Goal: Task Accomplishment & Management: Use online tool/utility

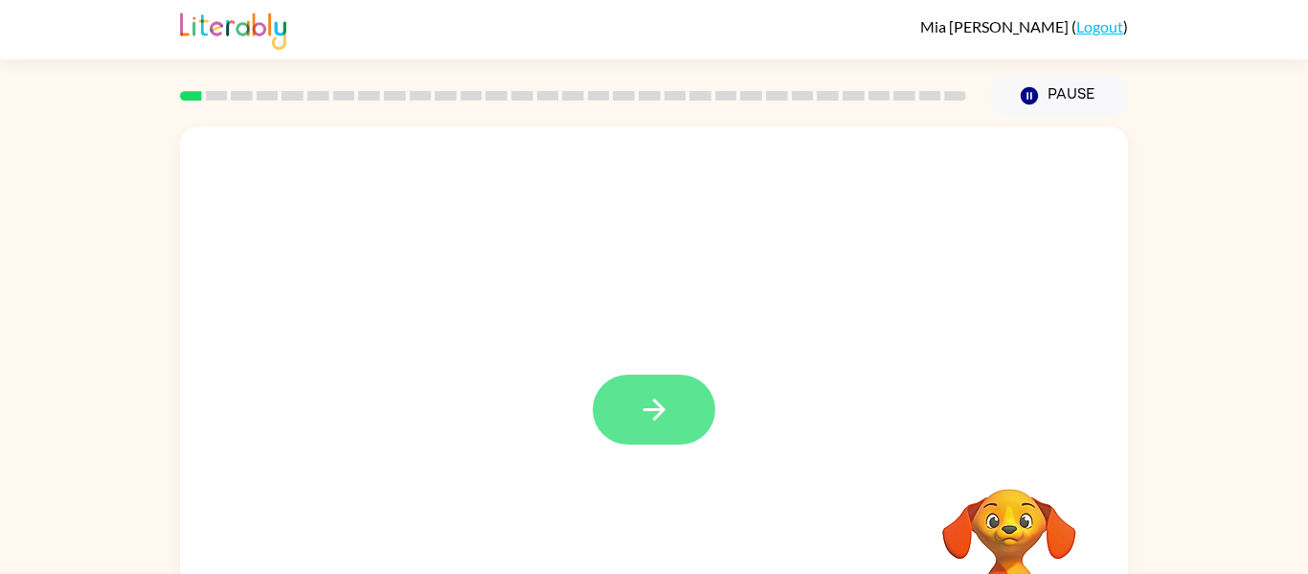
click at [632, 428] on button "button" at bounding box center [654, 409] width 123 height 70
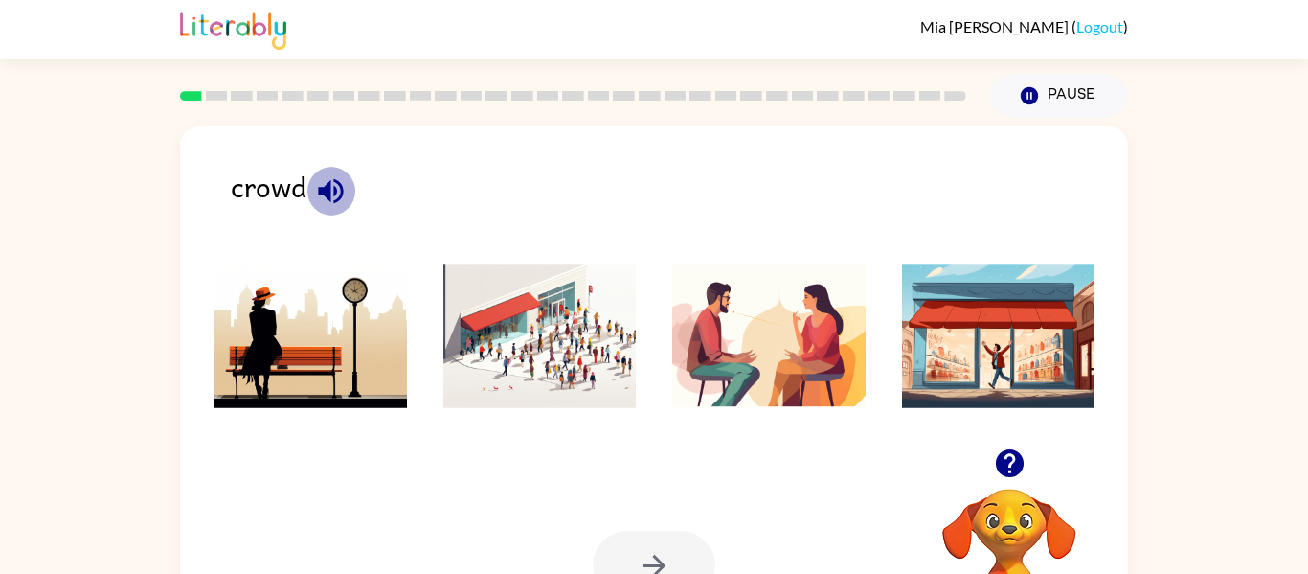
click at [330, 188] on icon "button" at bounding box center [330, 190] width 25 height 25
click at [337, 190] on icon "button" at bounding box center [331, 191] width 34 height 34
click at [529, 356] on img at bounding box center [539, 336] width 193 height 144
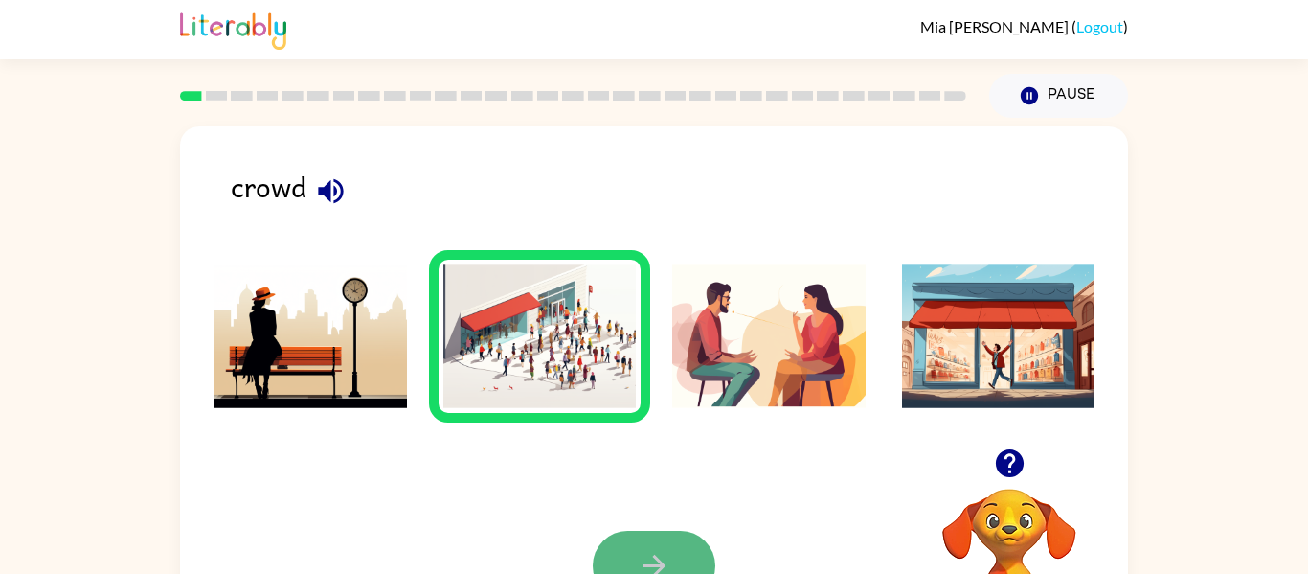
click at [630, 542] on button "button" at bounding box center [654, 566] width 123 height 70
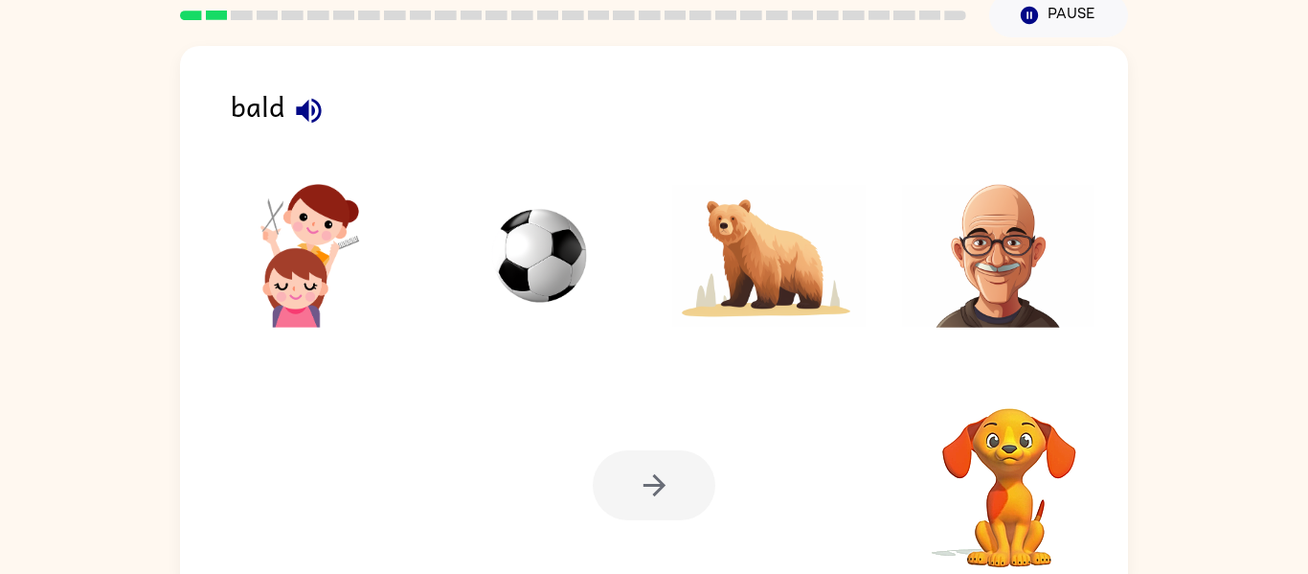
scroll to position [87, 0]
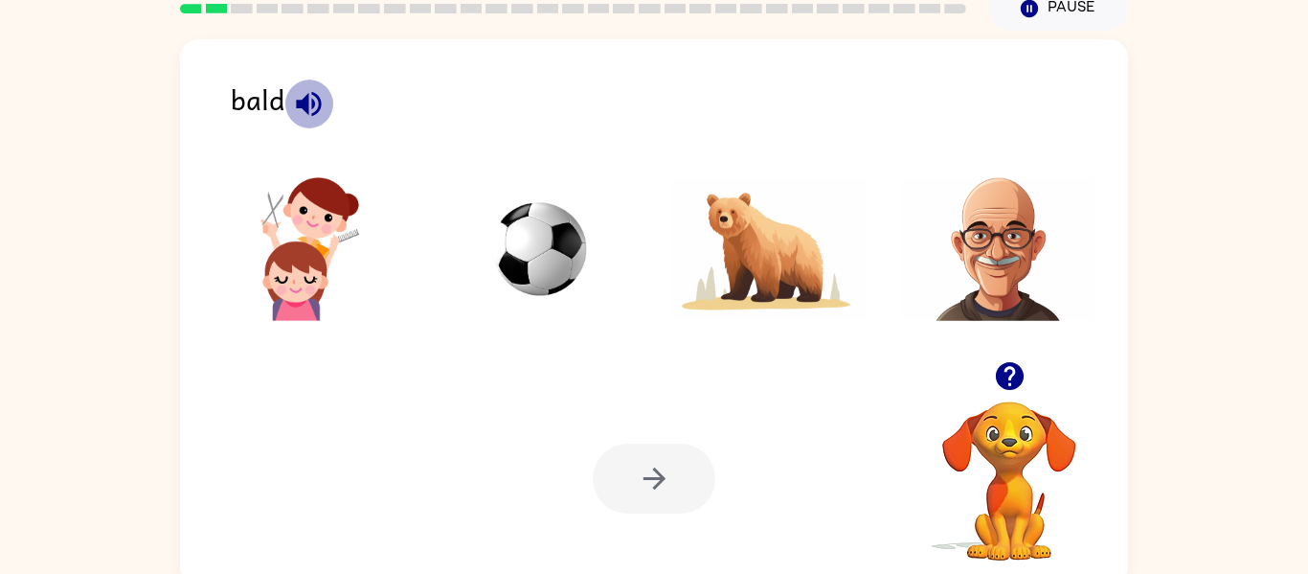
click at [306, 98] on icon "button" at bounding box center [308, 103] width 25 height 25
click at [981, 236] on img at bounding box center [998, 249] width 193 height 144
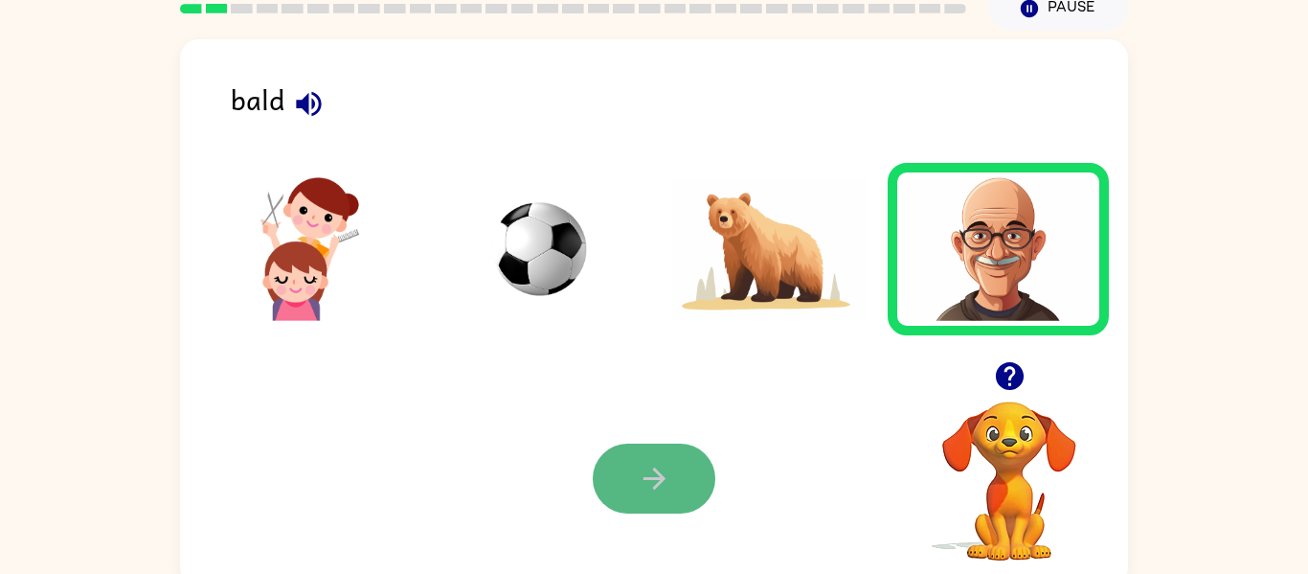
click at [624, 485] on button "button" at bounding box center [654, 478] width 123 height 70
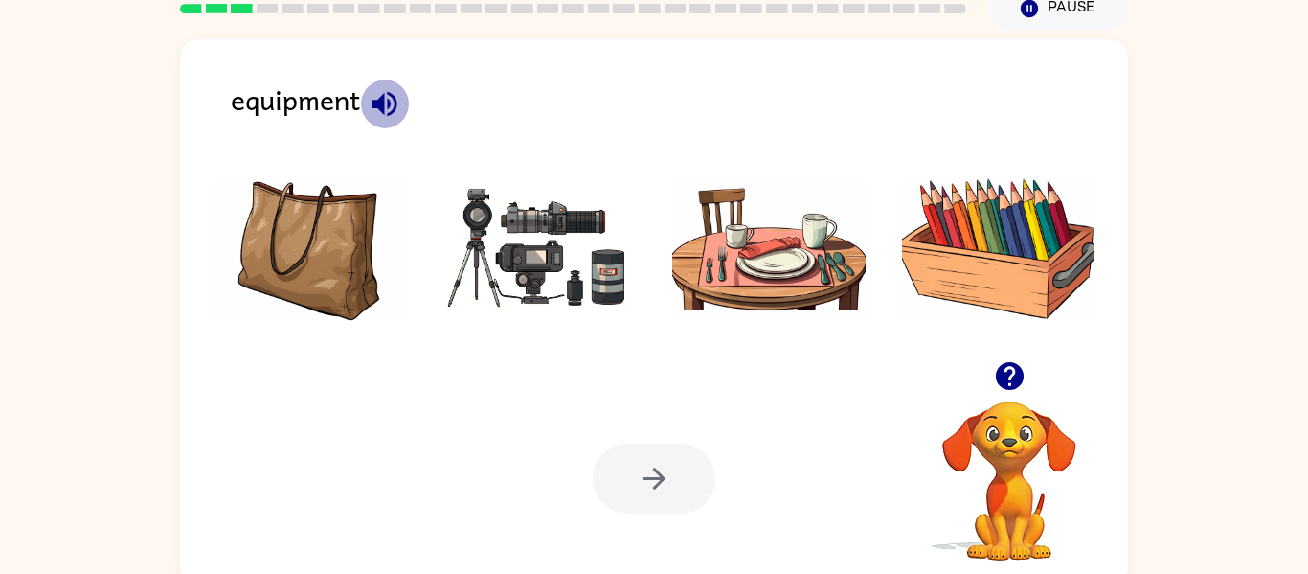
click at [390, 108] on icon "button" at bounding box center [385, 104] width 34 height 34
click at [393, 110] on icon "button" at bounding box center [384, 103] width 25 height 25
click at [521, 258] on img at bounding box center [539, 249] width 193 height 144
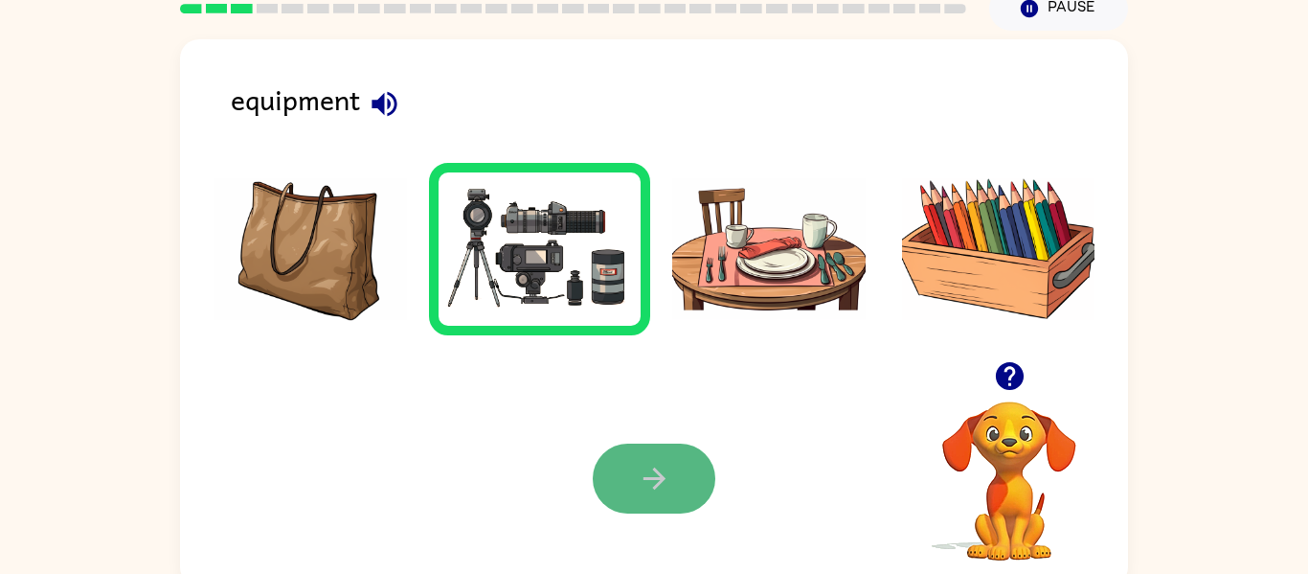
click at [647, 486] on icon "button" at bounding box center [655, 479] width 34 height 34
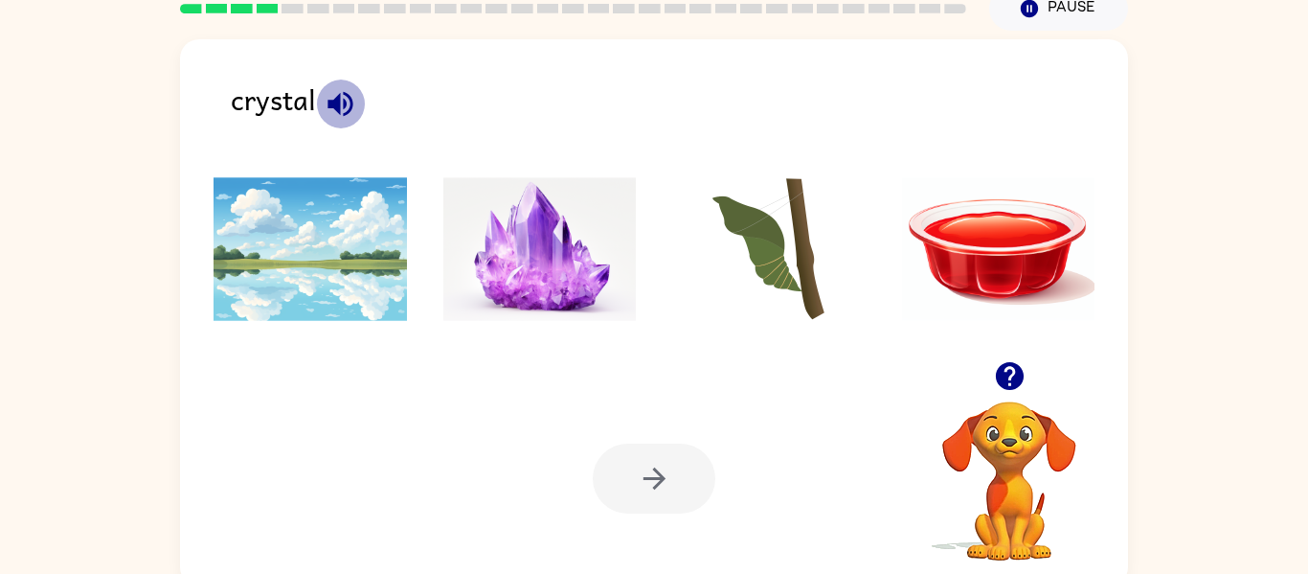
click at [330, 108] on icon "button" at bounding box center [341, 104] width 34 height 34
click at [343, 107] on icon "button" at bounding box center [340, 103] width 25 height 25
click at [521, 235] on img at bounding box center [539, 249] width 193 height 144
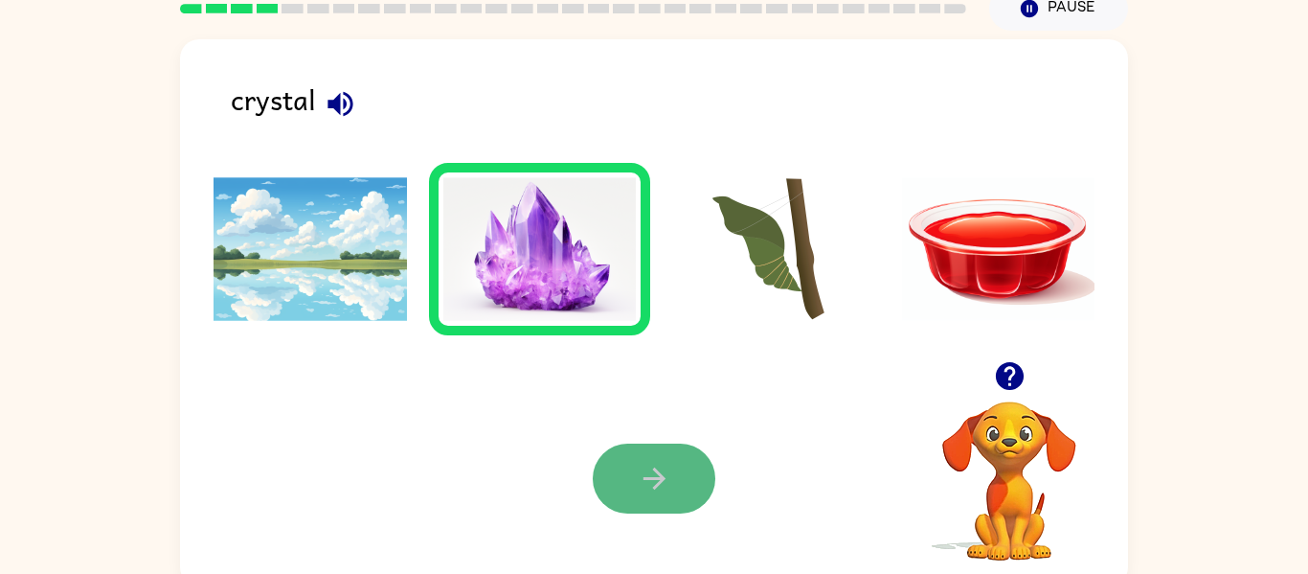
click at [633, 472] on button "button" at bounding box center [654, 478] width 123 height 70
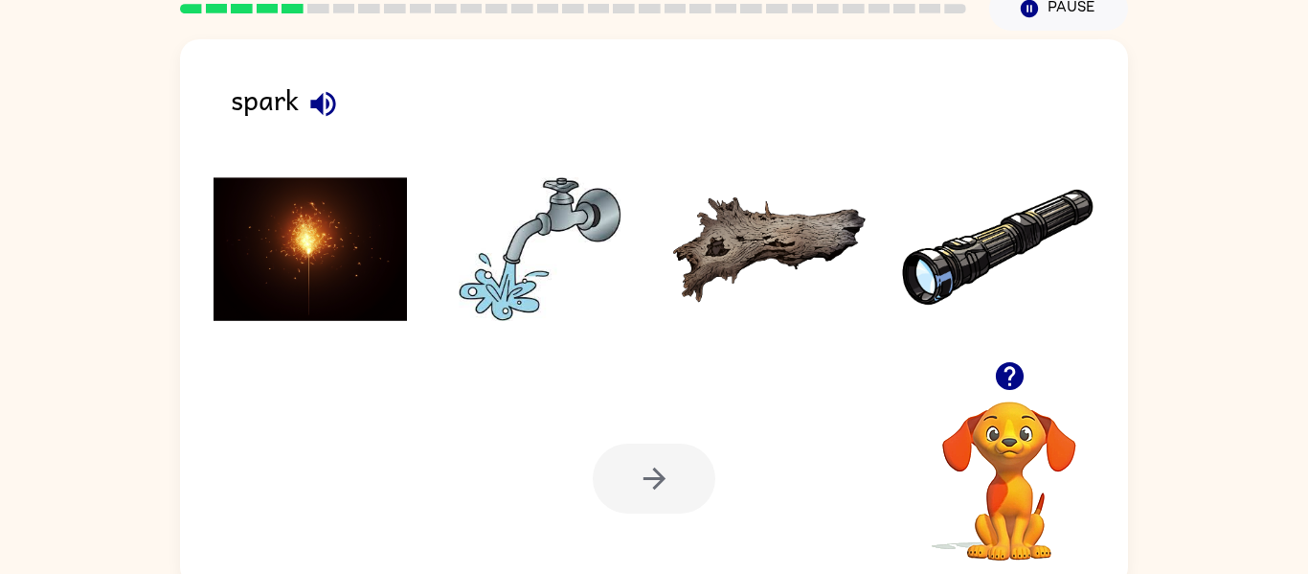
click at [295, 283] on img at bounding box center [310, 249] width 193 height 144
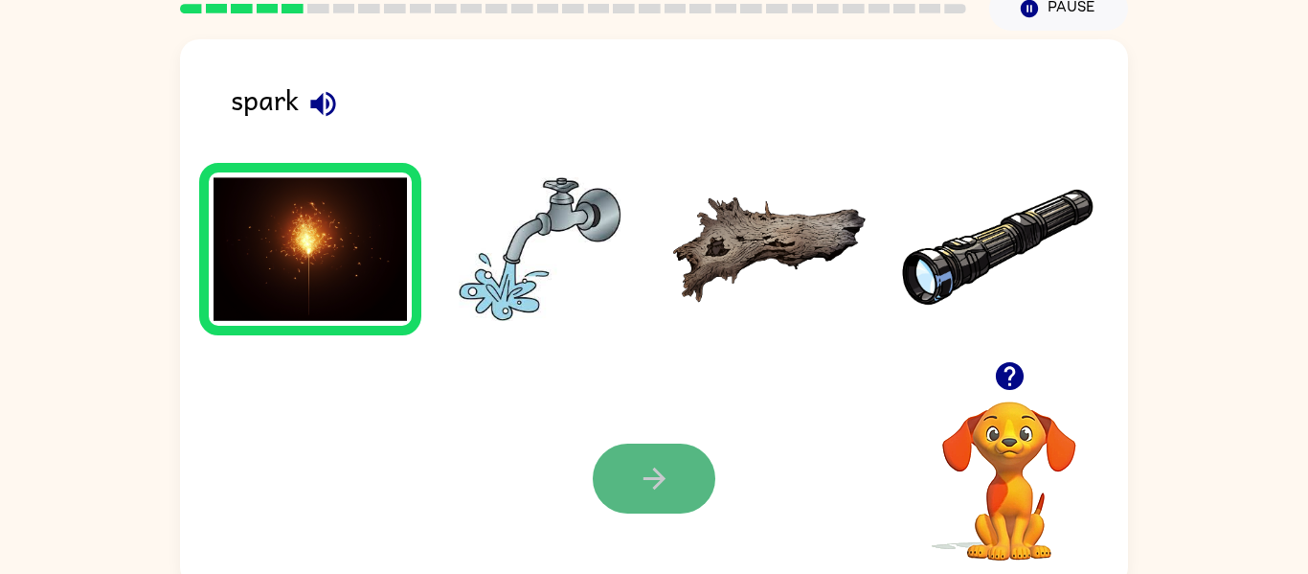
click at [623, 466] on button "button" at bounding box center [654, 478] width 123 height 70
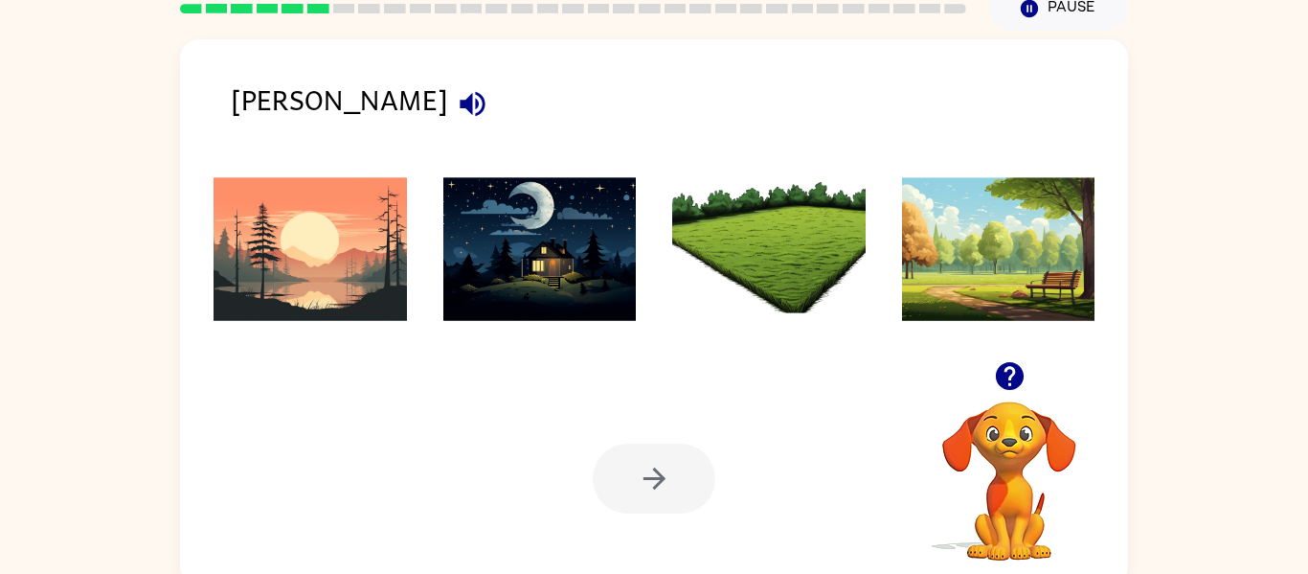
click at [456, 96] on icon "button" at bounding box center [473, 104] width 34 height 34
click at [460, 100] on icon "button" at bounding box center [472, 103] width 25 height 25
click at [781, 268] on img at bounding box center [768, 249] width 193 height 144
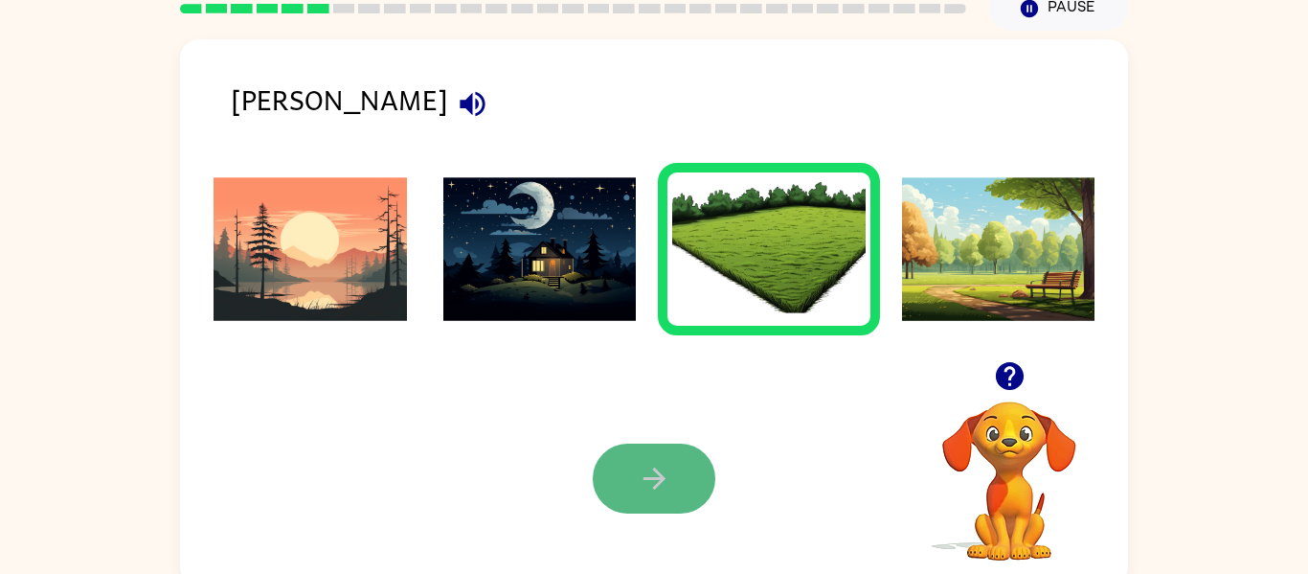
click at [643, 496] on button "button" at bounding box center [654, 478] width 123 height 70
click at [1300, 532] on div "dawn Your browser must support playing .mp4 files to use Literably. Please try …" at bounding box center [654, 309] width 1308 height 556
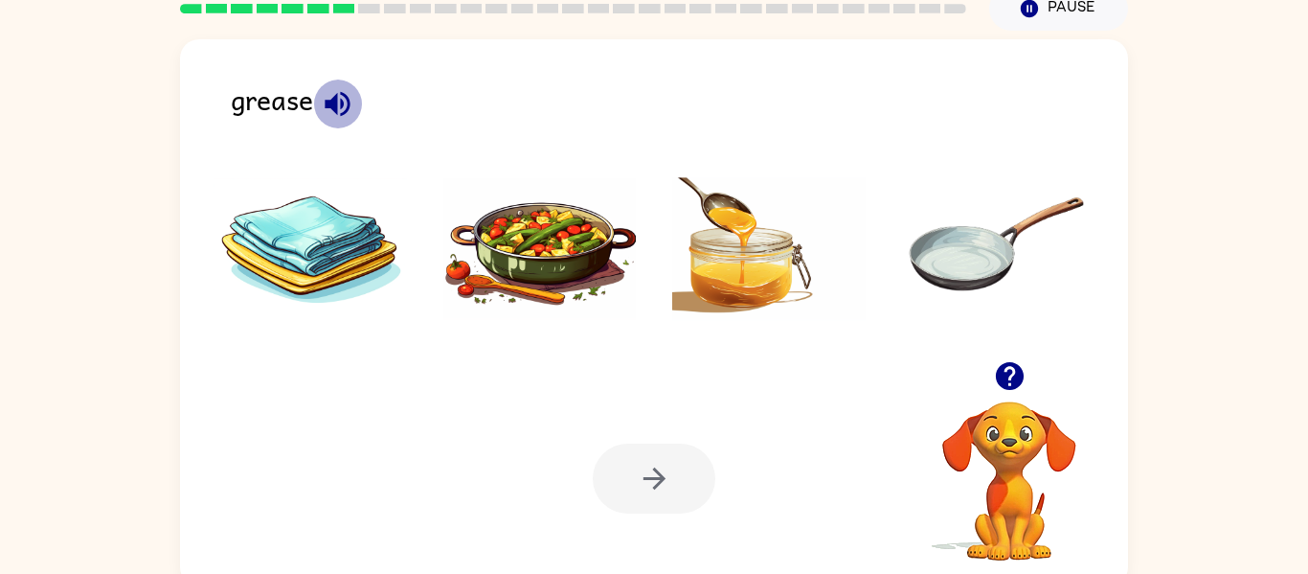
click at [332, 97] on icon "button" at bounding box center [338, 104] width 34 height 34
click at [558, 261] on img at bounding box center [539, 249] width 193 height 144
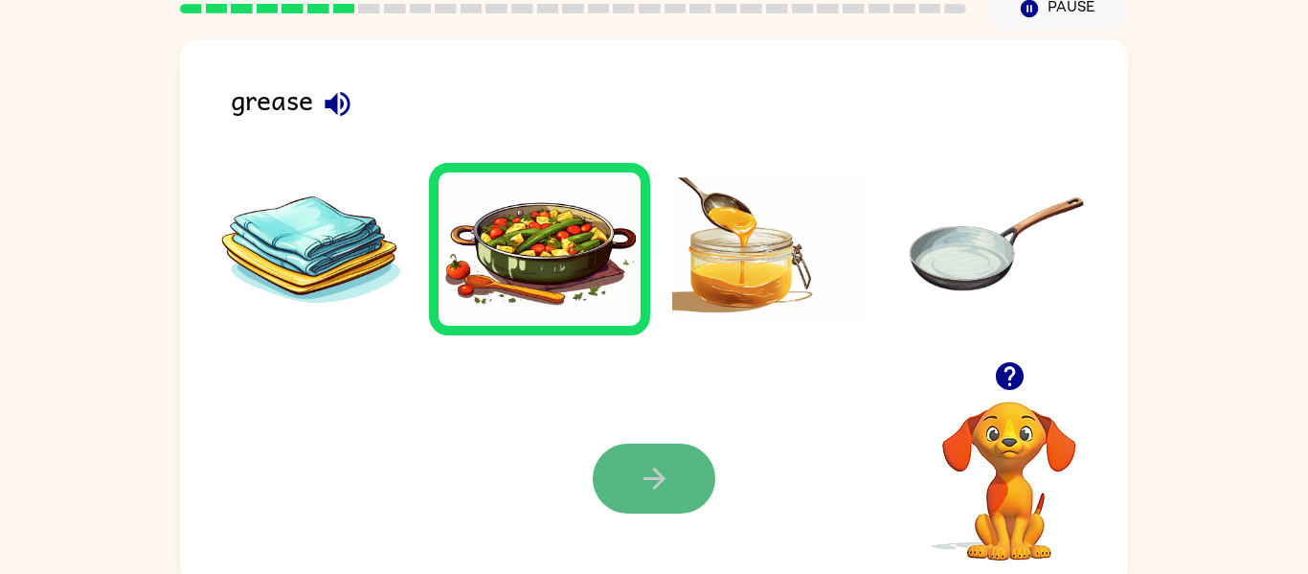
click at [624, 483] on button "button" at bounding box center [654, 478] width 123 height 70
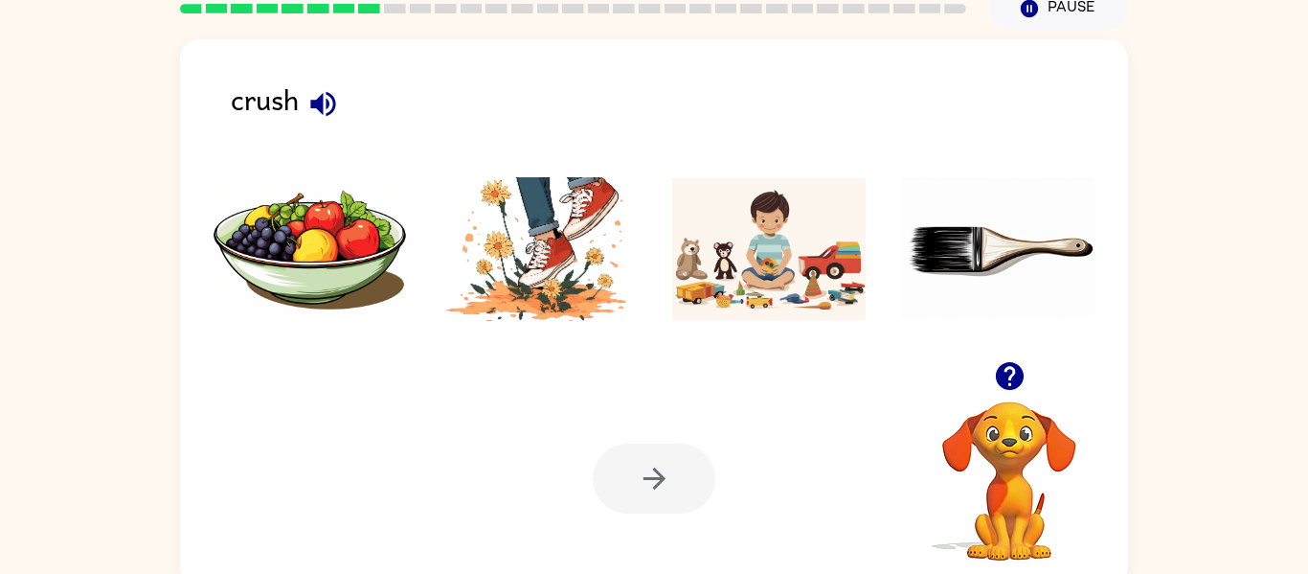
scroll to position [34, 0]
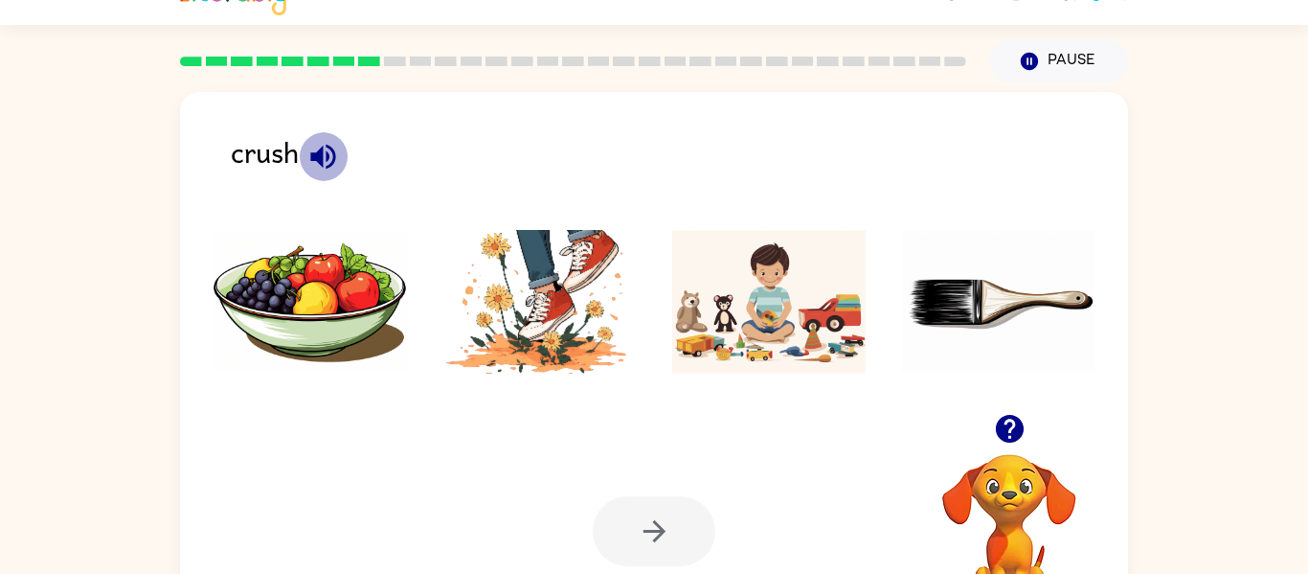
click at [321, 148] on icon "button" at bounding box center [322, 156] width 25 height 25
click at [774, 279] on img at bounding box center [768, 302] width 193 height 144
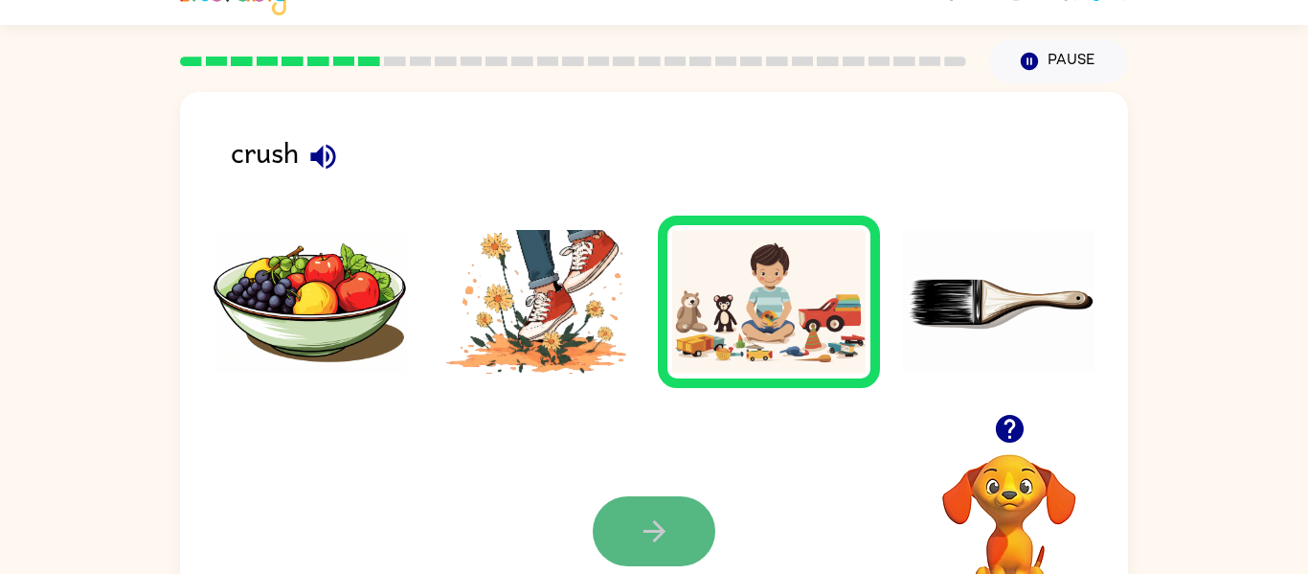
click at [676, 524] on button "button" at bounding box center [654, 531] width 123 height 70
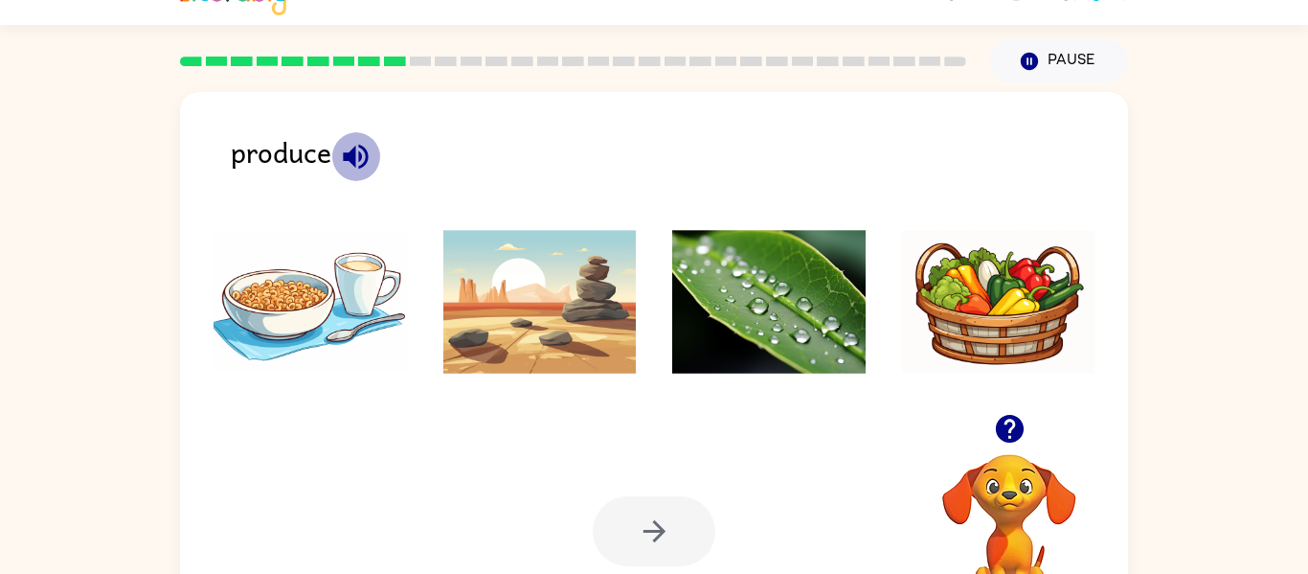
click at [354, 150] on icon "button" at bounding box center [355, 156] width 25 height 25
click at [355, 155] on icon "button" at bounding box center [355, 156] width 25 height 25
click at [356, 156] on icon "button" at bounding box center [356, 157] width 34 height 34
click at [355, 155] on icon "button" at bounding box center [356, 157] width 34 height 34
click at [762, 303] on img at bounding box center [768, 302] width 193 height 144
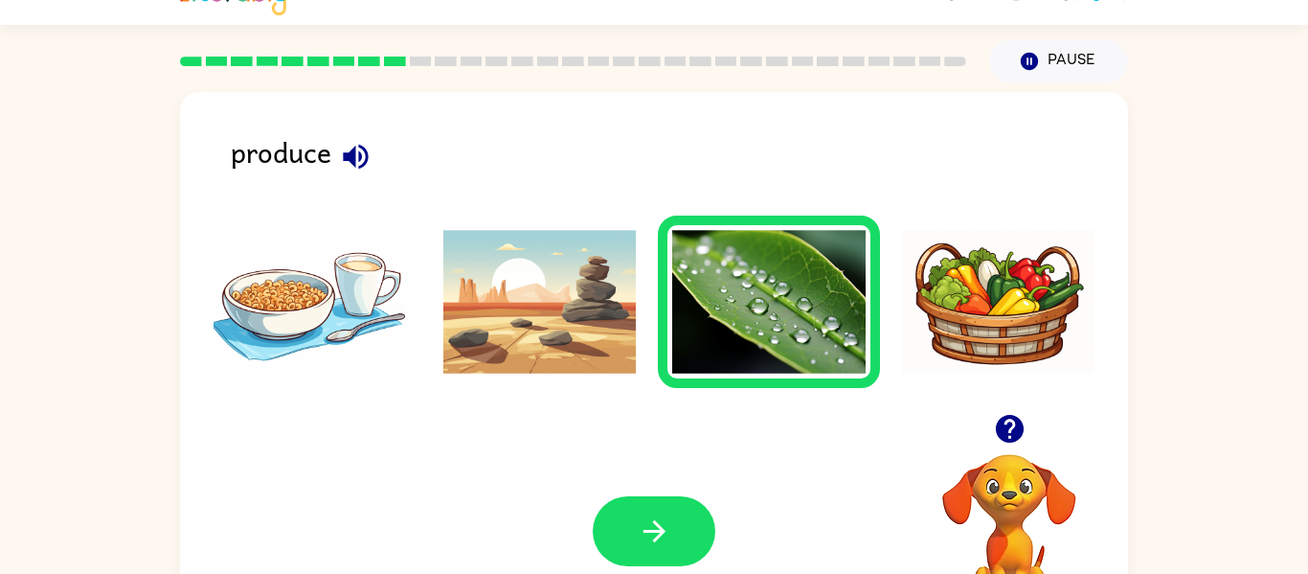
click at [688, 428] on div "Your browser must support playing .mp4 files to use Literably. Please try using…" at bounding box center [654, 530] width 948 height 215
click at [638, 525] on icon "button" at bounding box center [655, 531] width 34 height 34
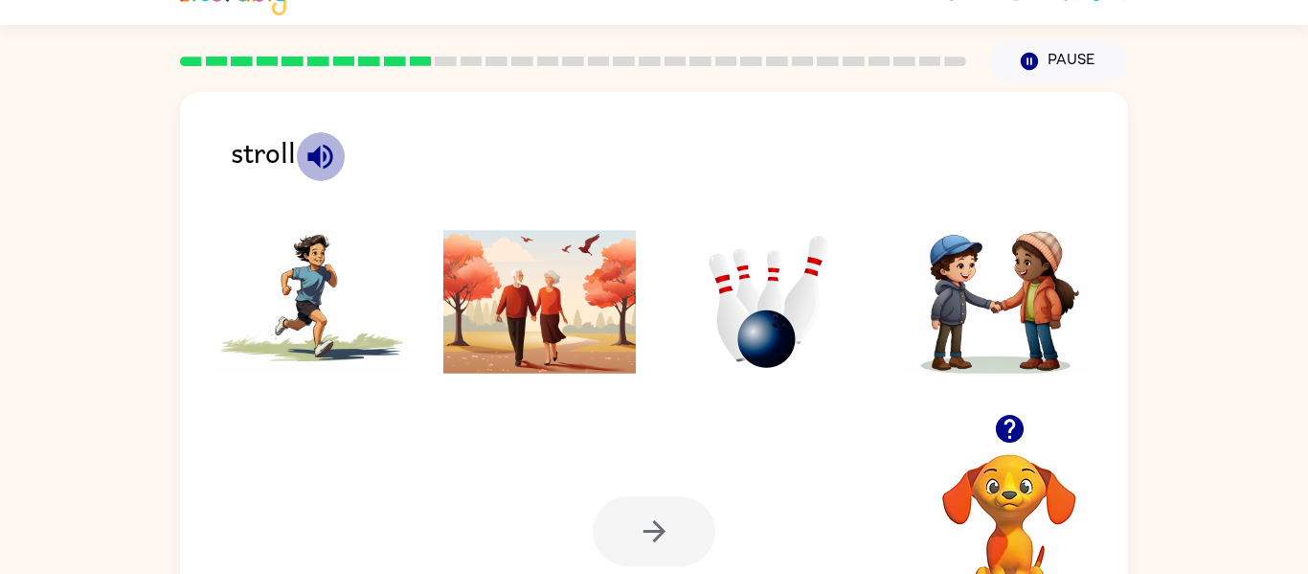
click at [329, 150] on icon "button" at bounding box center [319, 156] width 25 height 25
click at [329, 151] on icon "button" at bounding box center [319, 156] width 25 height 25
click at [978, 262] on img at bounding box center [998, 302] width 193 height 144
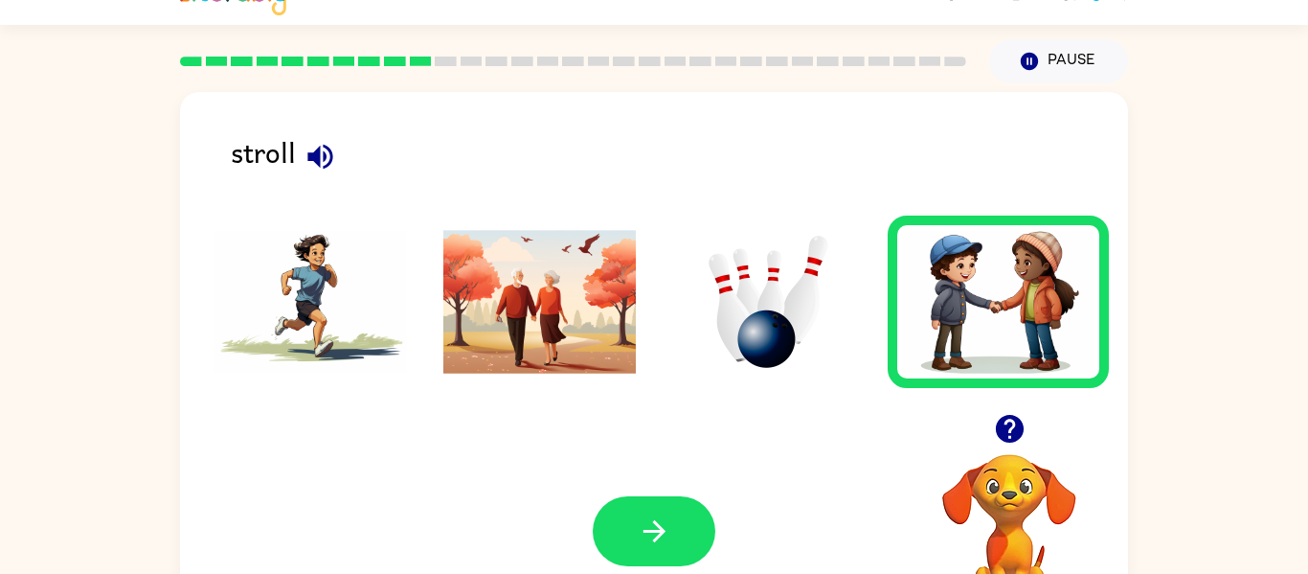
click at [797, 257] on img at bounding box center [768, 302] width 193 height 144
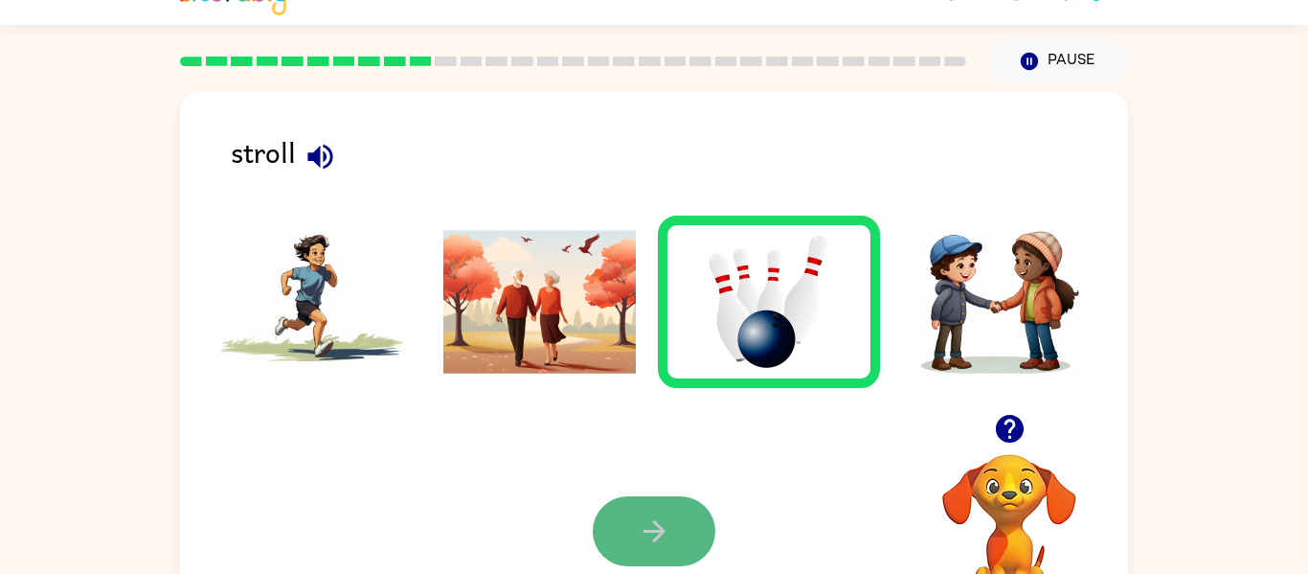
click at [697, 516] on button "button" at bounding box center [654, 531] width 123 height 70
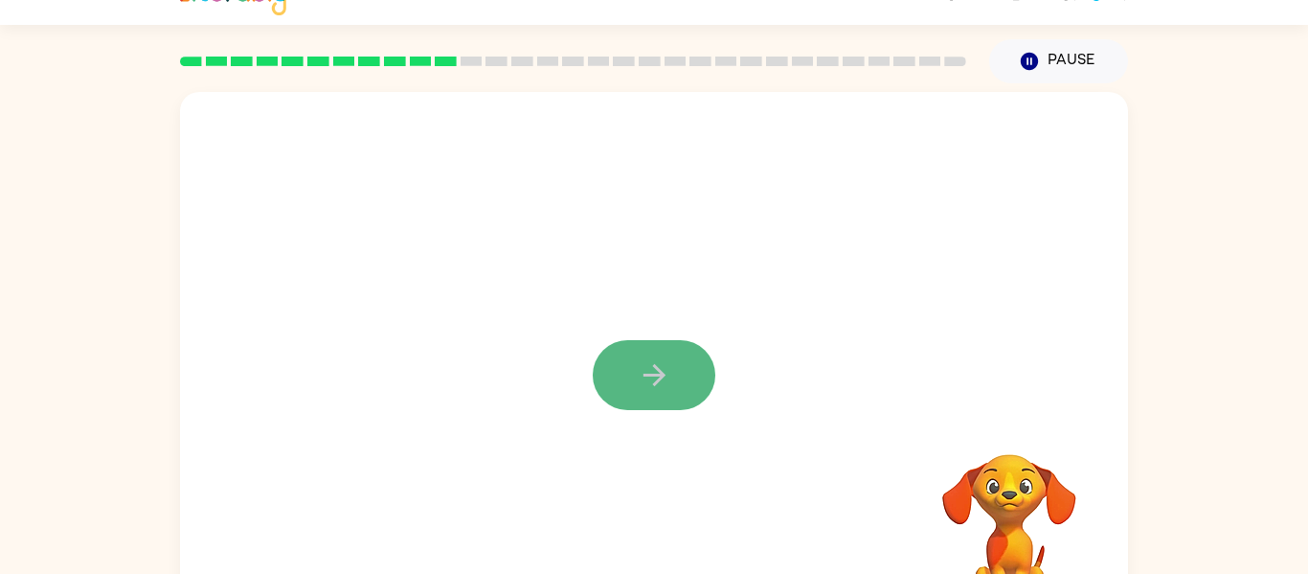
click at [662, 358] on icon "button" at bounding box center [655, 375] width 34 height 34
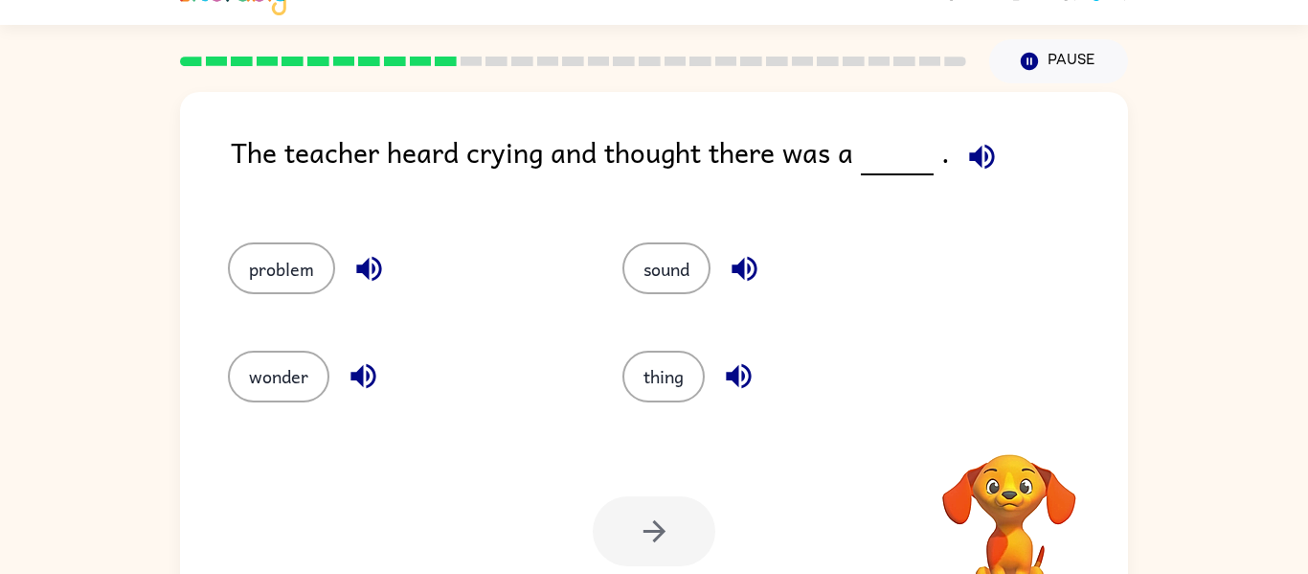
click at [975, 164] on icon "button" at bounding box center [981, 156] width 25 height 25
click at [274, 261] on button "problem" at bounding box center [281, 268] width 107 height 52
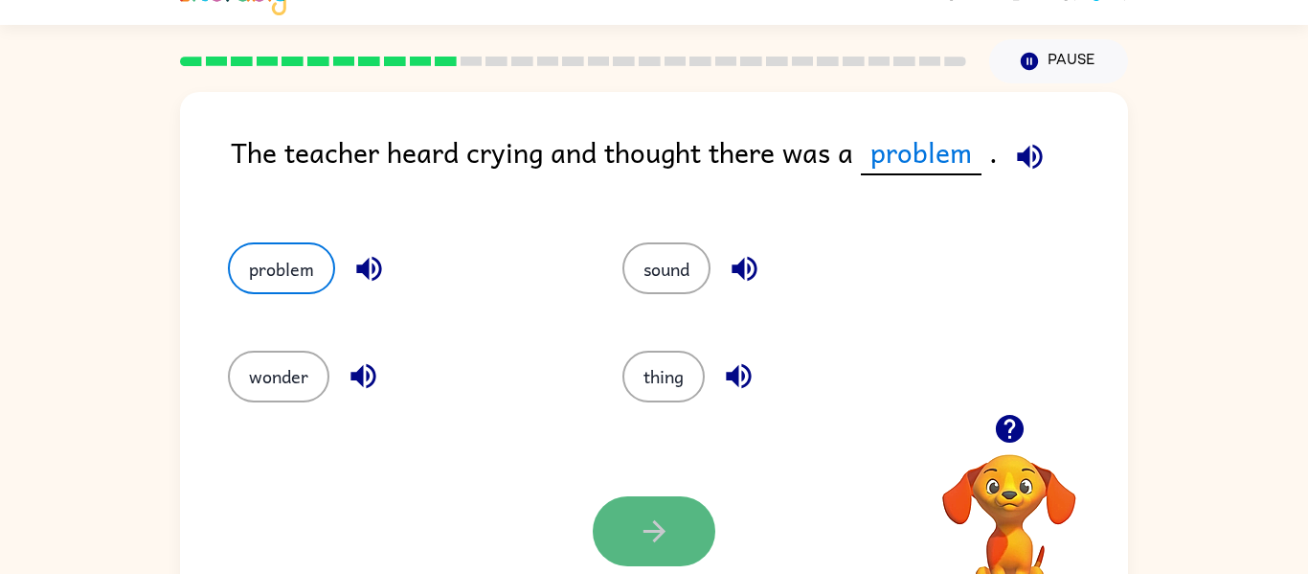
click at [628, 540] on button "button" at bounding box center [654, 531] width 123 height 70
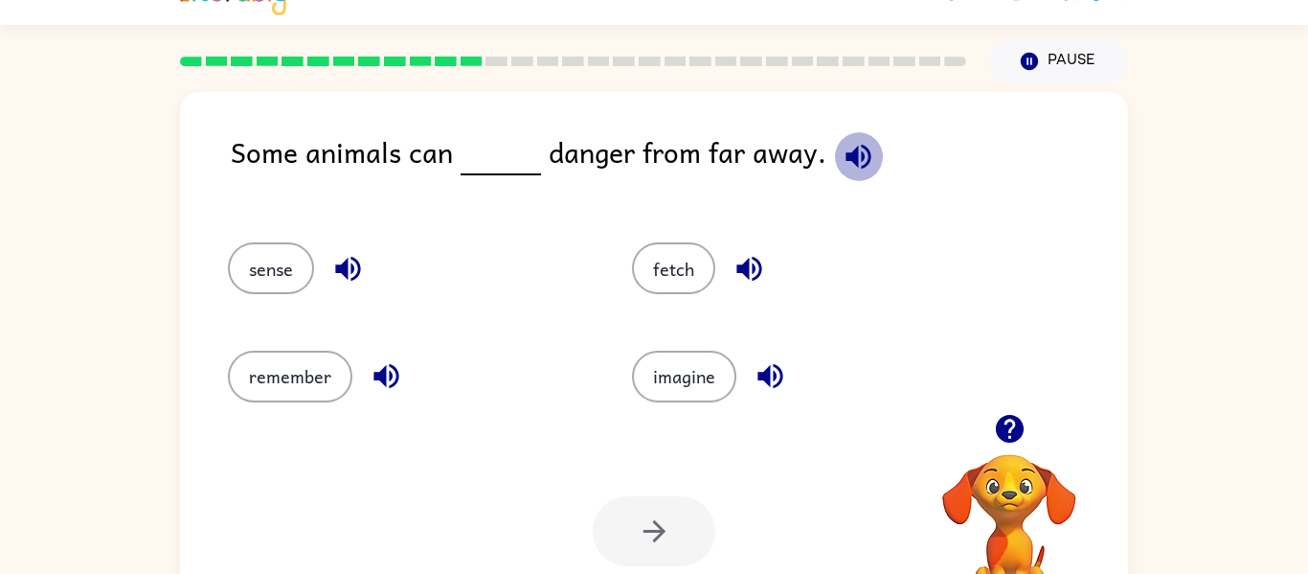
click at [846, 160] on icon "button" at bounding box center [858, 156] width 25 height 25
click at [668, 272] on button "fetch" at bounding box center [673, 268] width 83 height 52
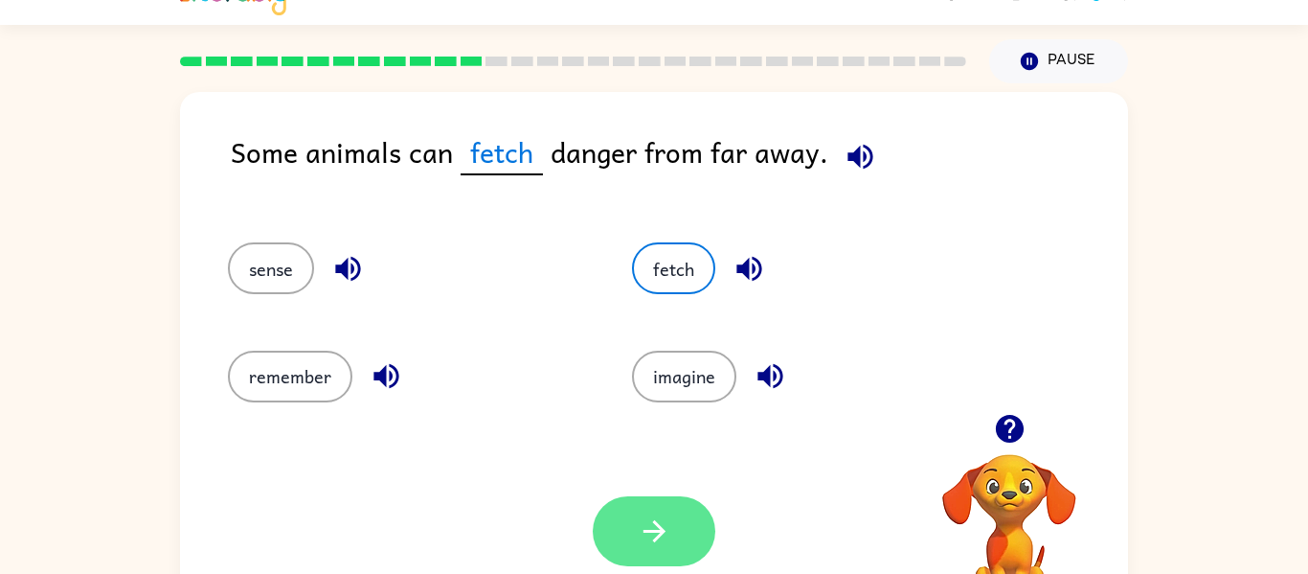
click at [661, 556] on button "button" at bounding box center [654, 531] width 123 height 70
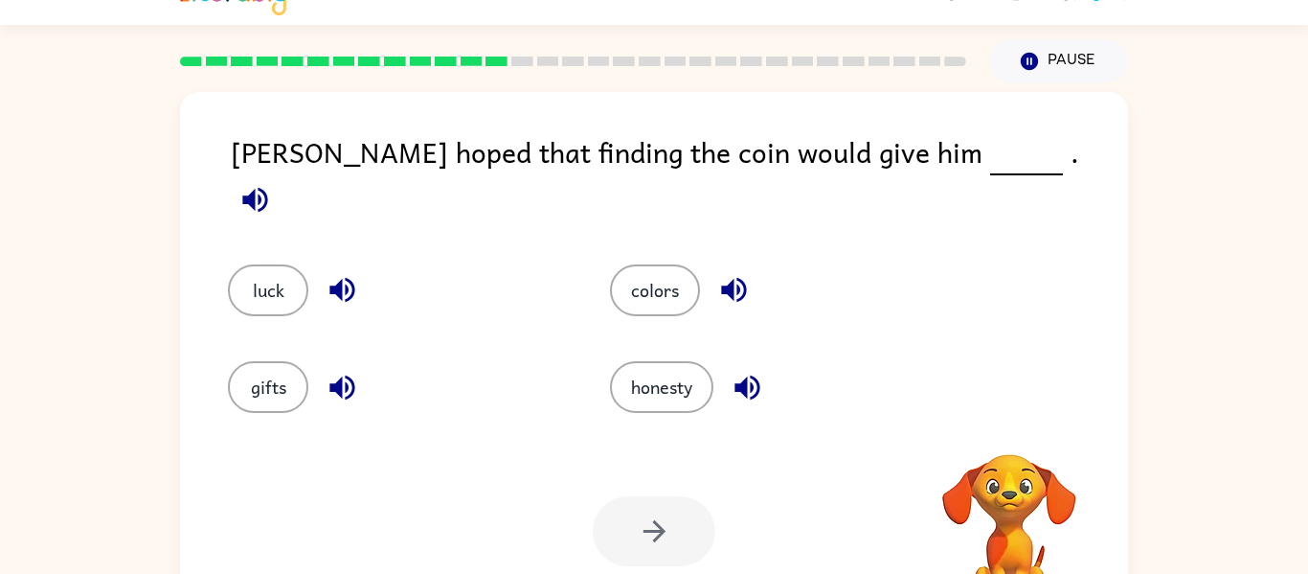
click at [669, 551] on div at bounding box center [654, 531] width 123 height 70
click at [273, 266] on button "luck" at bounding box center [268, 290] width 80 height 52
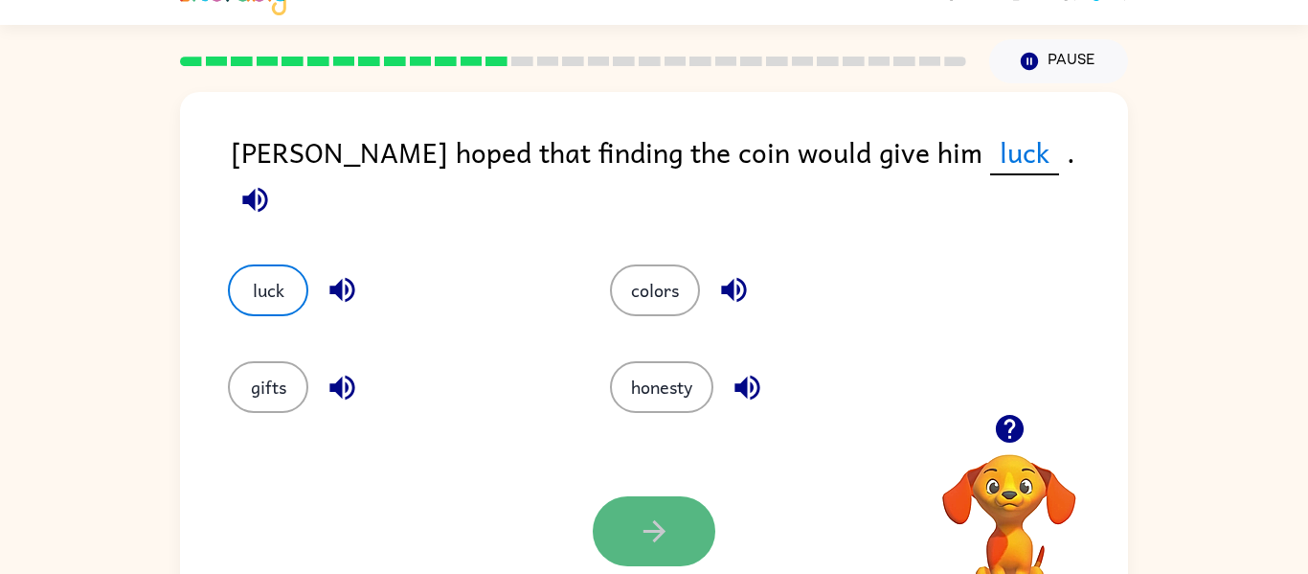
click at [654, 546] on icon "button" at bounding box center [655, 531] width 34 height 34
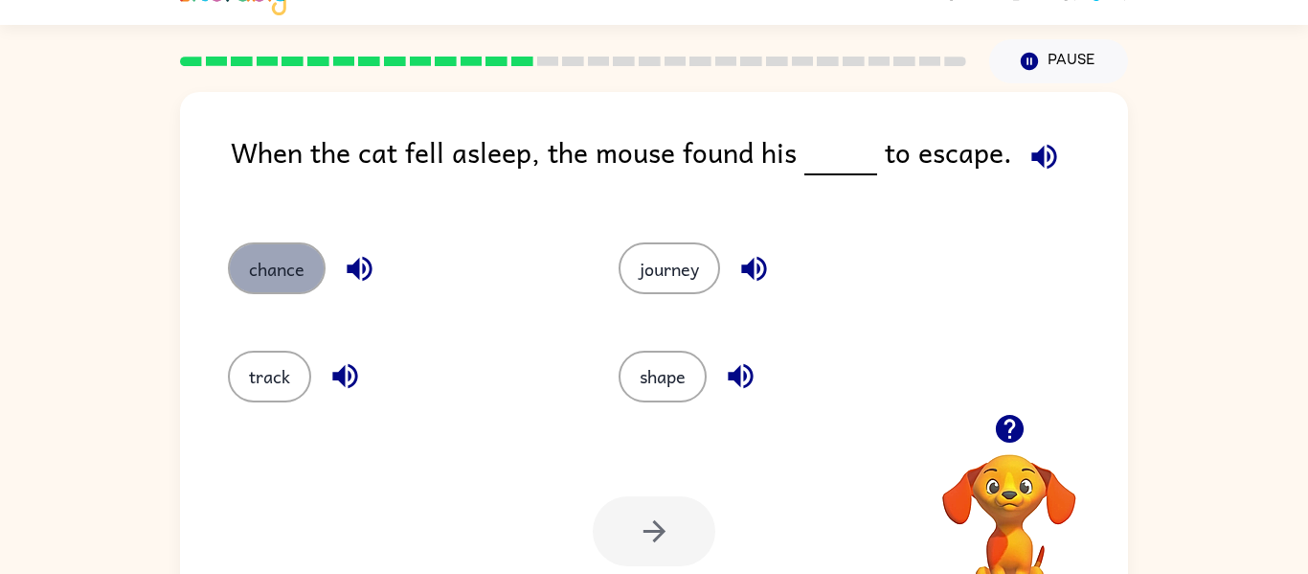
click at [260, 244] on button "chance" at bounding box center [277, 268] width 98 height 52
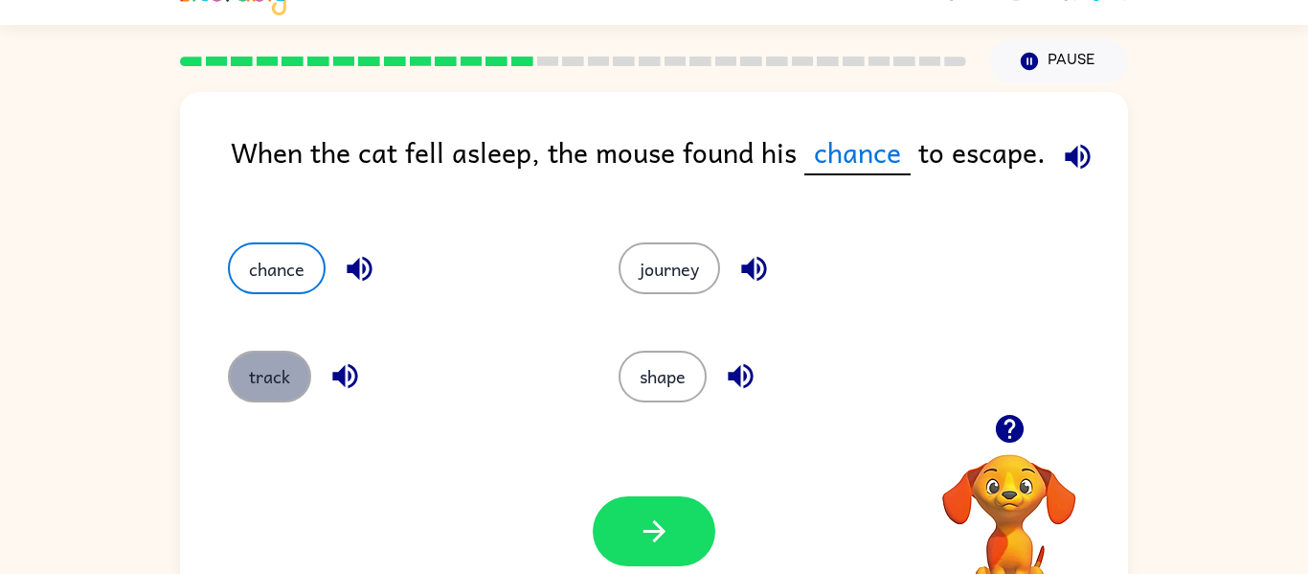
click at [274, 371] on button "track" at bounding box center [269, 377] width 83 height 52
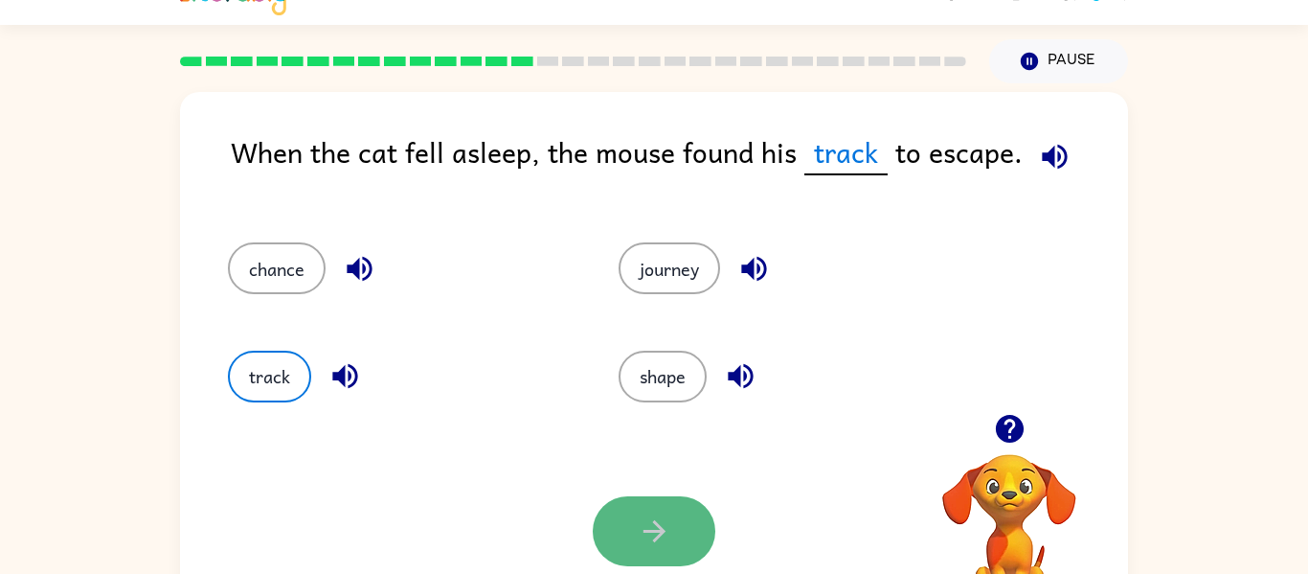
click at [631, 510] on button "button" at bounding box center [654, 531] width 123 height 70
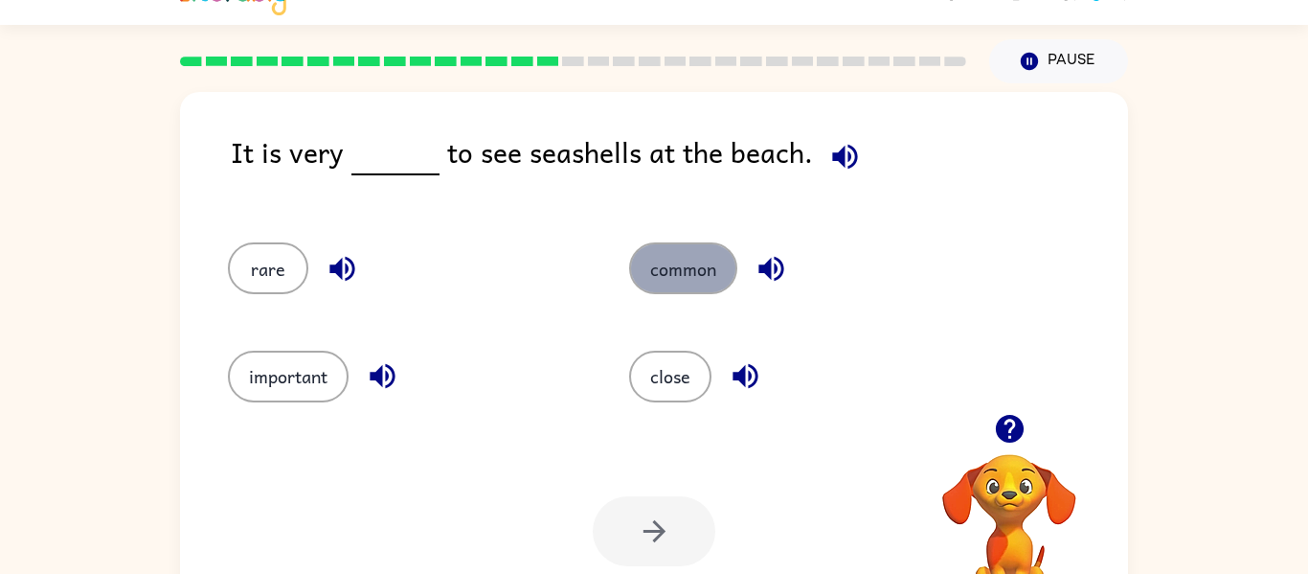
click at [656, 260] on button "common" at bounding box center [683, 268] width 108 height 52
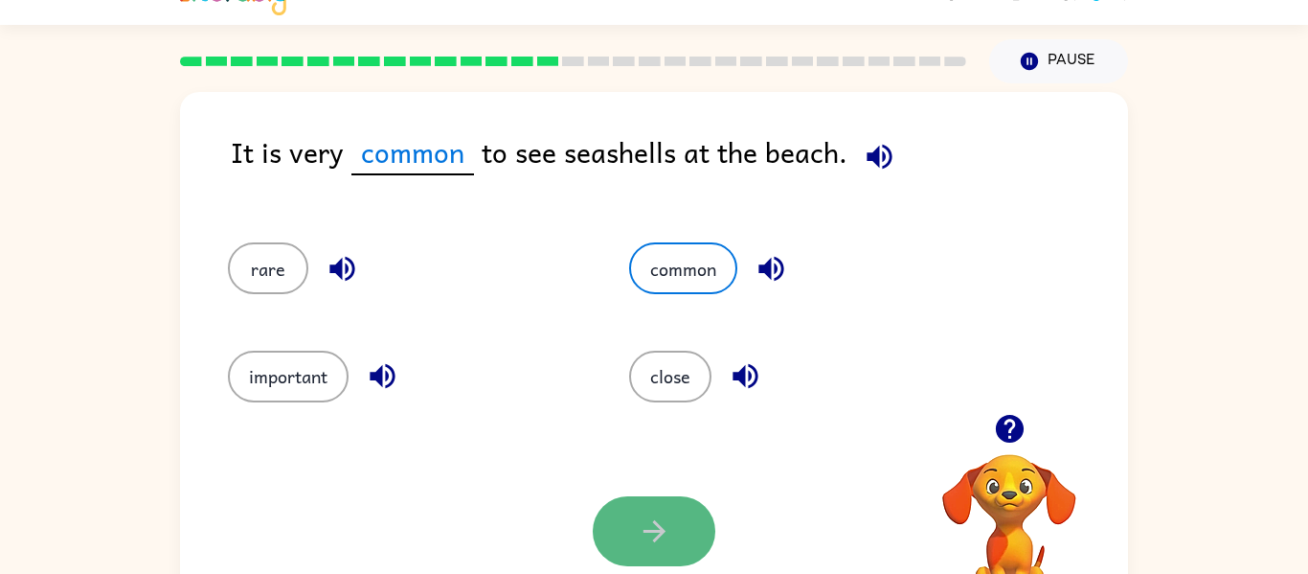
click at [645, 527] on icon "button" at bounding box center [655, 531] width 34 height 34
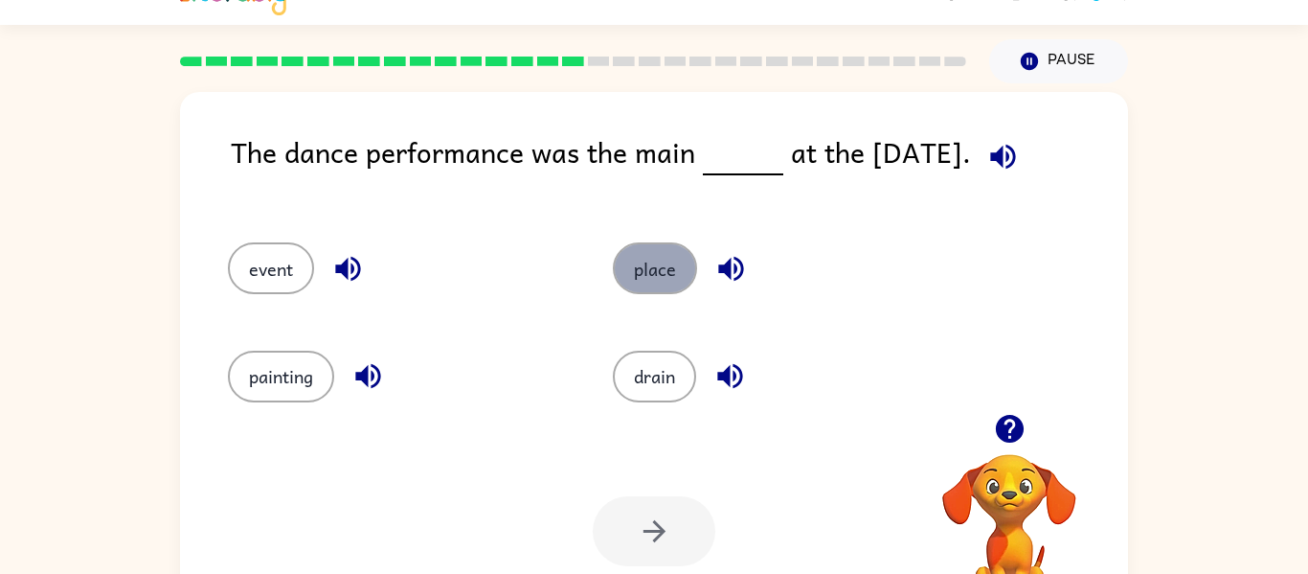
click at [665, 260] on button "place" at bounding box center [655, 268] width 84 height 52
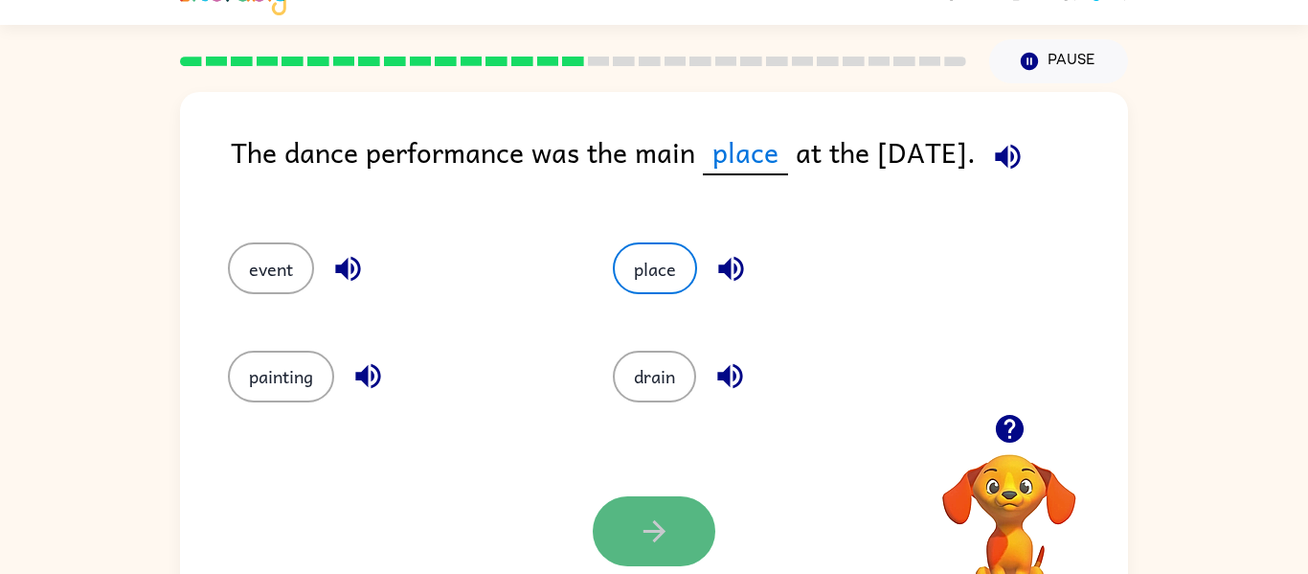
click at [634, 536] on button "button" at bounding box center [654, 531] width 123 height 70
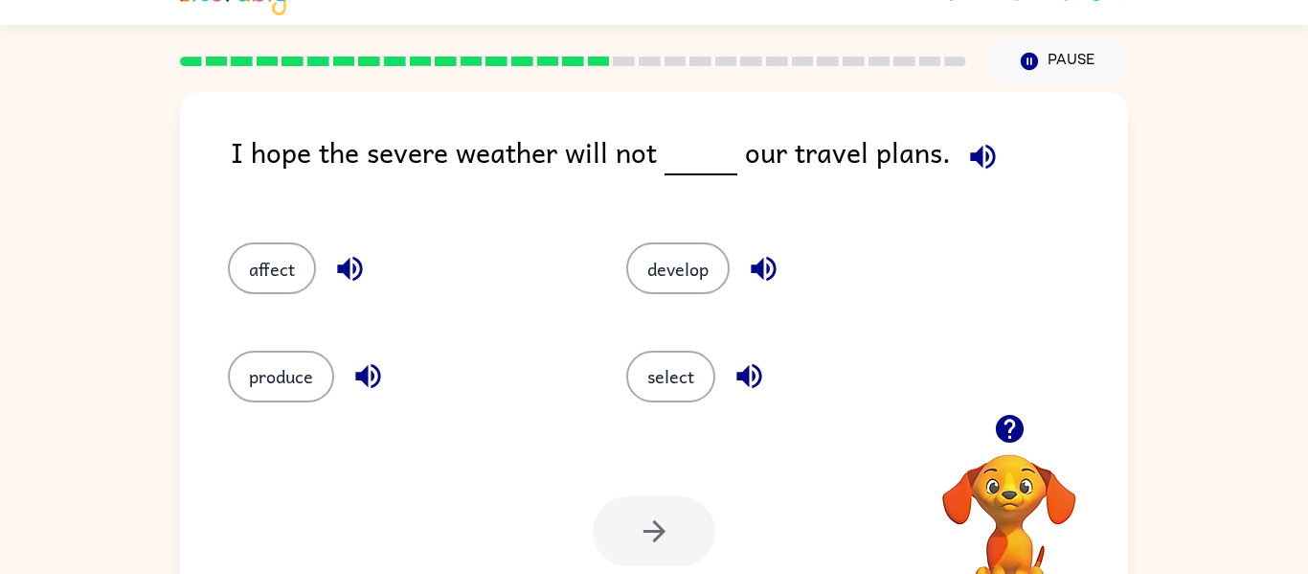
click at [938, 150] on div "I hope the severe weather will not our travel plans." at bounding box center [679, 167] width 897 height 74
click at [981, 180] on div "I hope the severe weather will not our travel plans." at bounding box center [679, 167] width 897 height 74
click at [972, 149] on icon "button" at bounding box center [982, 156] width 25 height 25
click at [973, 153] on icon "button" at bounding box center [982, 156] width 25 height 25
click at [682, 361] on button "select" at bounding box center [670, 377] width 89 height 52
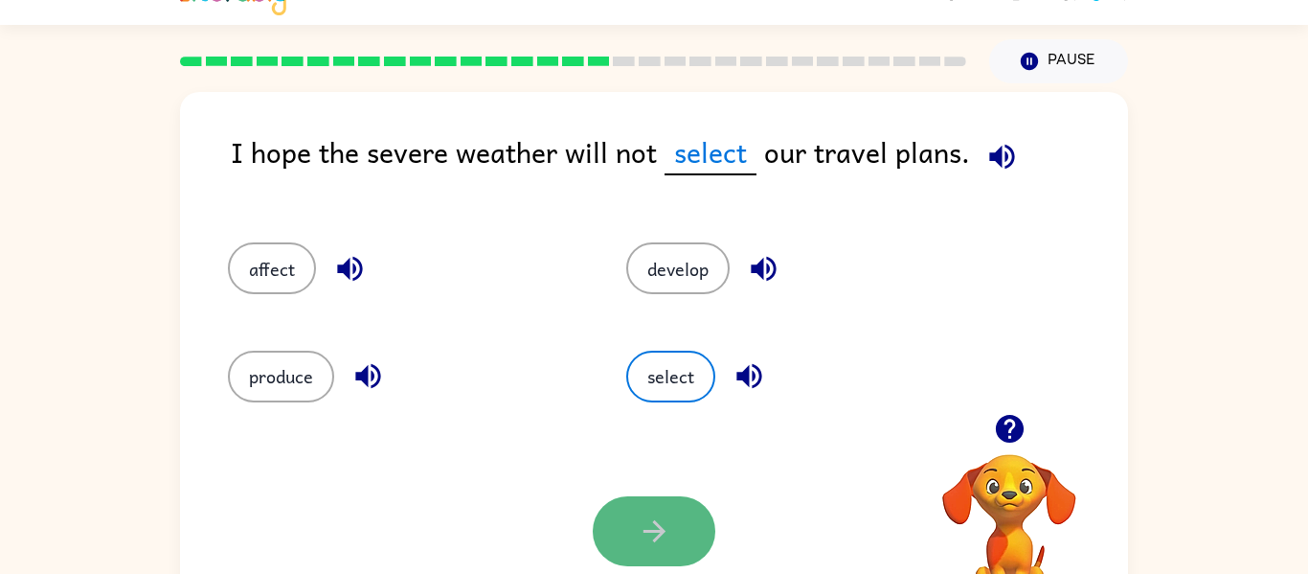
click at [700, 548] on button "button" at bounding box center [654, 531] width 123 height 70
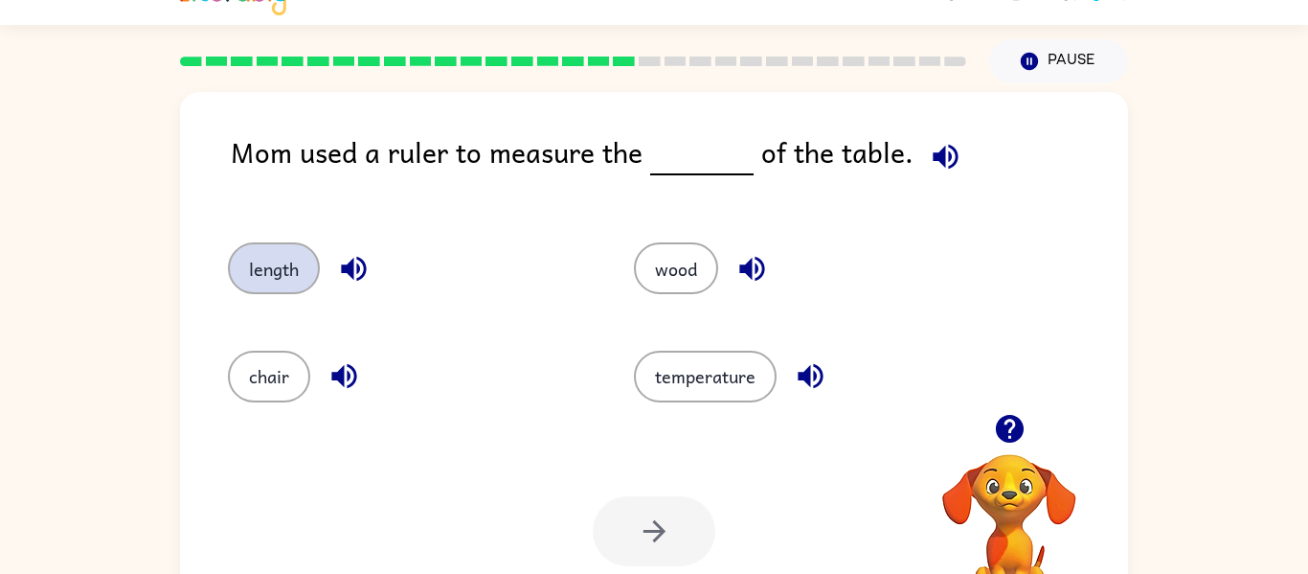
click at [257, 271] on button "length" at bounding box center [274, 268] width 92 height 52
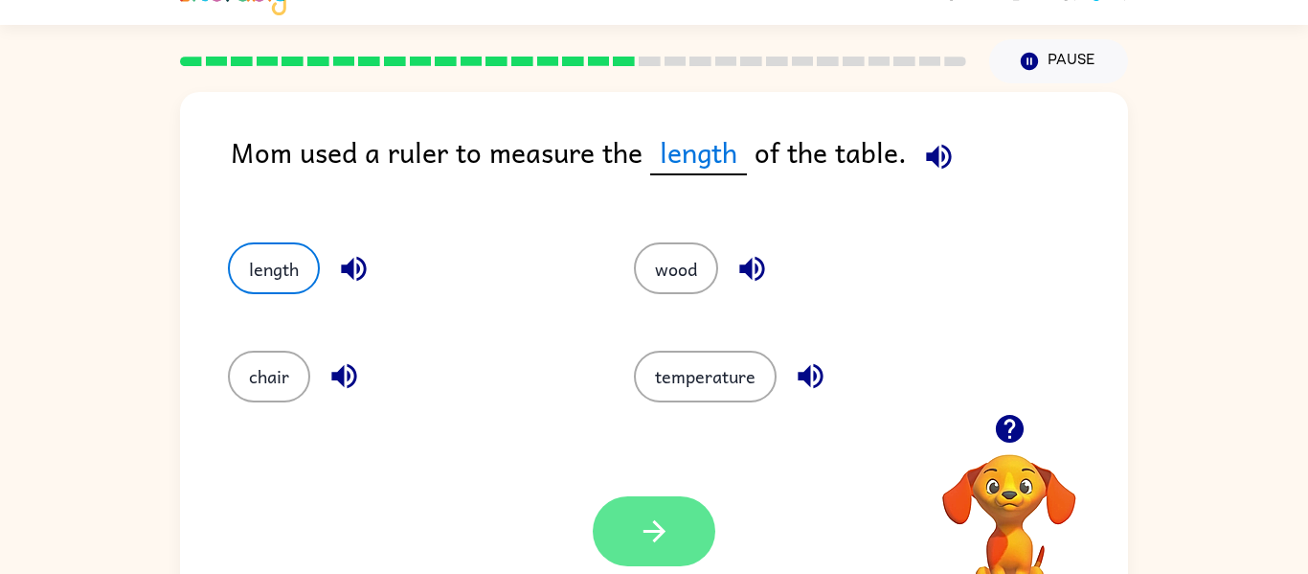
click at [635, 526] on button "button" at bounding box center [654, 531] width 123 height 70
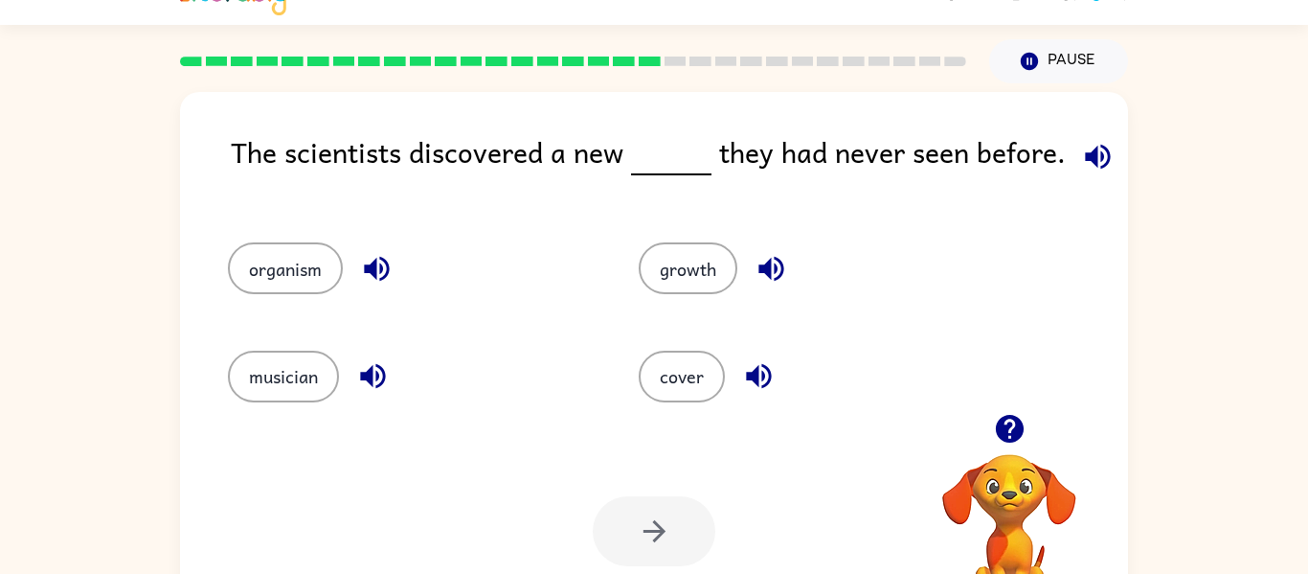
scroll to position [29, 0]
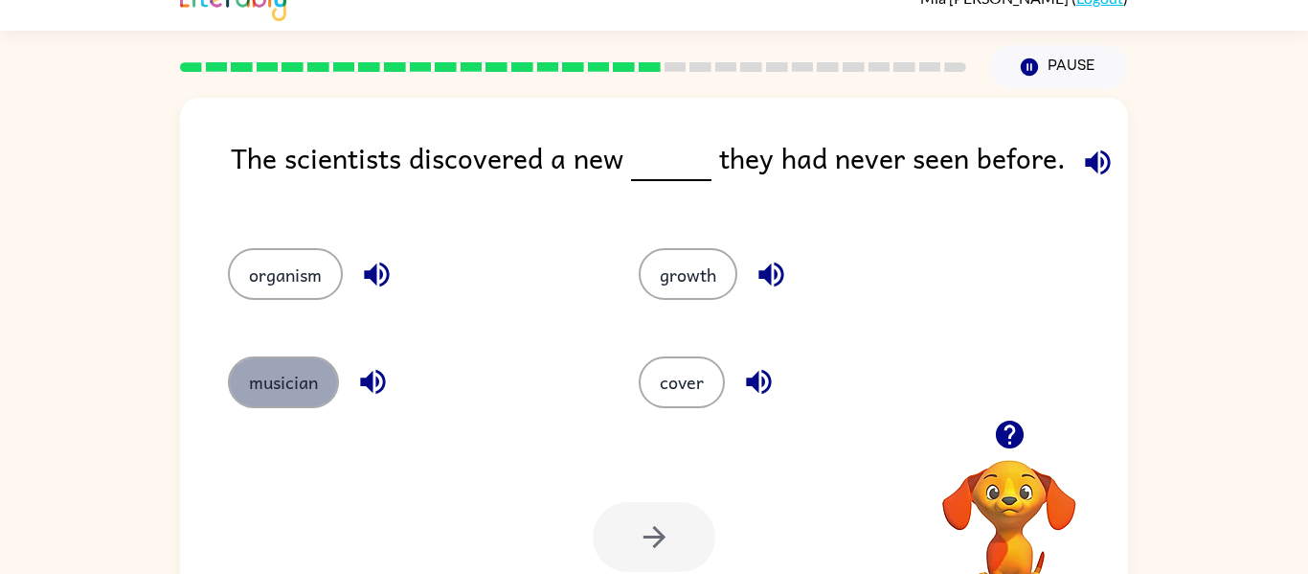
click at [273, 380] on button "musician" at bounding box center [283, 382] width 111 height 52
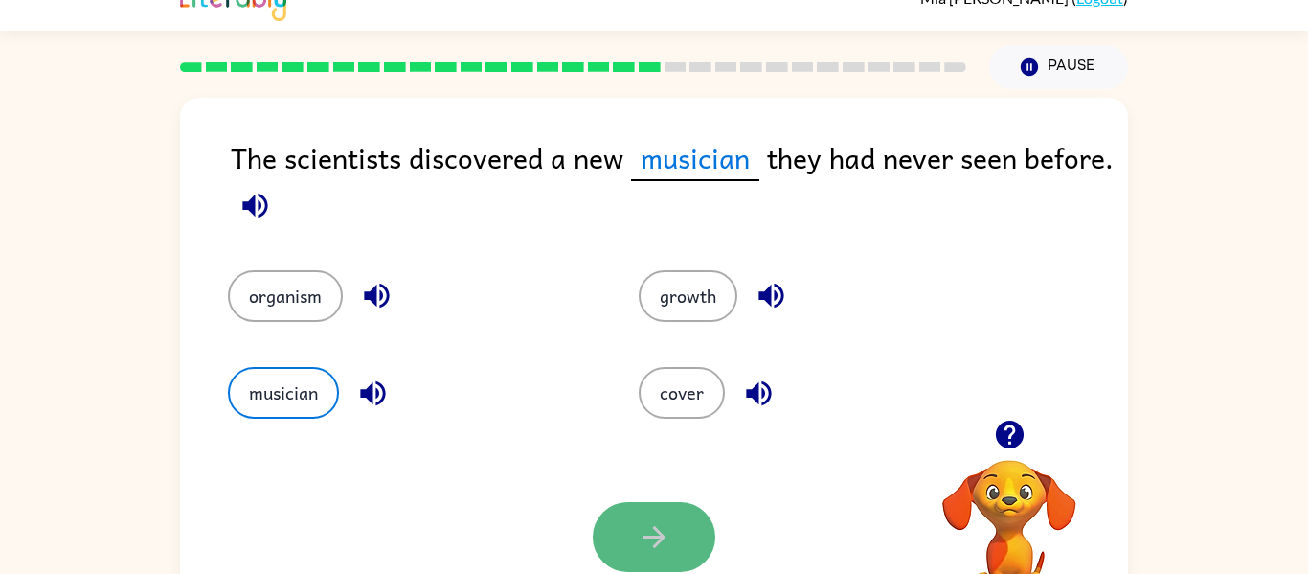
click at [678, 537] on button "button" at bounding box center [654, 537] width 123 height 70
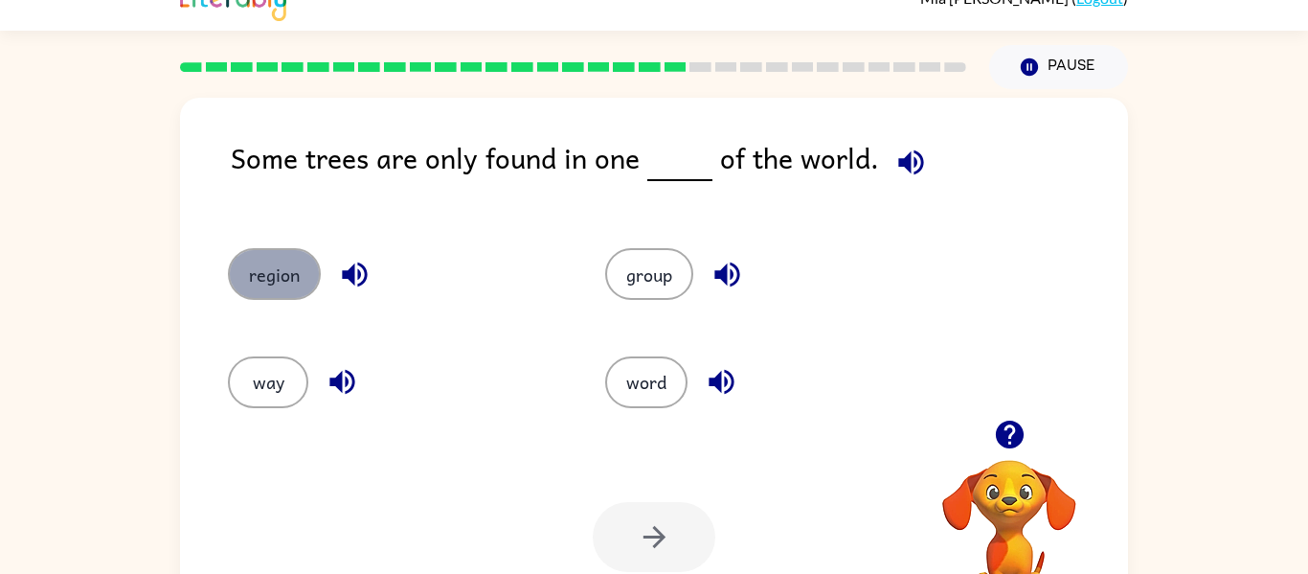
click at [275, 283] on button "region" at bounding box center [274, 274] width 93 height 52
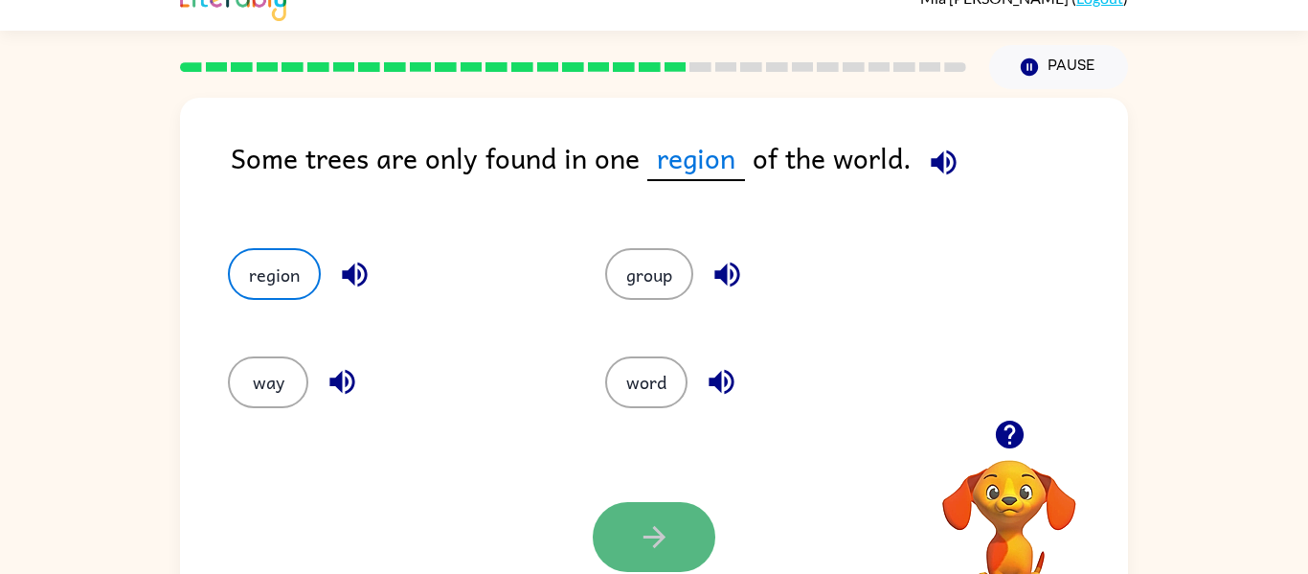
click at [662, 524] on icon "button" at bounding box center [655, 537] width 34 height 34
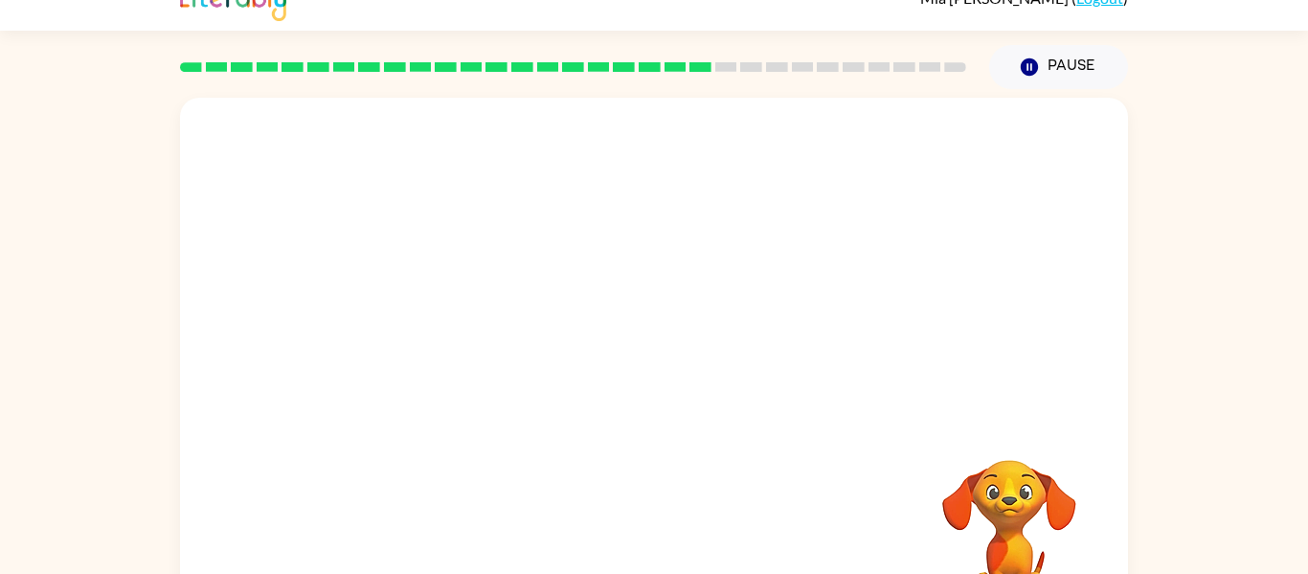
click at [725, 333] on video "Your browser must support playing .mp4 files to use Literably. Please try using…" at bounding box center [654, 259] width 948 height 322
click at [755, 258] on video "Your browser must support playing .mp4 files to use Literably. Please try using…" at bounding box center [654, 259] width 948 height 322
click at [754, 272] on video "Your browser must support playing .mp4 files to use Literably. Please try using…" at bounding box center [654, 259] width 948 height 322
click at [464, 356] on video "Your browser must support playing .mp4 files to use Literably. Please try using…" at bounding box center [654, 259] width 948 height 322
click at [654, 394] on icon "button" at bounding box center [655, 381] width 34 height 34
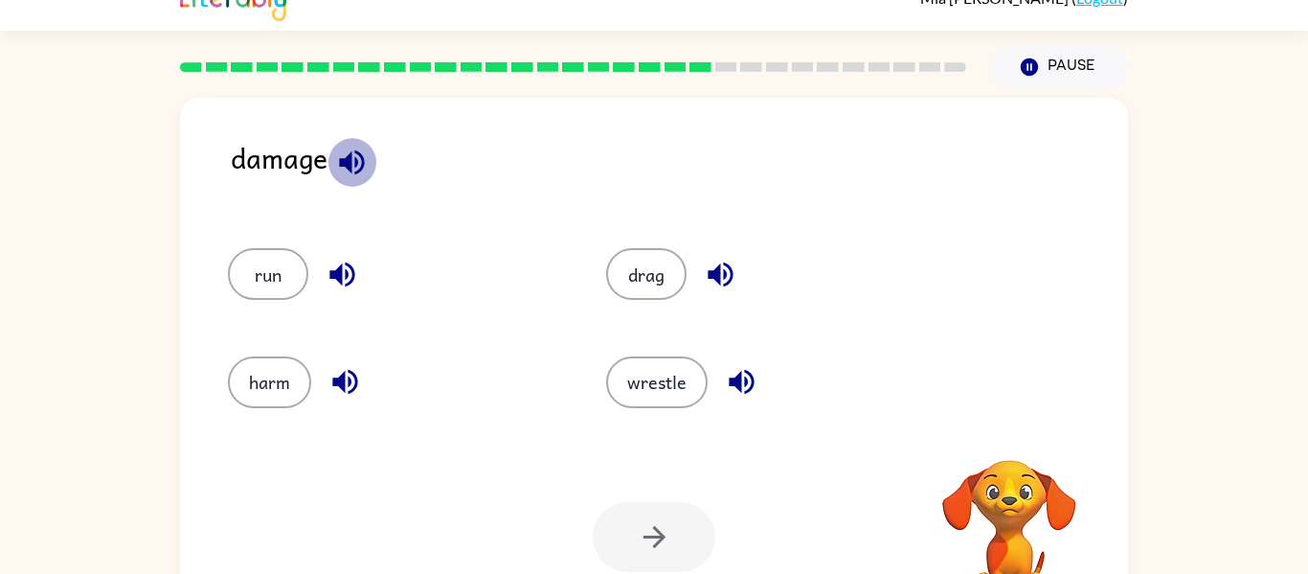
click at [350, 156] on icon "button" at bounding box center [351, 161] width 25 height 25
click at [354, 171] on icon "button" at bounding box center [351, 161] width 25 height 25
click at [721, 277] on icon "button" at bounding box center [721, 275] width 34 height 34
click at [739, 376] on icon "button" at bounding box center [741, 382] width 25 height 25
click at [362, 380] on button "button" at bounding box center [345, 381] width 49 height 49
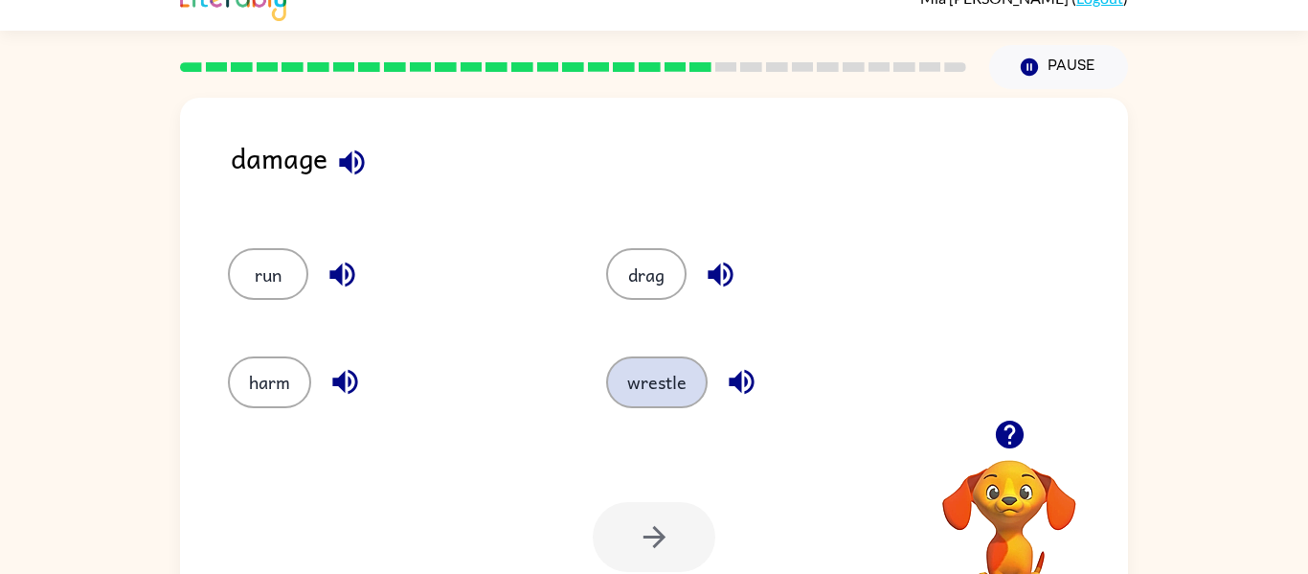
click at [698, 387] on button "wrestle" at bounding box center [657, 382] width 102 height 52
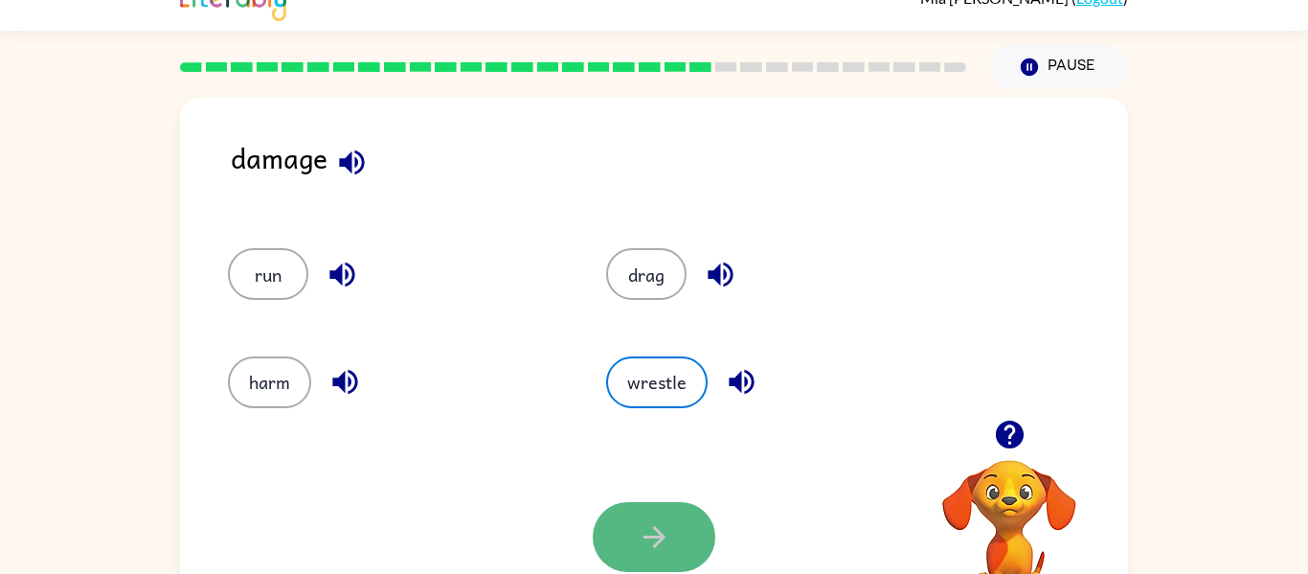
click at [659, 536] on icon "button" at bounding box center [654, 537] width 22 height 22
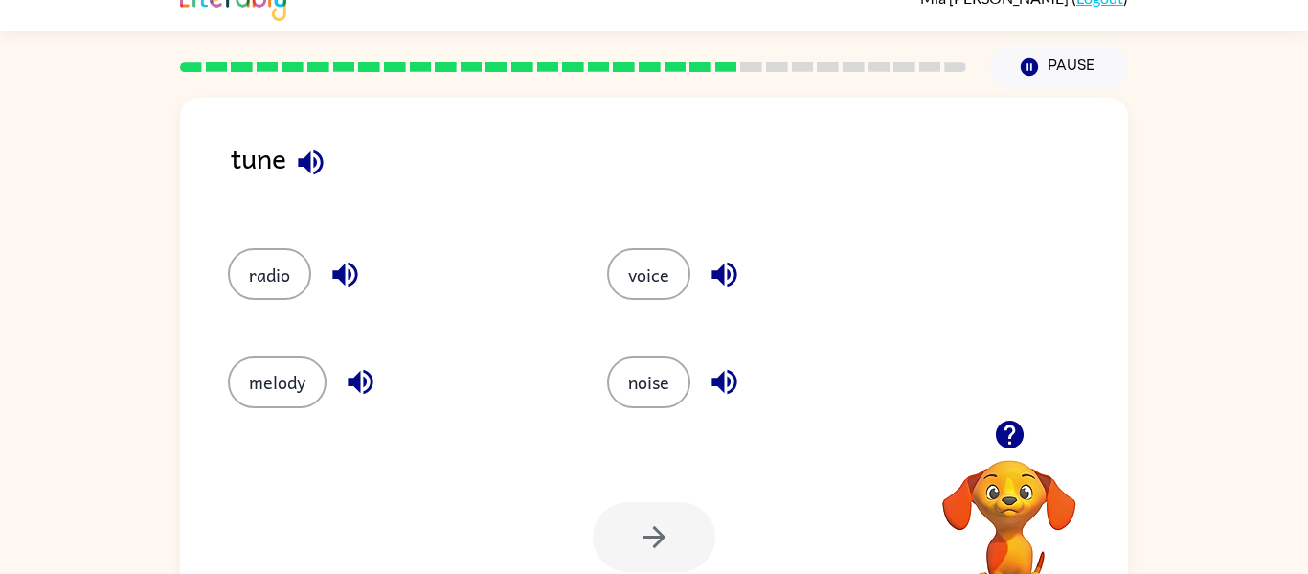
click at [427, 173] on div "tune" at bounding box center [679, 173] width 897 height 74
click at [307, 154] on icon "button" at bounding box center [310, 161] width 25 height 25
drag, startPoint x: 287, startPoint y: 262, endPoint x: 289, endPoint y: 248, distance: 14.5
click at [289, 248] on button "radio" at bounding box center [269, 274] width 83 height 52
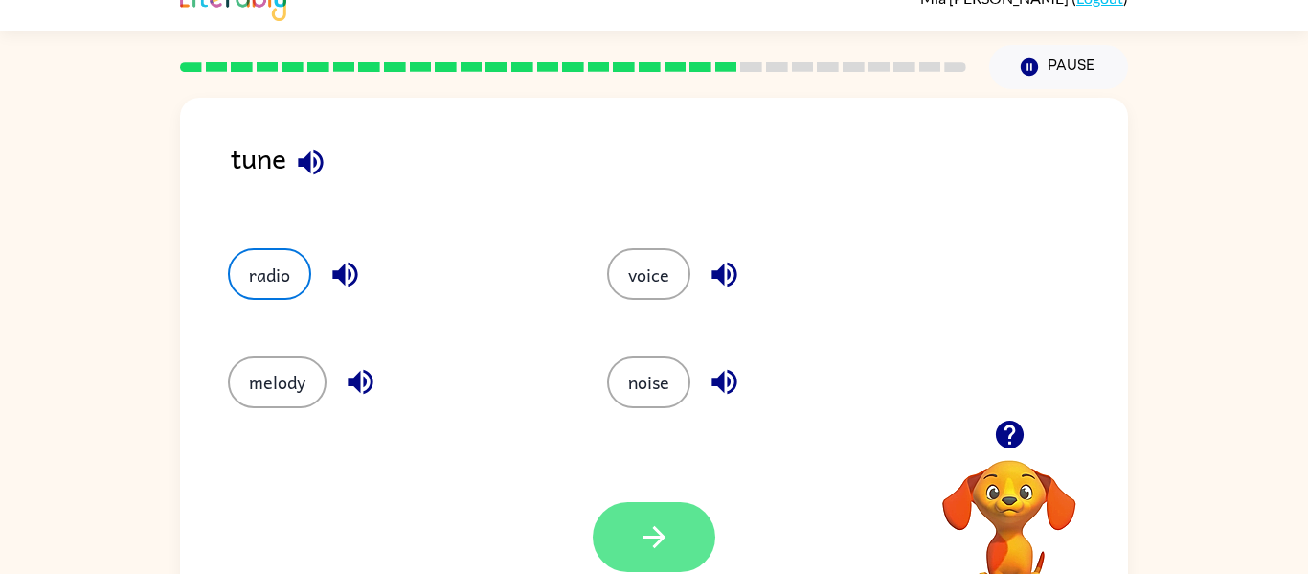
click at [644, 544] on icon "button" at bounding box center [655, 537] width 34 height 34
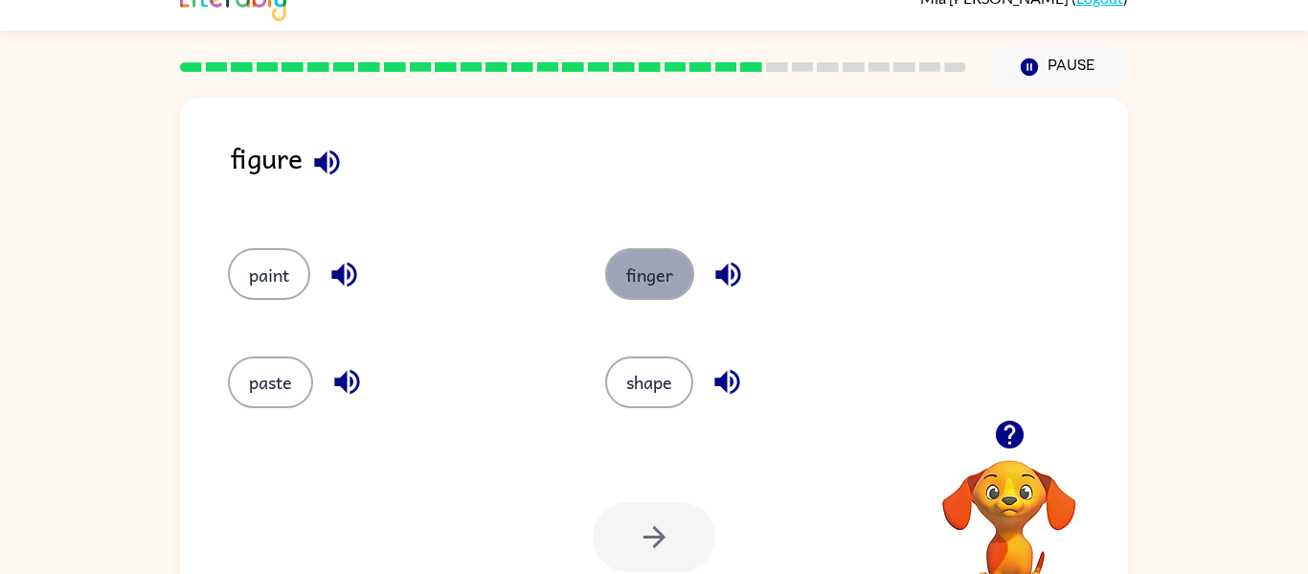
click at [659, 275] on button "finger" at bounding box center [649, 274] width 89 height 52
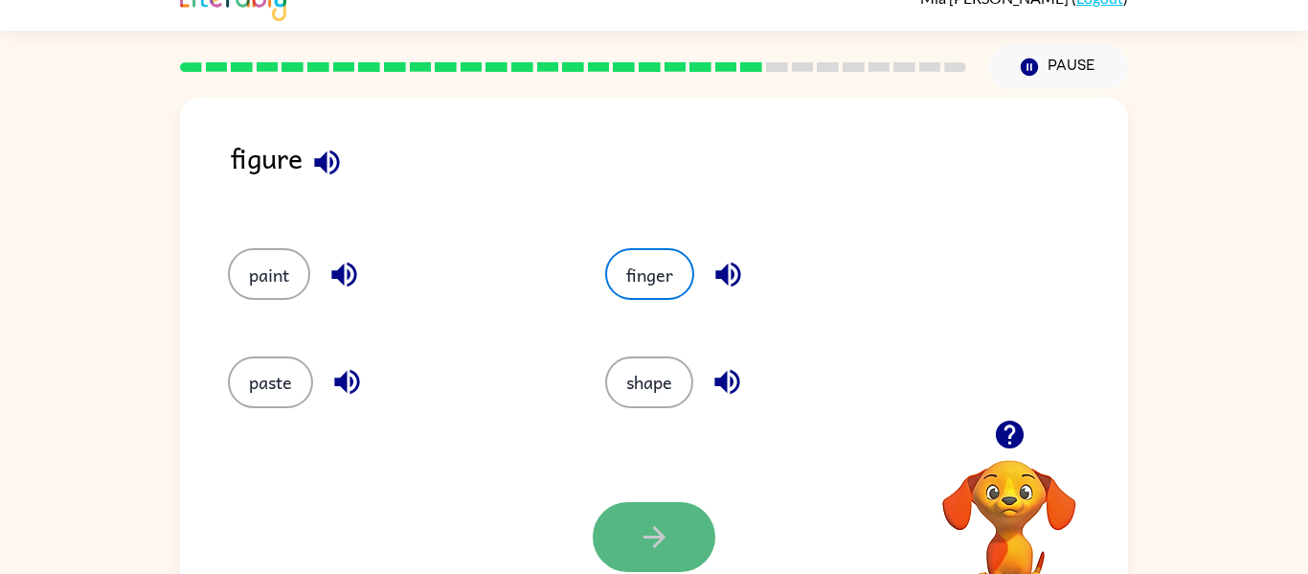
click at [662, 539] on icon "button" at bounding box center [654, 537] width 22 height 22
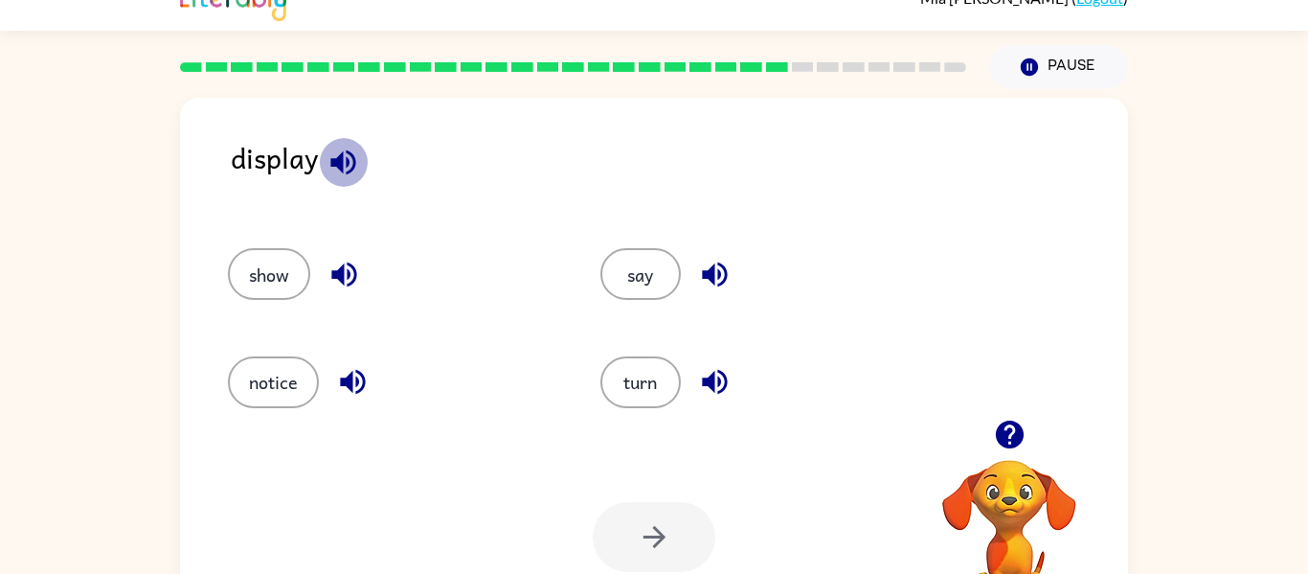
click at [339, 155] on icon "button" at bounding box center [342, 161] width 25 height 25
click at [263, 227] on div "show" at bounding box center [378, 265] width 373 height 107
click at [271, 284] on button "show" at bounding box center [269, 274] width 82 height 52
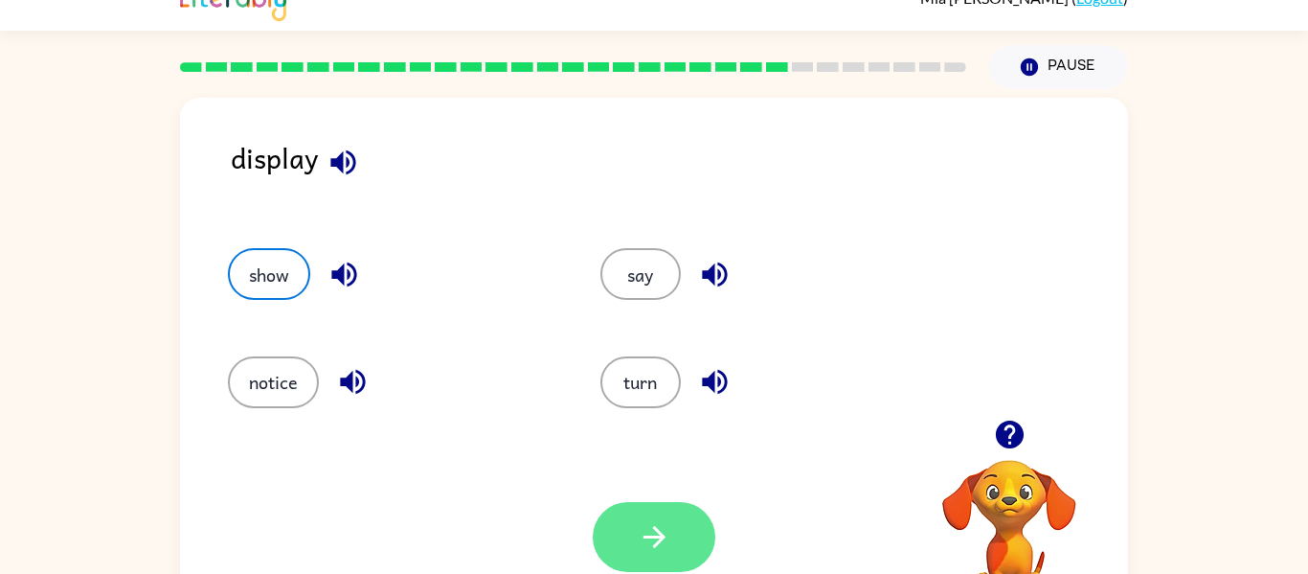
click at [646, 532] on icon "button" at bounding box center [655, 537] width 34 height 34
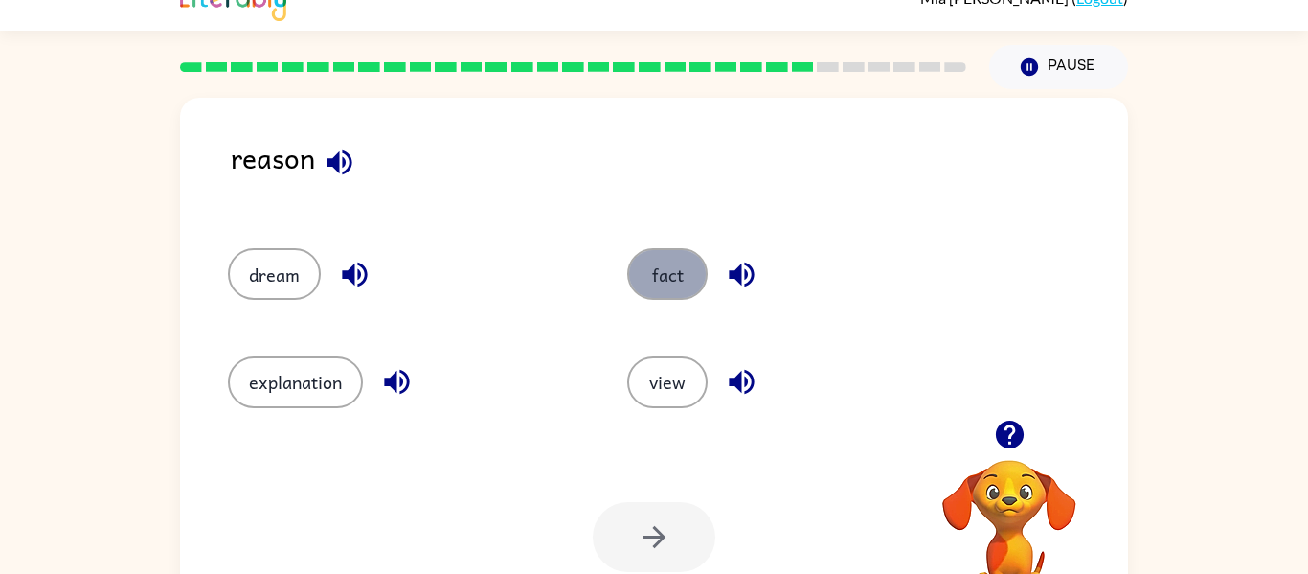
click at [670, 276] on button "fact" at bounding box center [667, 274] width 80 height 52
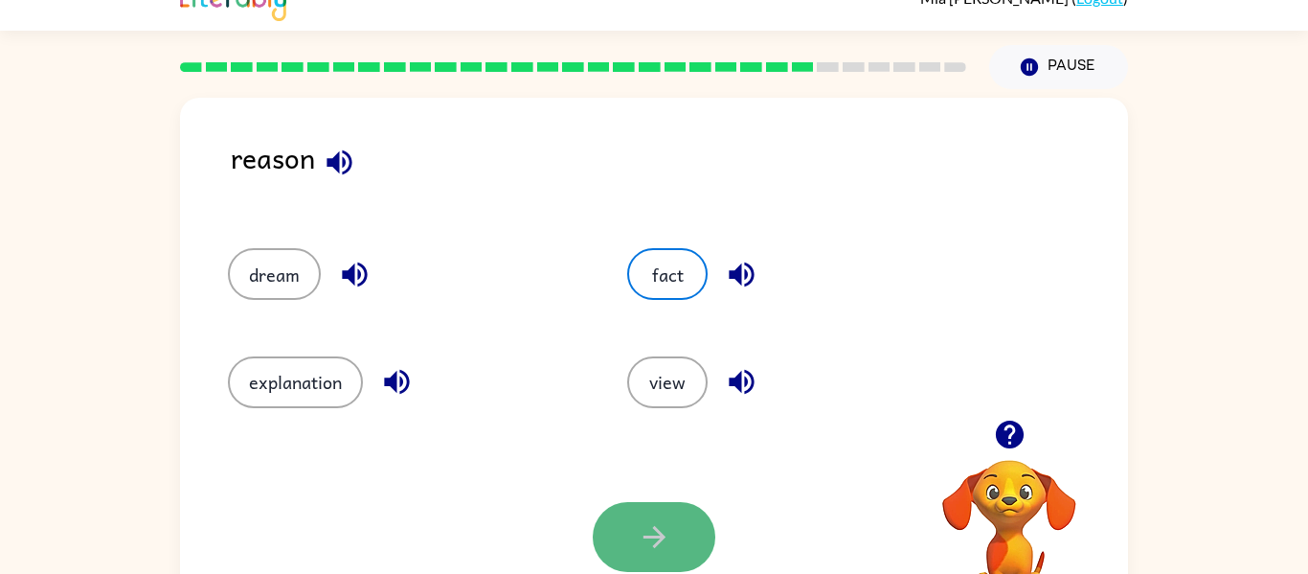
click at [659, 541] on icon "button" at bounding box center [654, 537] width 22 height 22
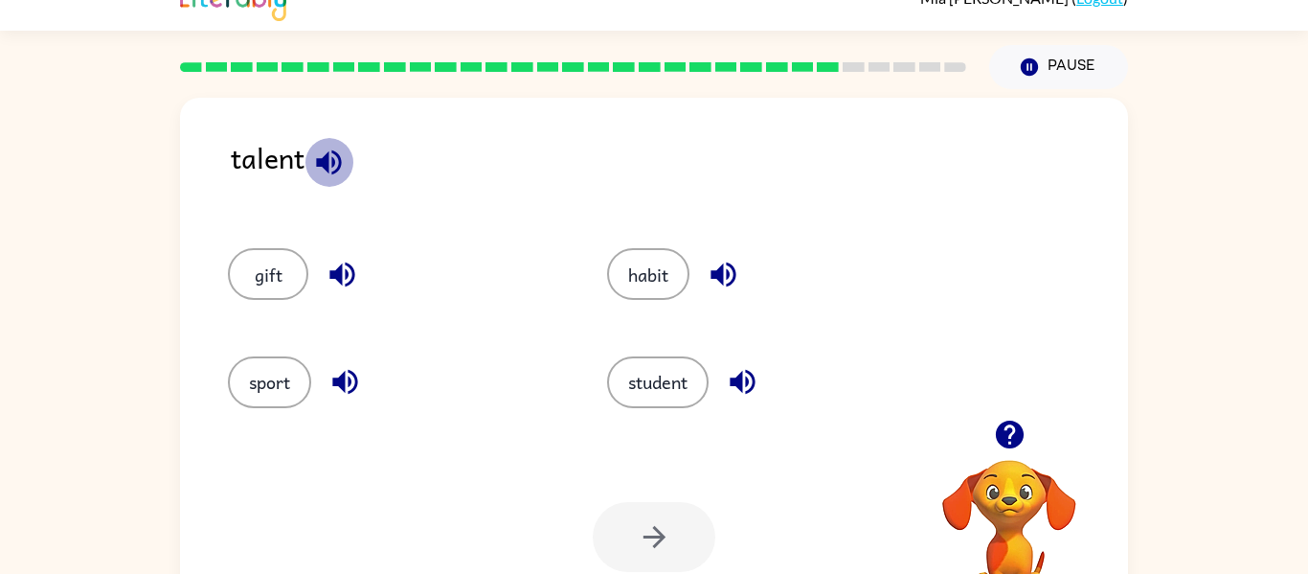
click at [335, 156] on icon "button" at bounding box center [329, 163] width 34 height 34
click at [638, 296] on button "habit" at bounding box center [648, 274] width 82 height 52
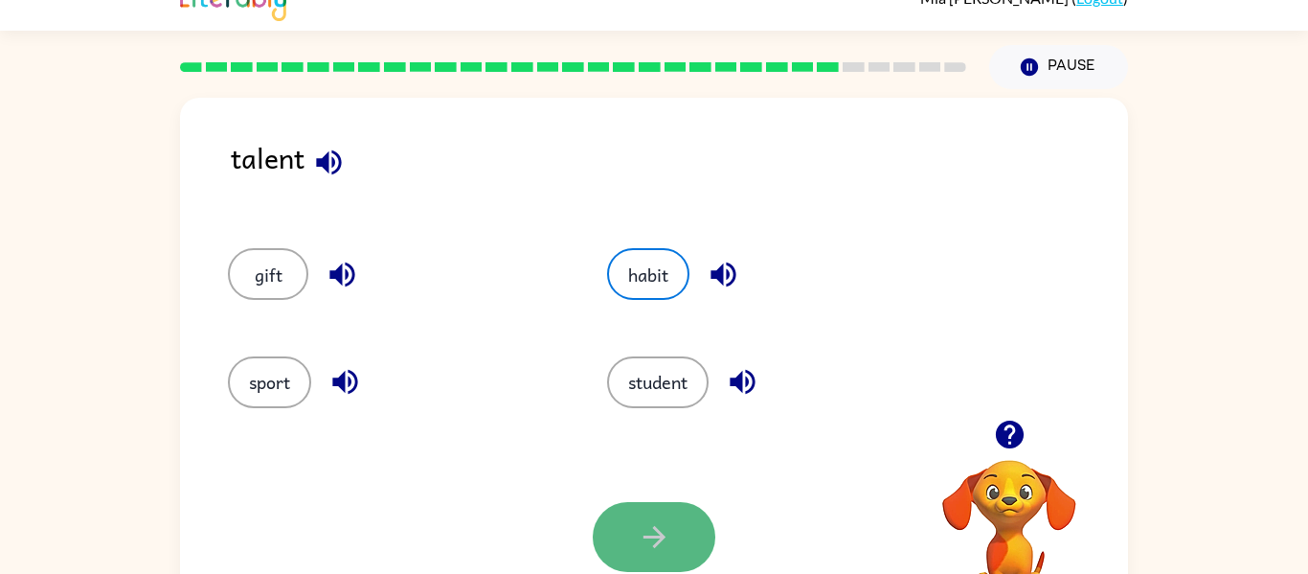
click at [646, 526] on icon "button" at bounding box center [655, 537] width 34 height 34
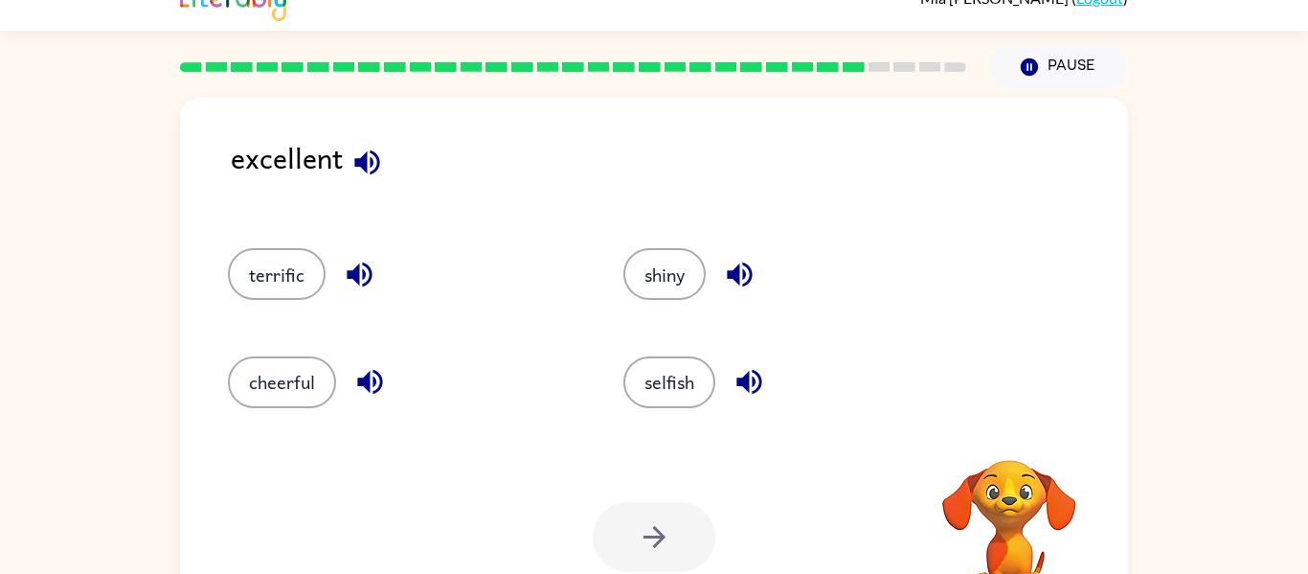
click at [371, 160] on icon "button" at bounding box center [366, 161] width 25 height 25
click at [359, 283] on icon "button" at bounding box center [360, 275] width 34 height 34
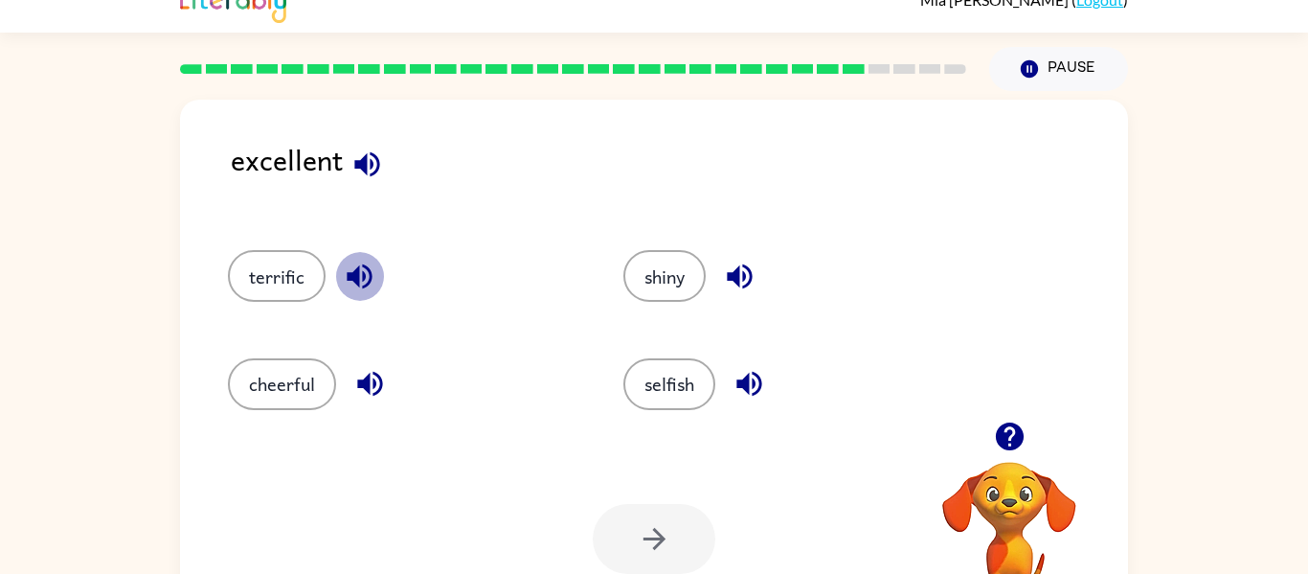
click at [357, 287] on icon "button" at bounding box center [360, 277] width 34 height 34
click at [375, 393] on icon "button" at bounding box center [369, 384] width 25 height 25
click at [741, 283] on icon "button" at bounding box center [740, 277] width 34 height 34
click at [729, 386] on button "button" at bounding box center [749, 383] width 49 height 49
click at [278, 280] on button "terrific" at bounding box center [277, 276] width 98 height 52
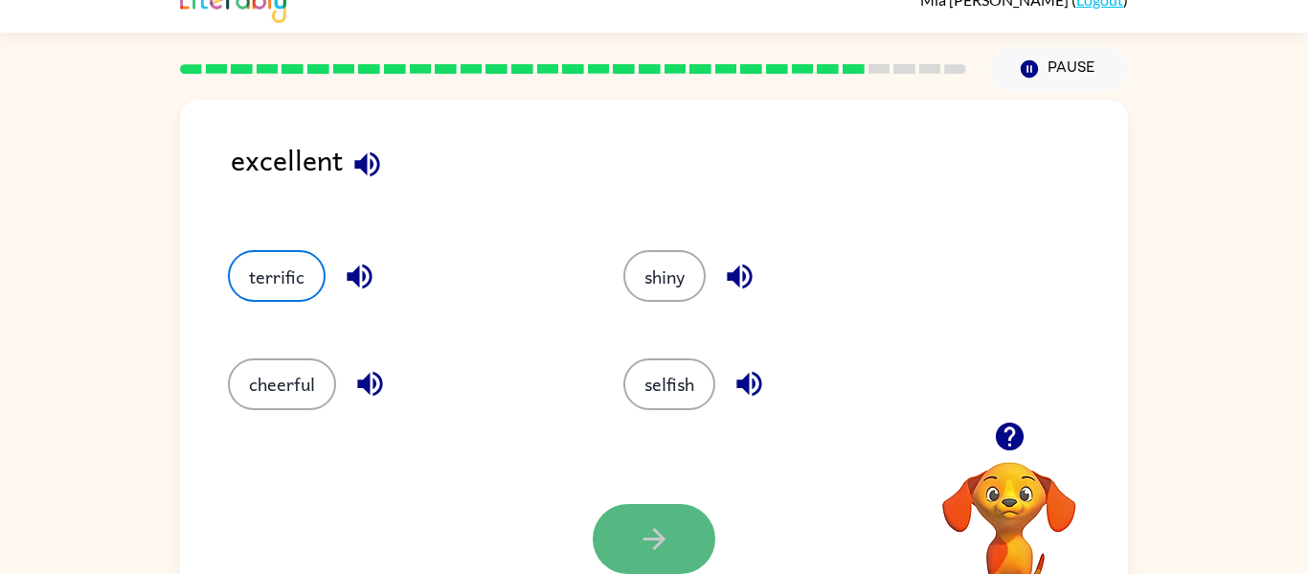
click at [623, 532] on button "button" at bounding box center [654, 539] width 123 height 70
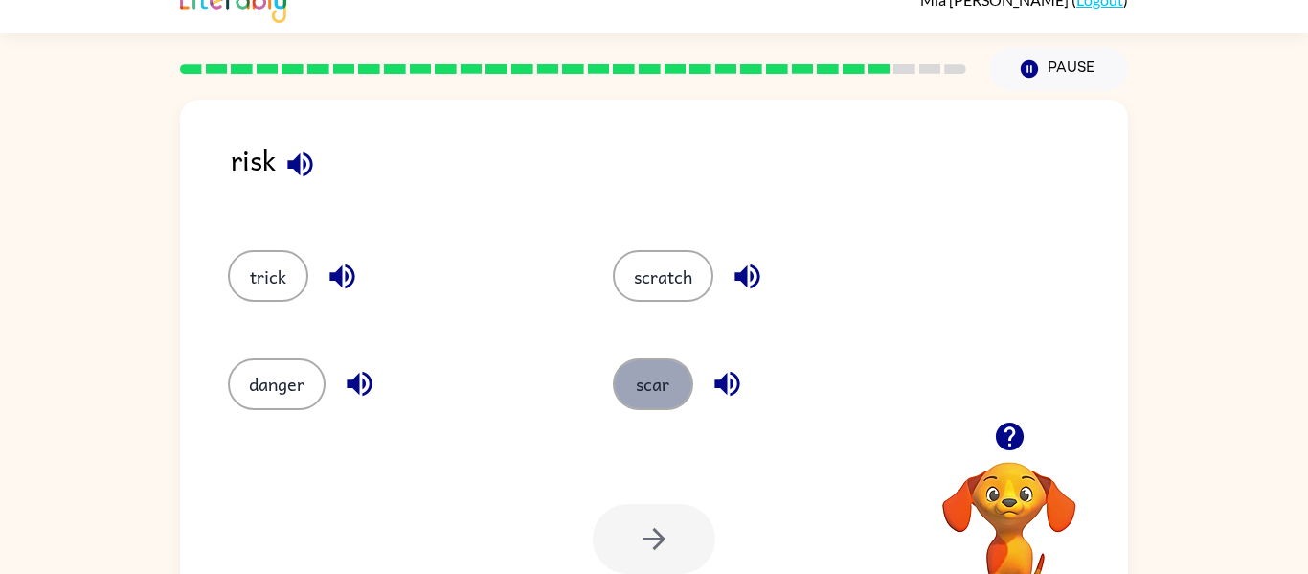
click at [667, 382] on button "scar" at bounding box center [653, 384] width 80 height 52
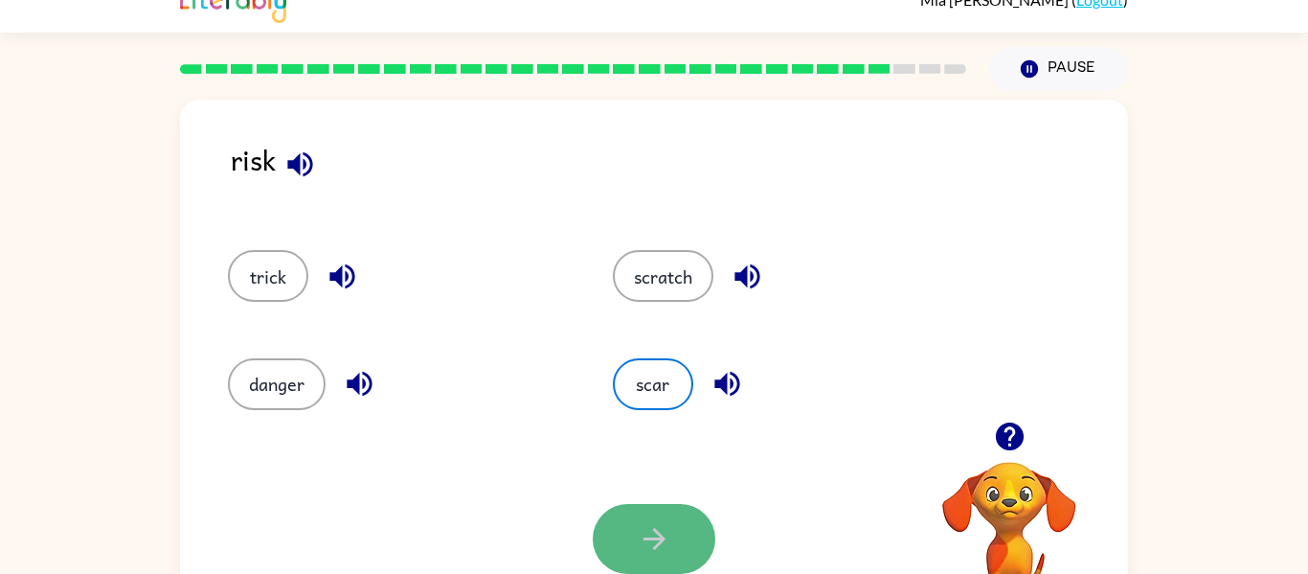
click at [653, 523] on icon "button" at bounding box center [655, 539] width 34 height 34
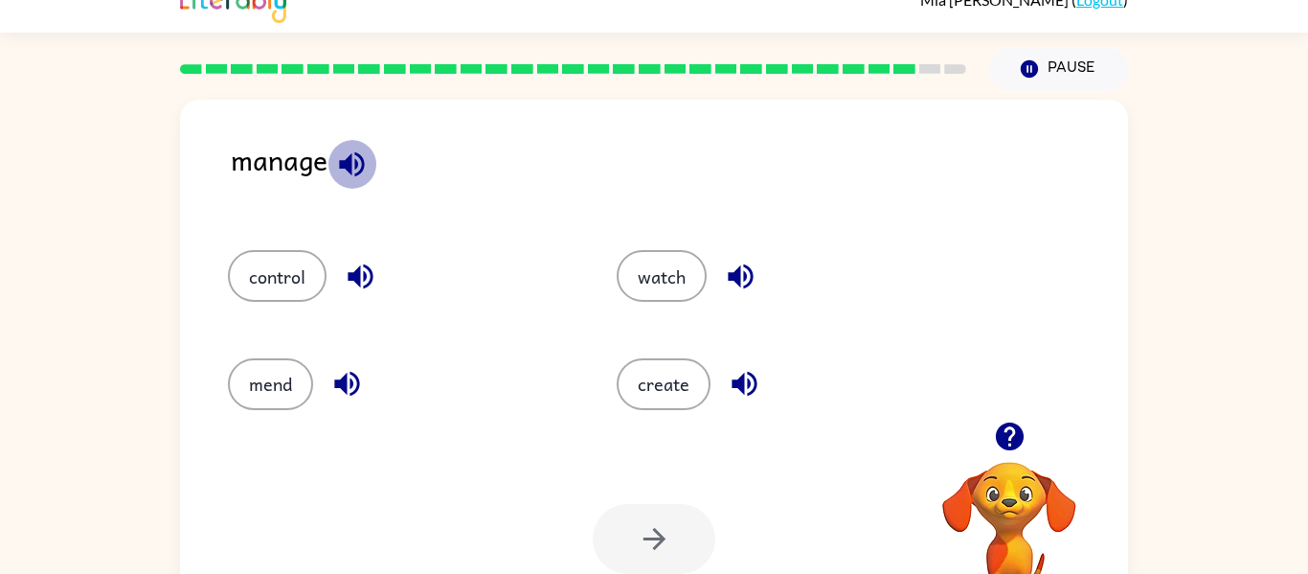
click at [353, 167] on icon "button" at bounding box center [352, 164] width 34 height 34
click at [654, 379] on button "create" at bounding box center [664, 384] width 94 height 52
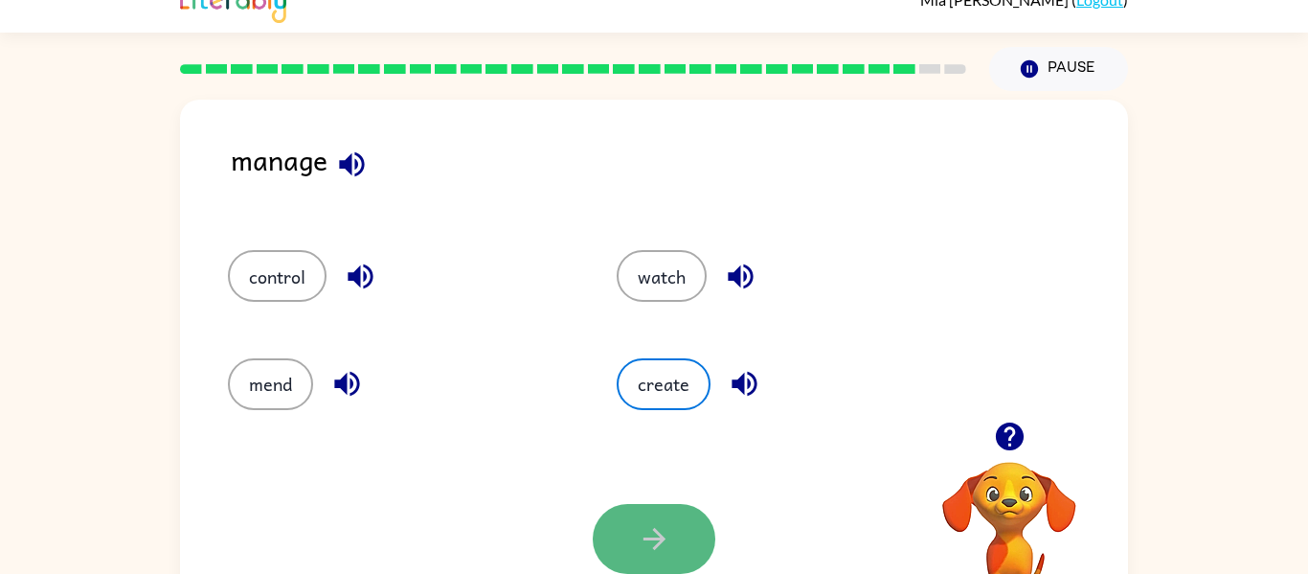
click at [638, 527] on icon "button" at bounding box center [655, 539] width 34 height 34
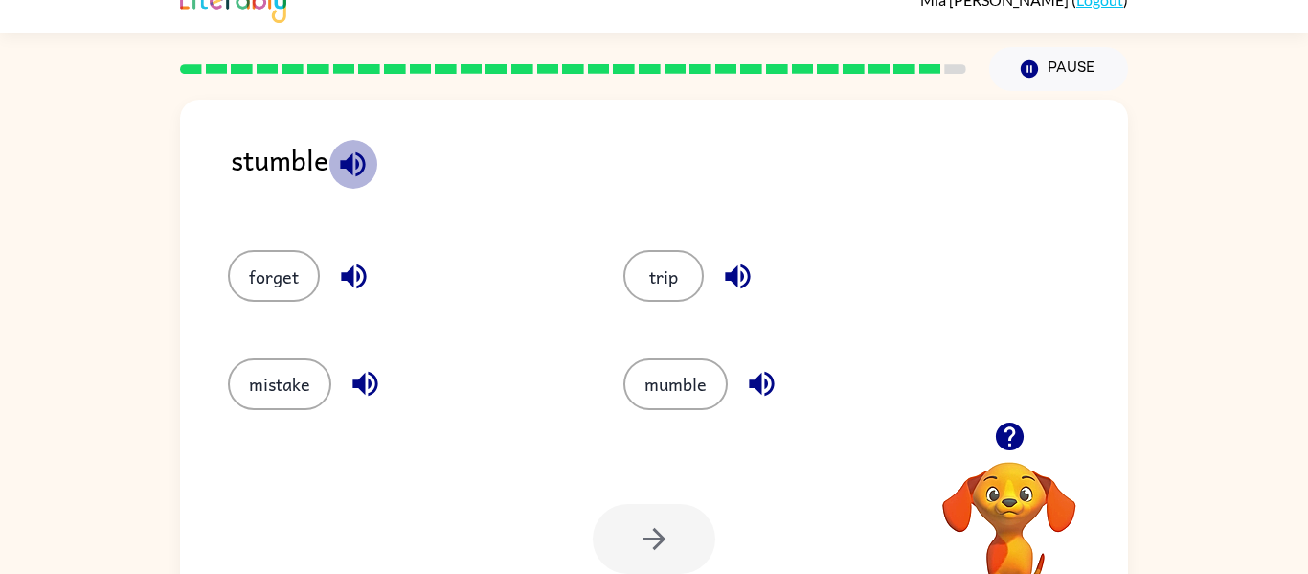
click at [359, 167] on icon "button" at bounding box center [353, 164] width 34 height 34
click at [286, 365] on button "mistake" at bounding box center [279, 384] width 103 height 52
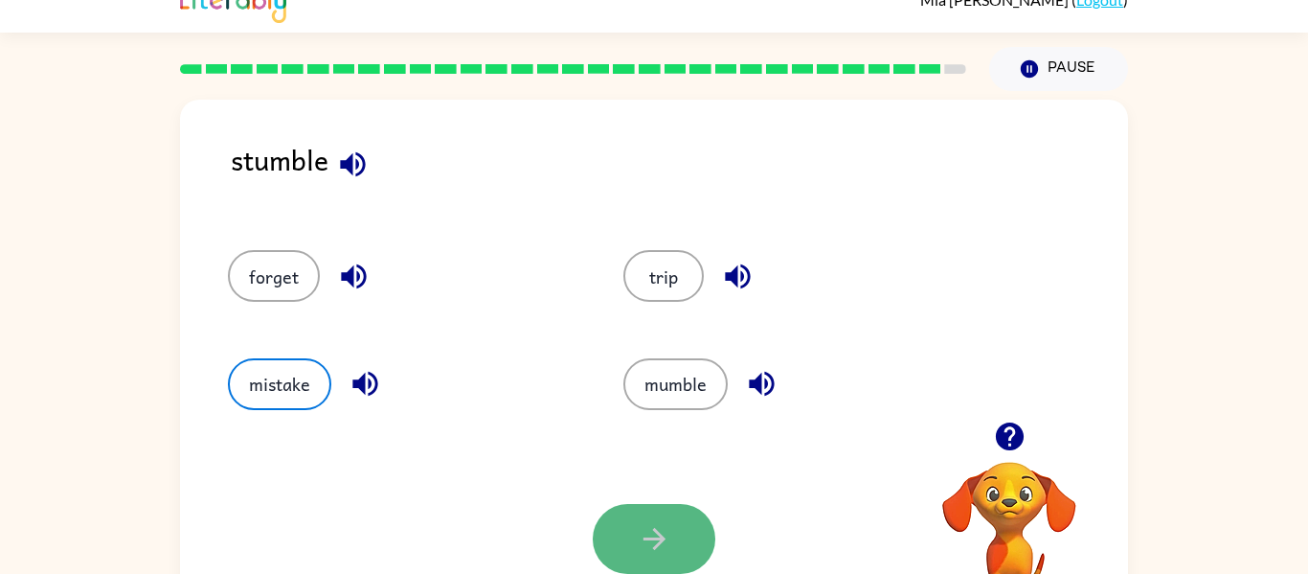
click at [643, 531] on icon "button" at bounding box center [655, 539] width 34 height 34
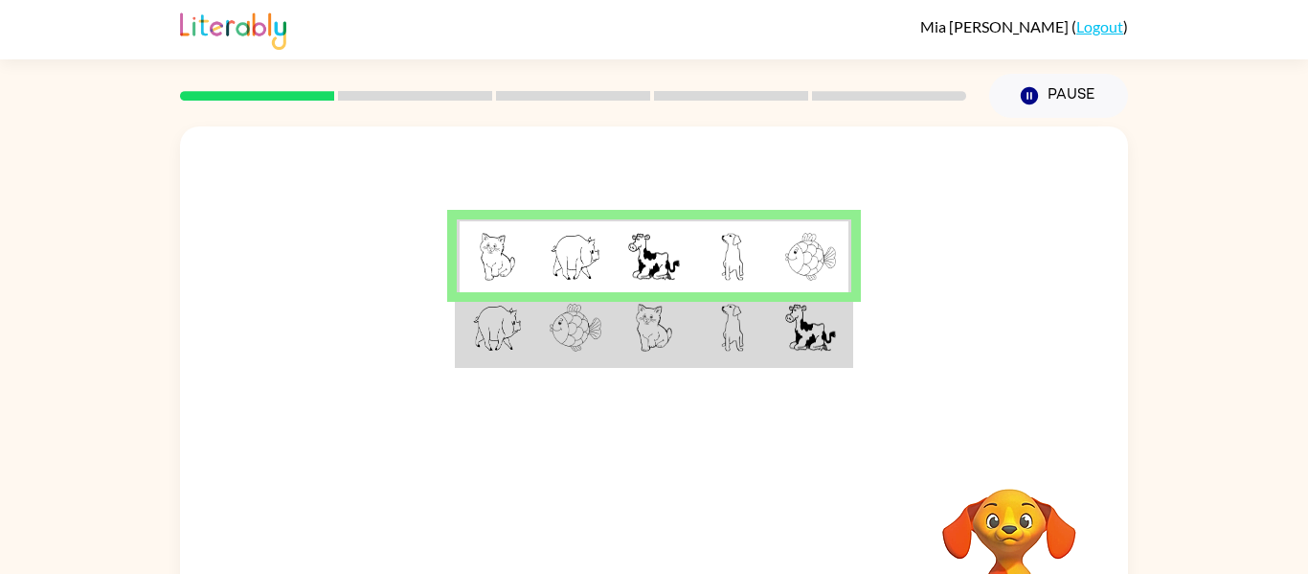
click at [752, 315] on td at bounding box center [732, 329] width 79 height 74
click at [753, 321] on td at bounding box center [732, 329] width 79 height 74
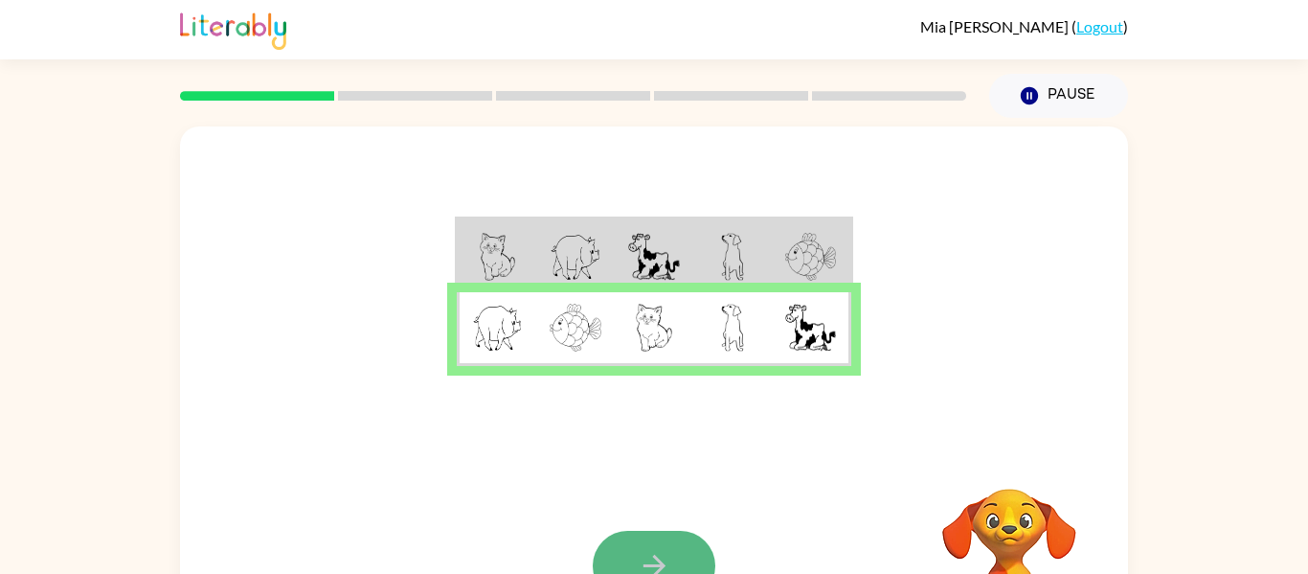
click at [661, 544] on button "button" at bounding box center [654, 566] width 123 height 70
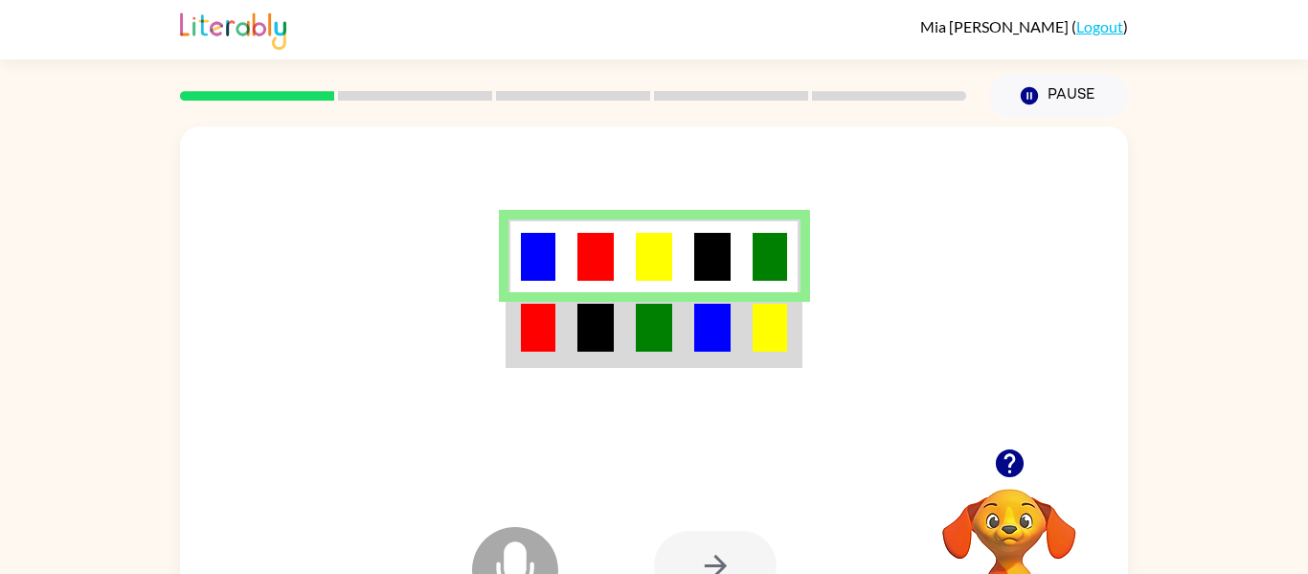
click at [642, 321] on img at bounding box center [654, 328] width 36 height 48
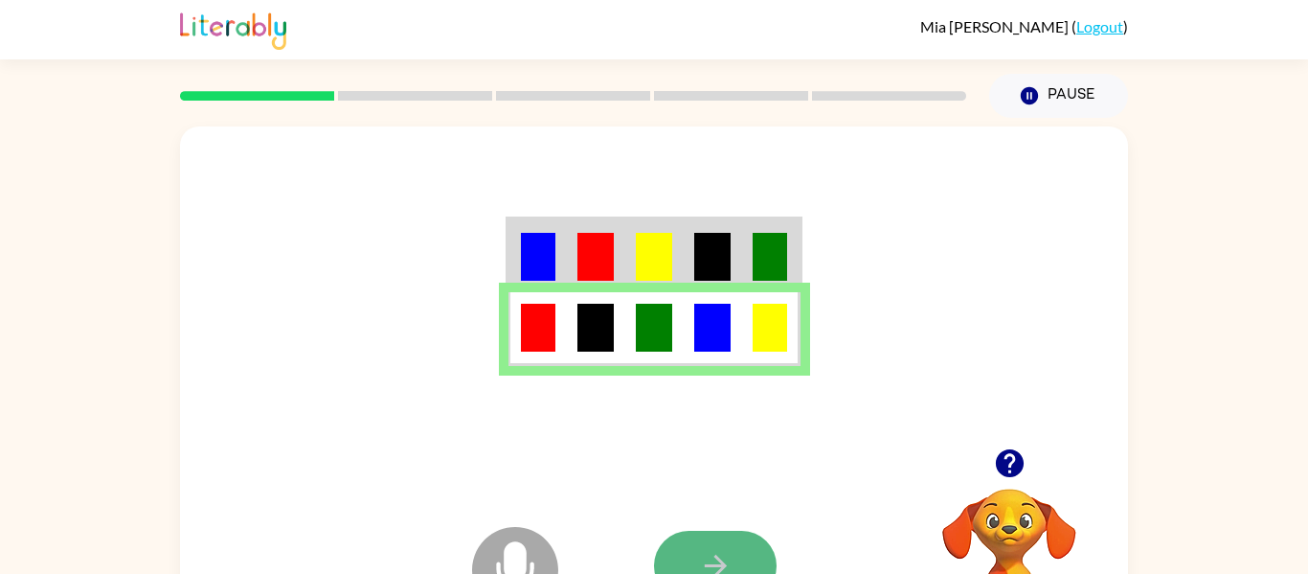
click at [708, 552] on icon "button" at bounding box center [716, 566] width 34 height 34
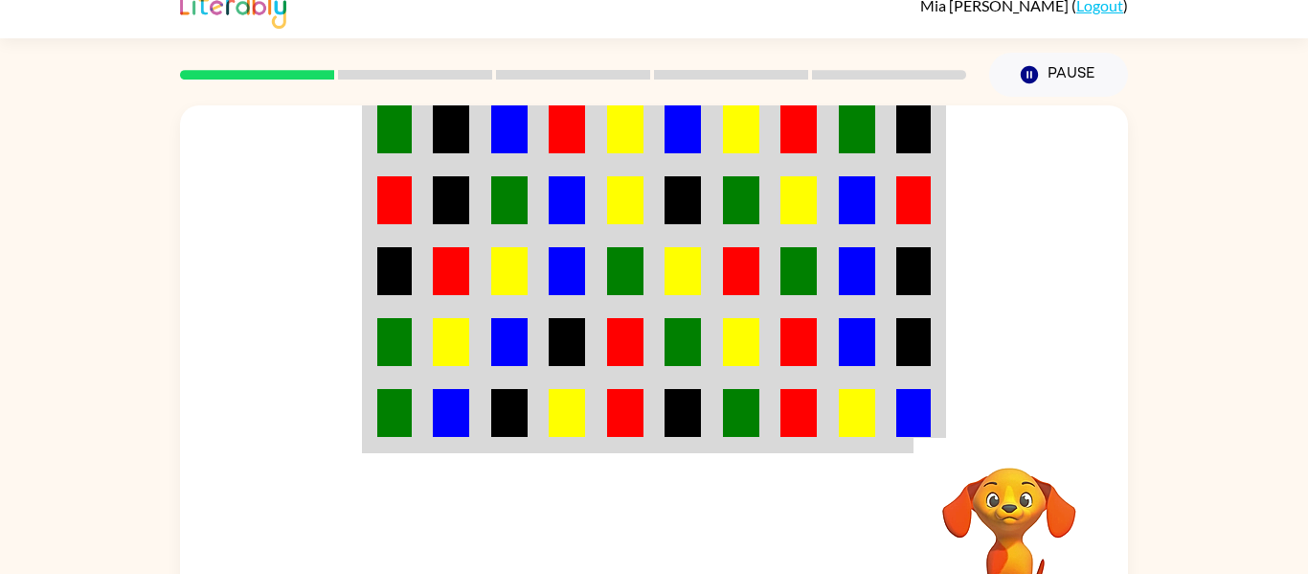
scroll to position [24, 0]
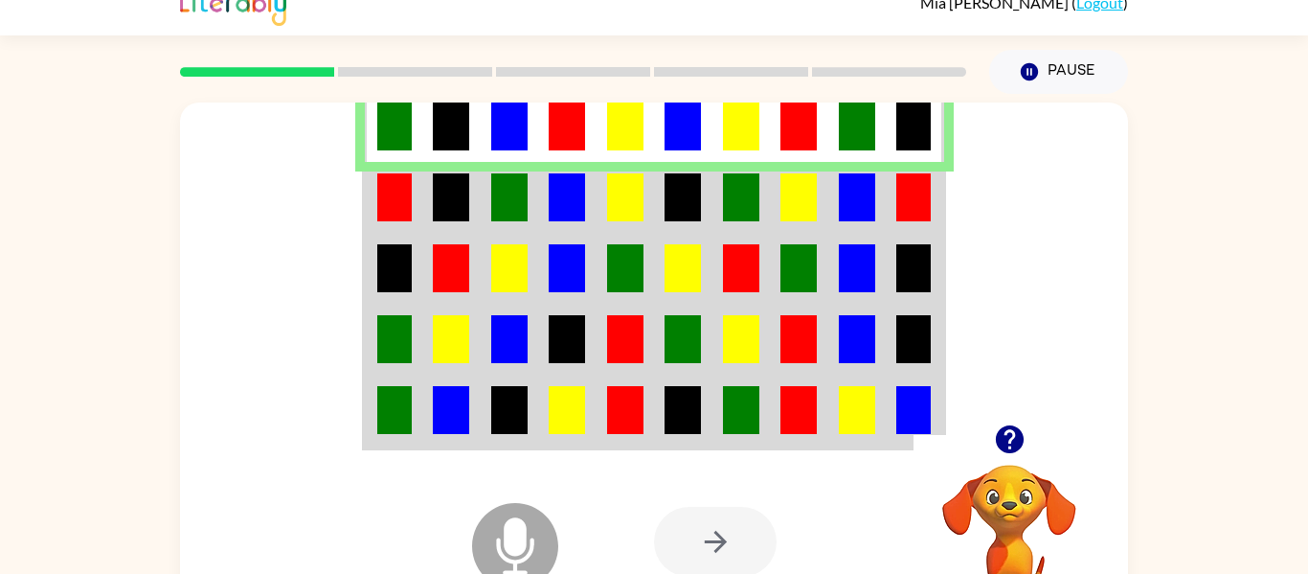
click at [691, 197] on img at bounding box center [683, 197] width 36 height 48
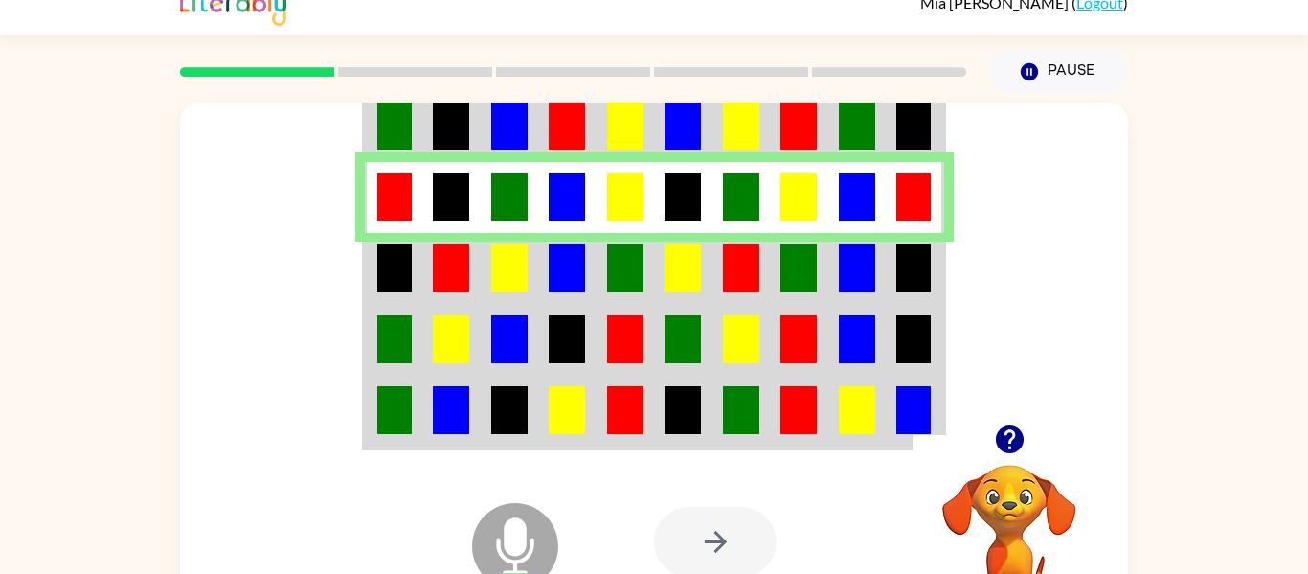
click at [475, 292] on td at bounding box center [451, 268] width 58 height 71
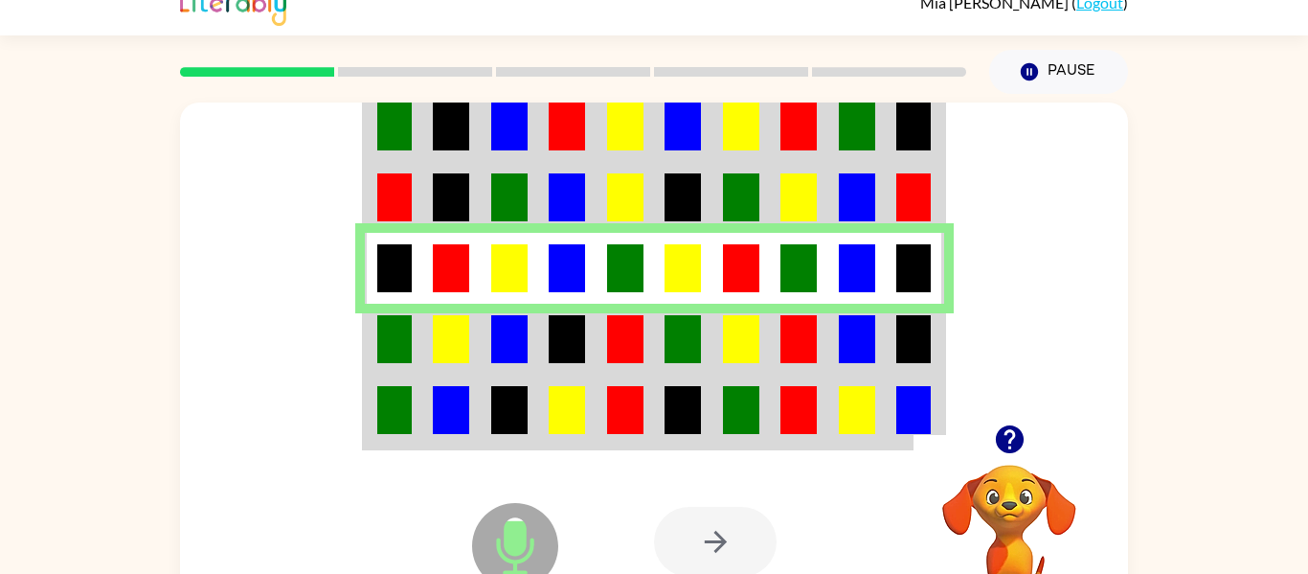
click at [467, 284] on img at bounding box center [451, 268] width 36 height 48
click at [528, 343] on td at bounding box center [510, 339] width 58 height 71
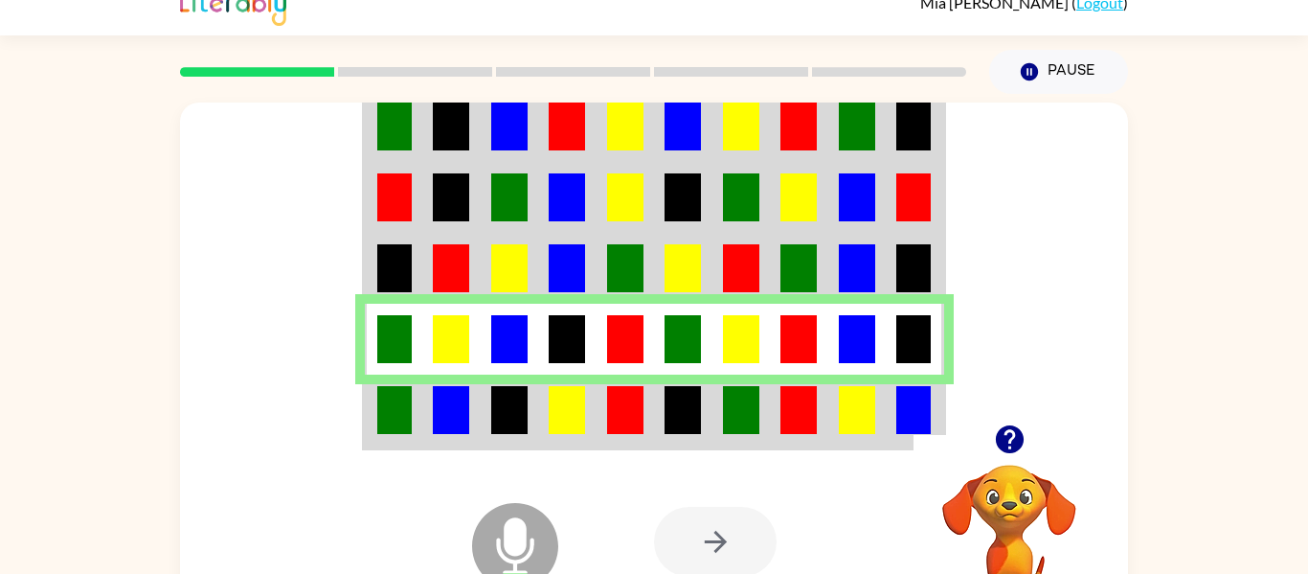
click at [538, 420] on td at bounding box center [567, 411] width 58 height 74
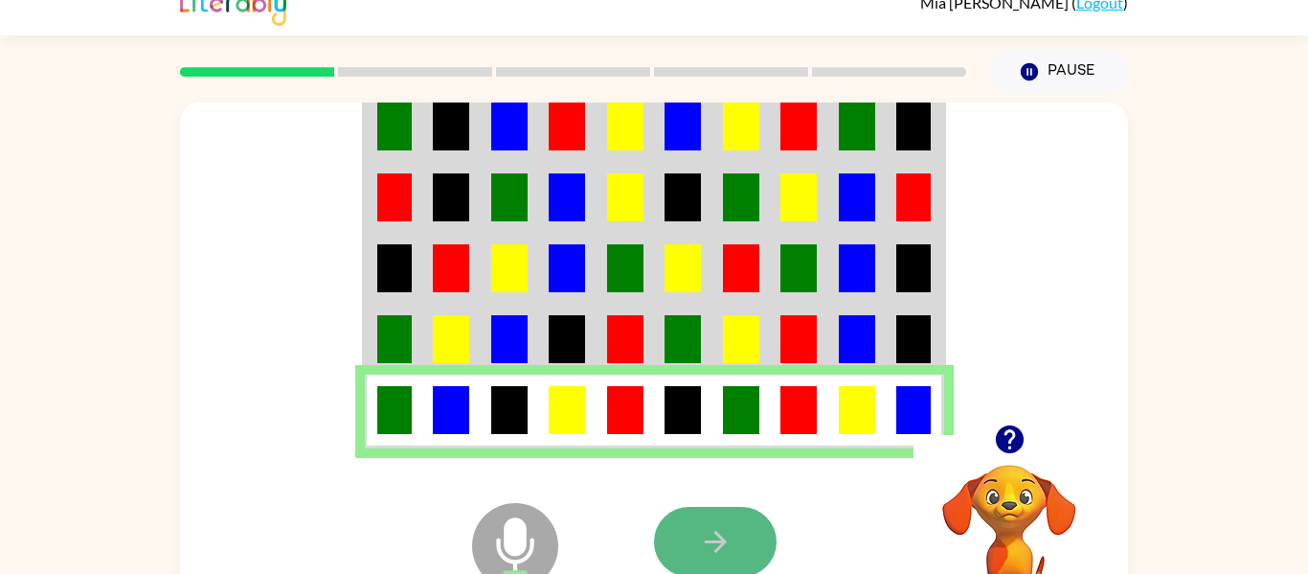
click at [698, 520] on button "button" at bounding box center [715, 542] width 123 height 70
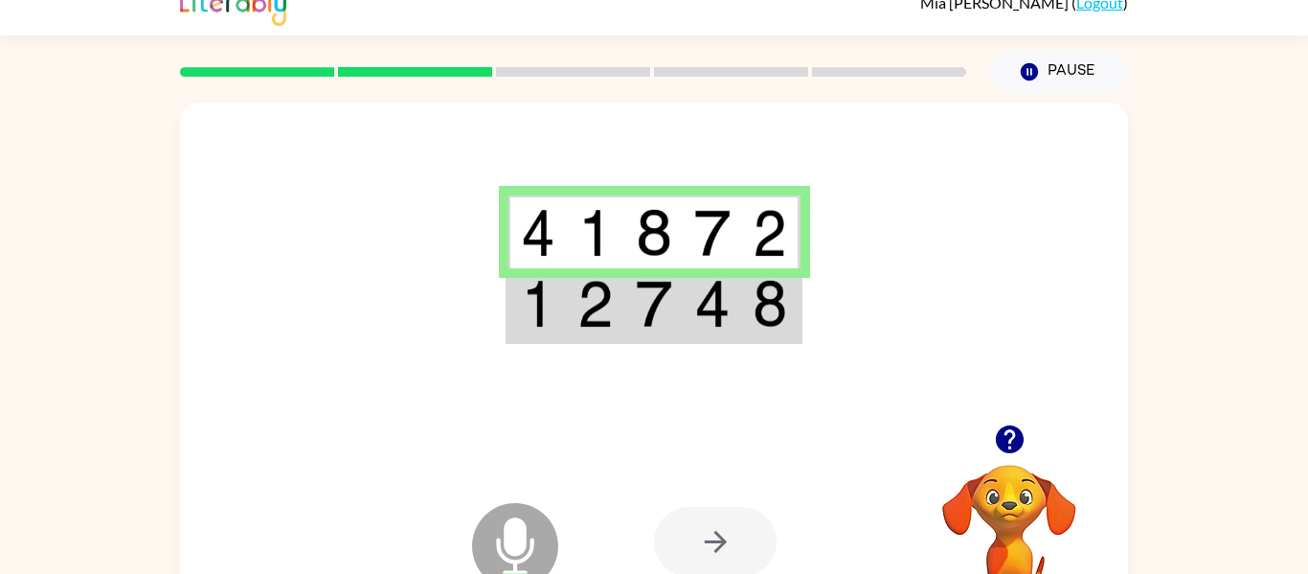
click at [633, 315] on td at bounding box center [654, 305] width 58 height 74
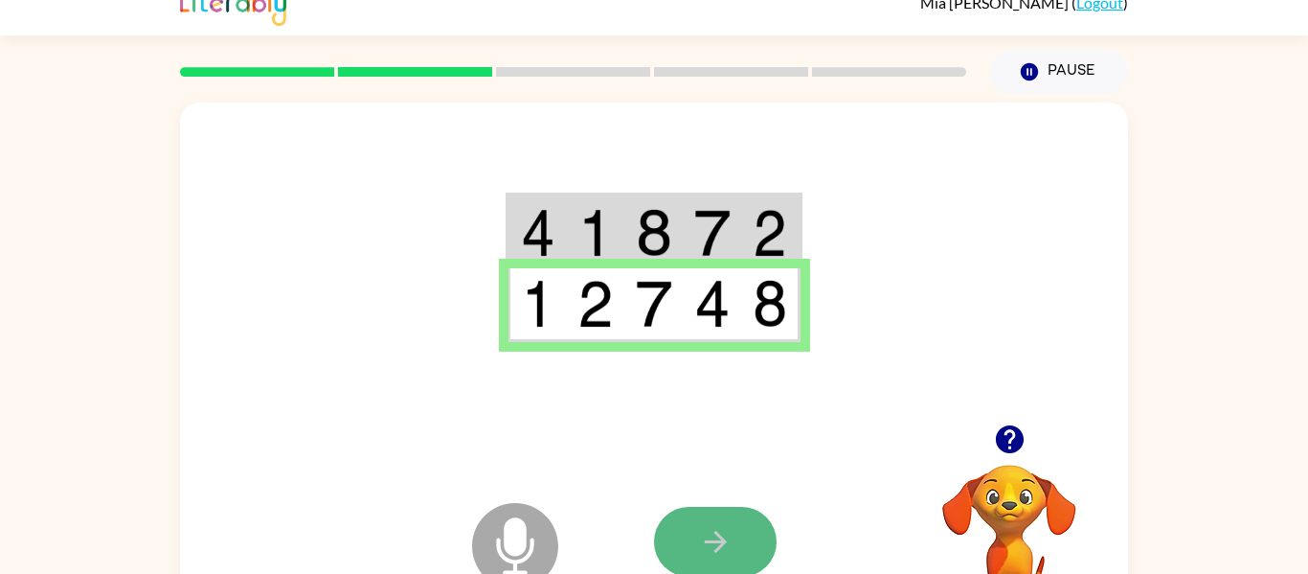
click at [726, 521] on button "button" at bounding box center [715, 542] width 123 height 70
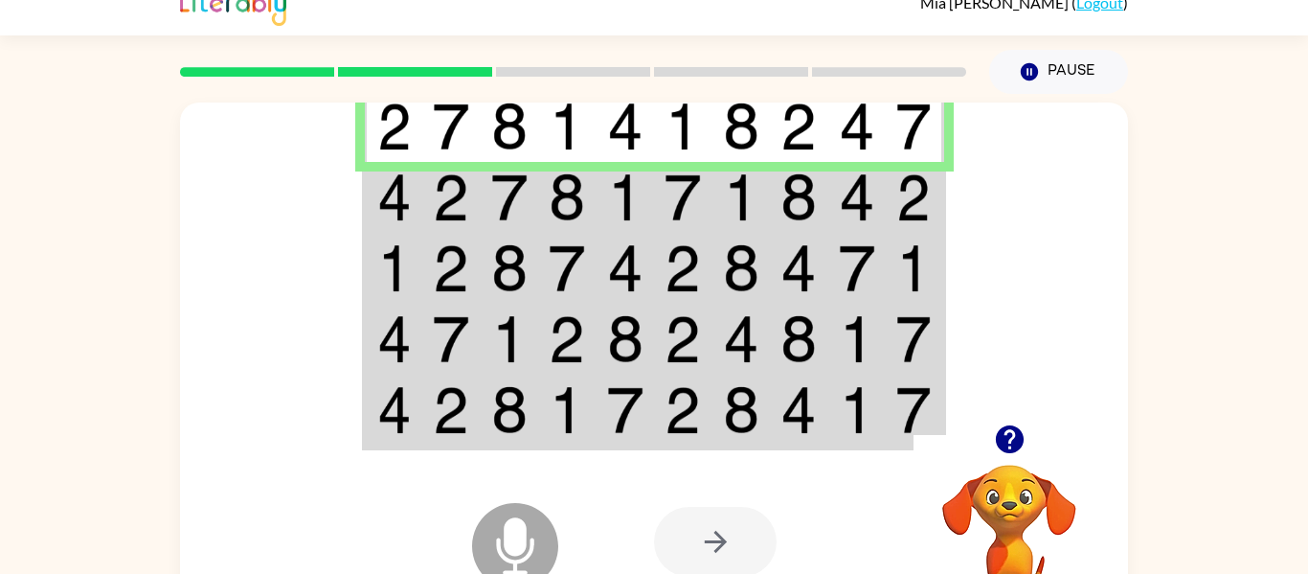
click at [647, 193] on td at bounding box center [626, 197] width 58 height 71
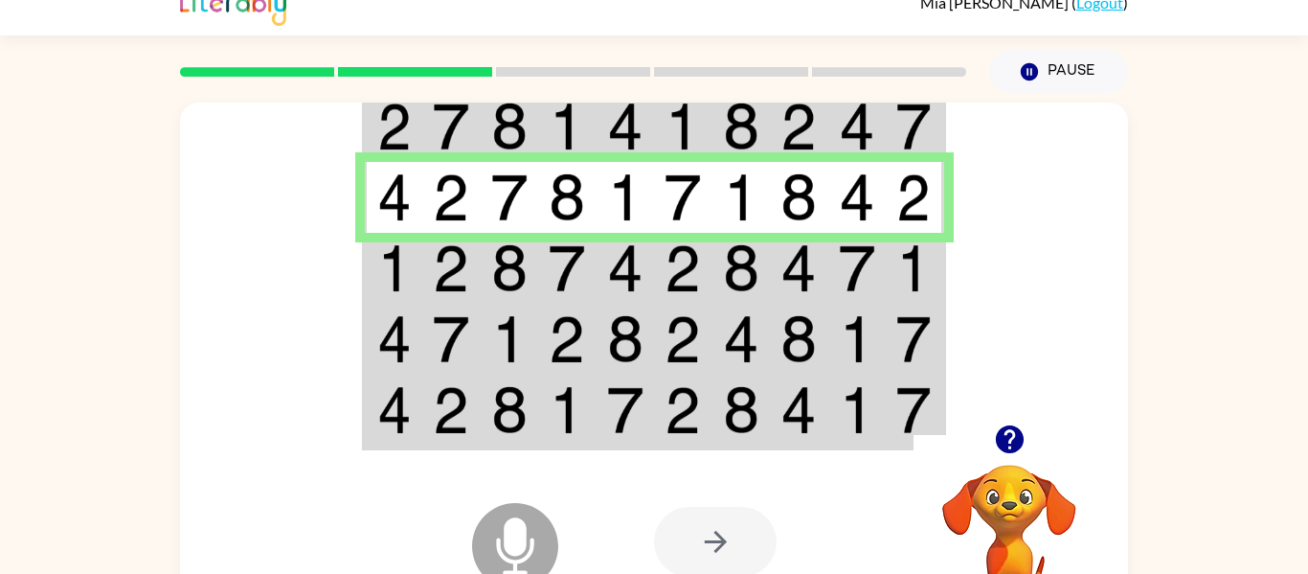
click at [601, 270] on td at bounding box center [626, 268] width 58 height 71
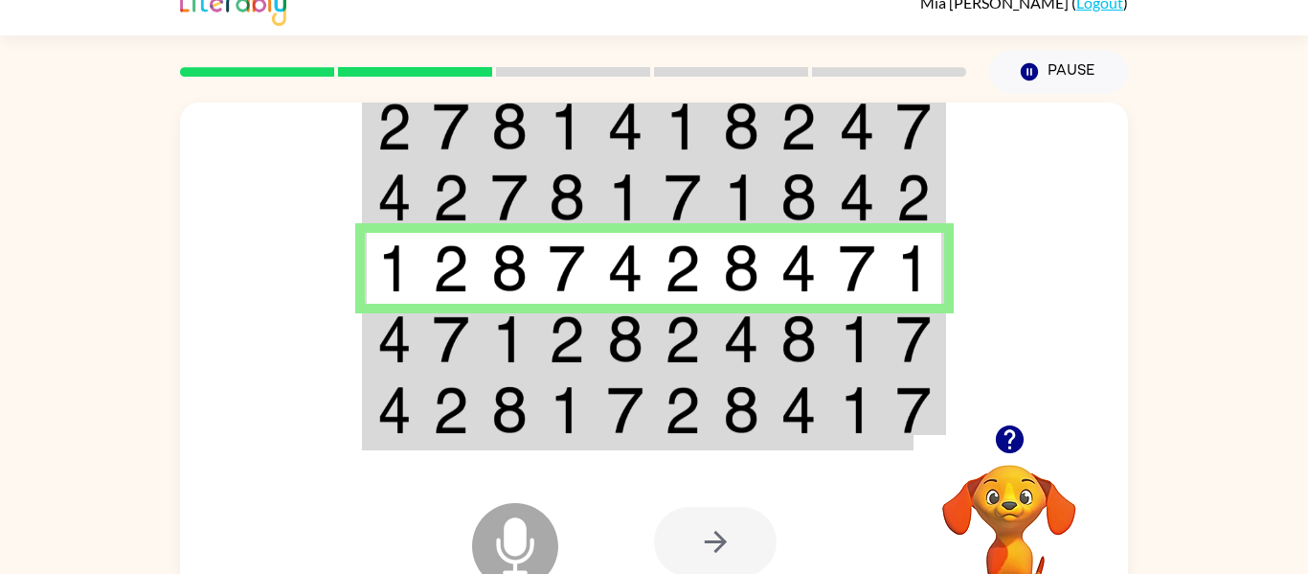
click at [613, 329] on img at bounding box center [625, 339] width 36 height 48
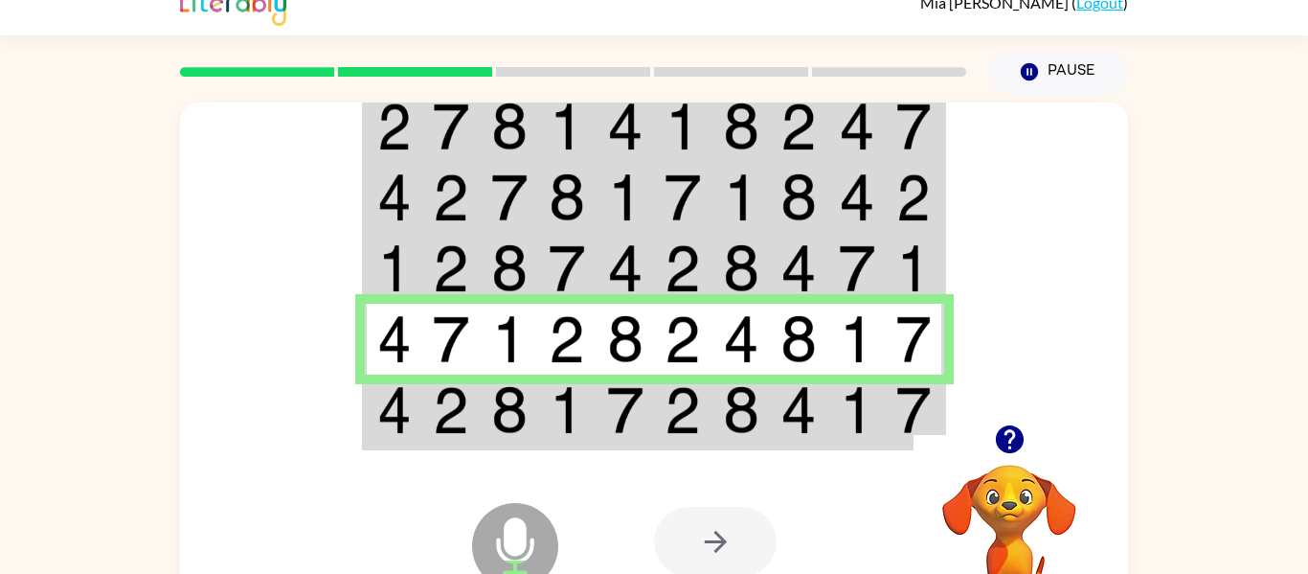
click at [619, 418] on img at bounding box center [625, 410] width 36 height 48
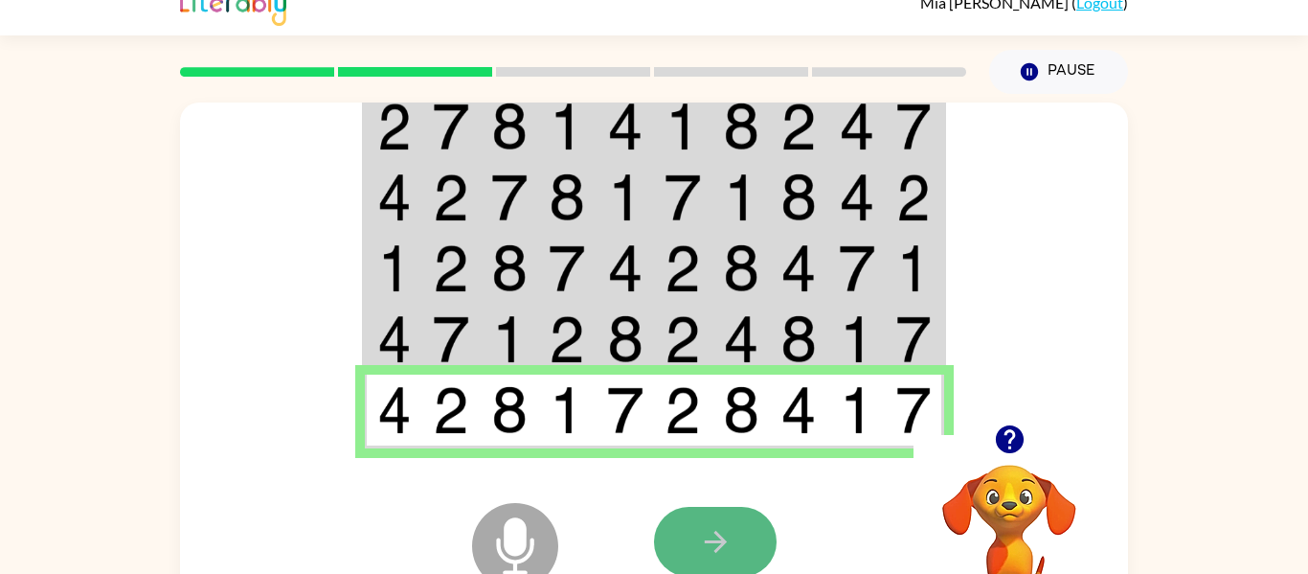
click at [698, 516] on button "button" at bounding box center [715, 542] width 123 height 70
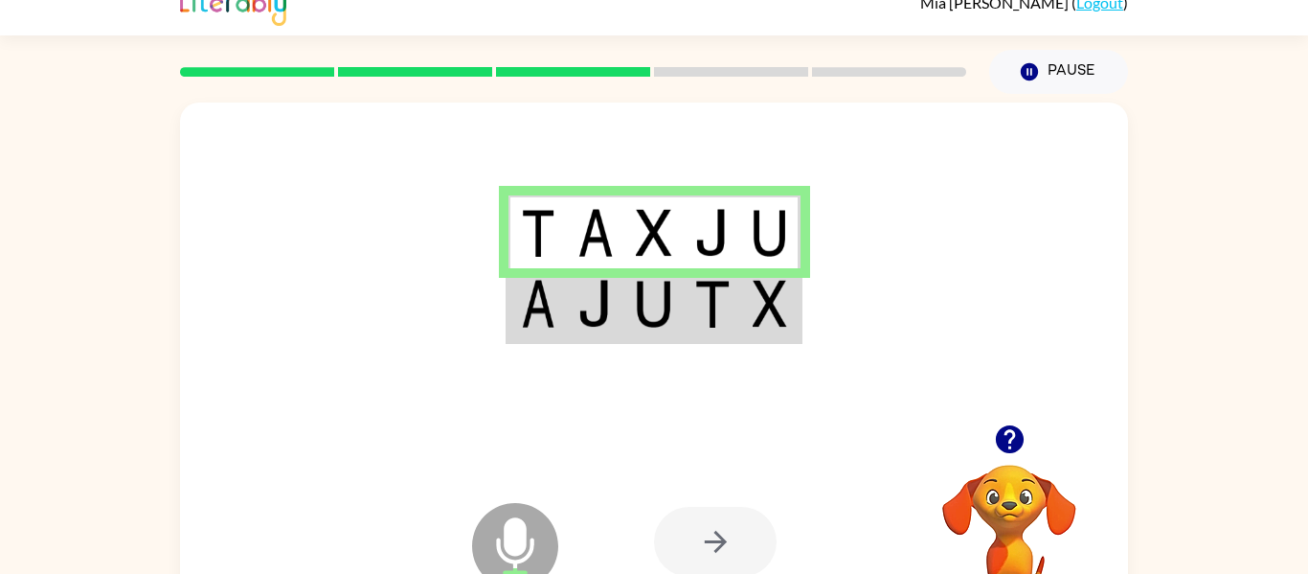
click at [659, 338] on td at bounding box center [654, 305] width 58 height 74
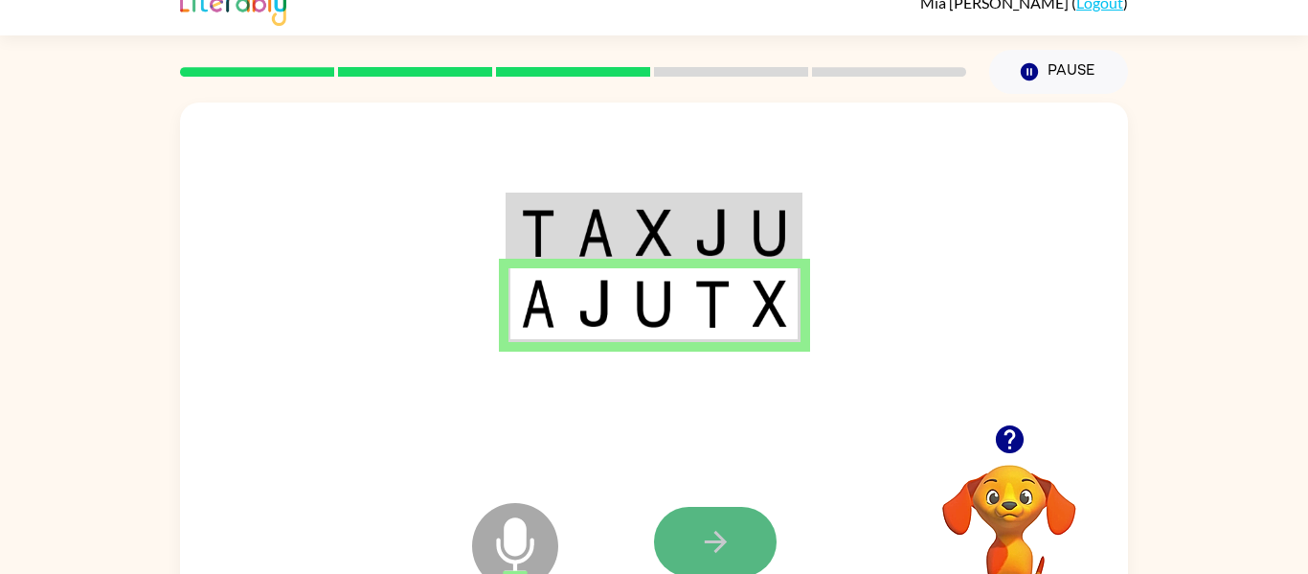
click at [716, 544] on icon "button" at bounding box center [716, 542] width 34 height 34
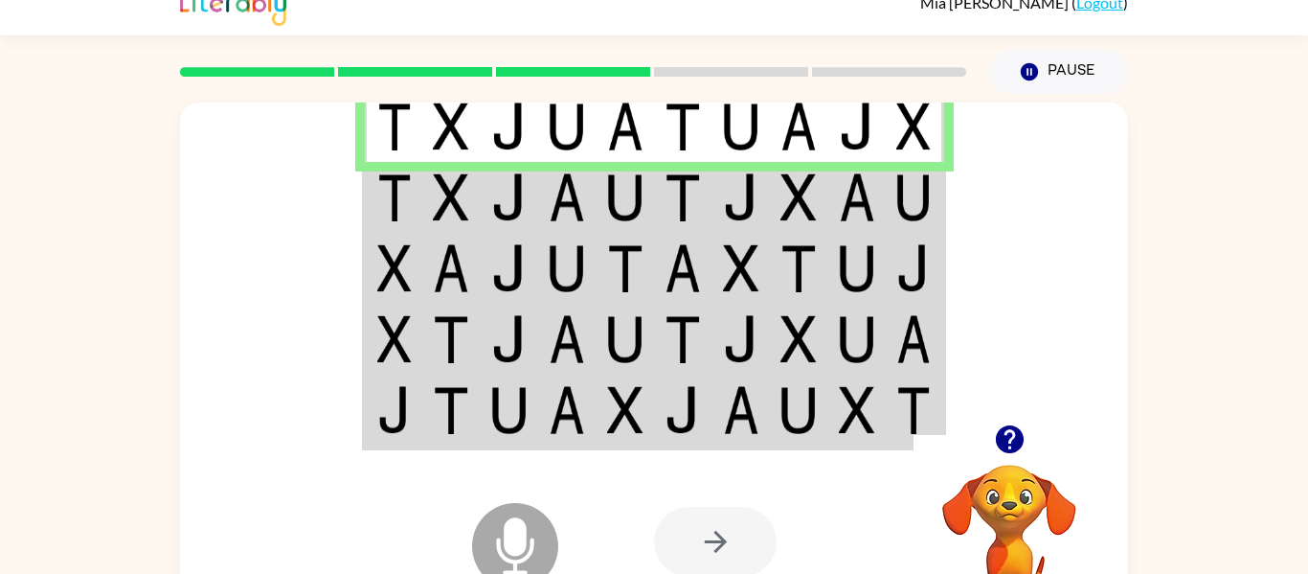
click at [570, 199] on img at bounding box center [567, 197] width 36 height 48
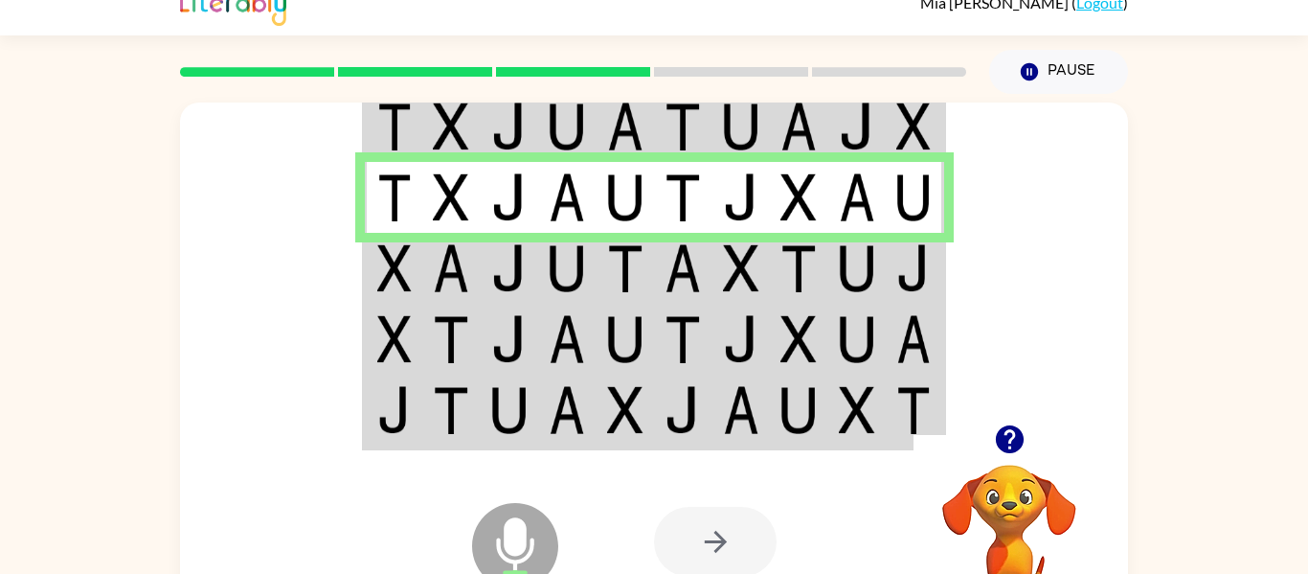
click at [581, 260] on img at bounding box center [567, 268] width 36 height 48
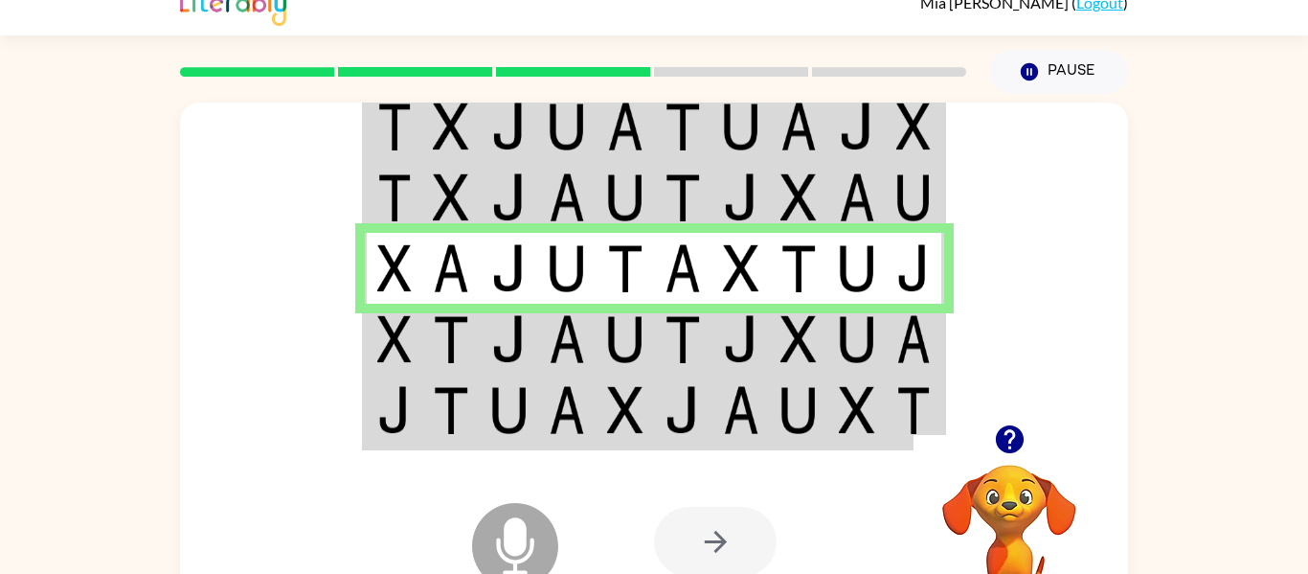
click at [581, 260] on img at bounding box center [567, 268] width 36 height 48
click at [569, 335] on img at bounding box center [567, 339] width 36 height 48
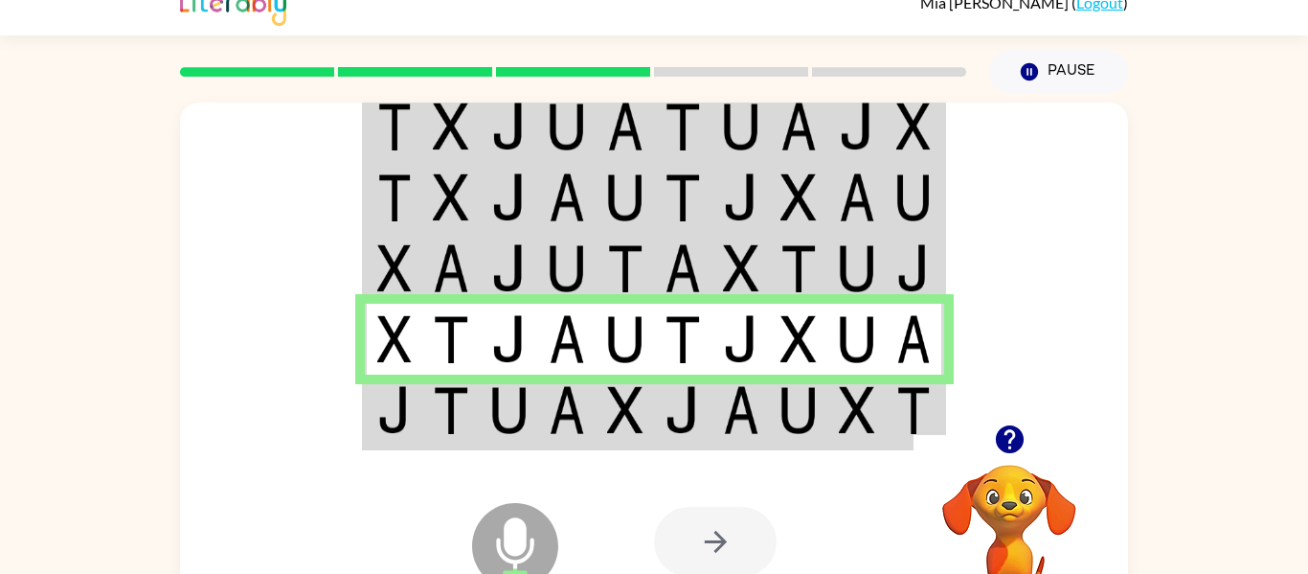
click at [576, 417] on img at bounding box center [567, 410] width 36 height 48
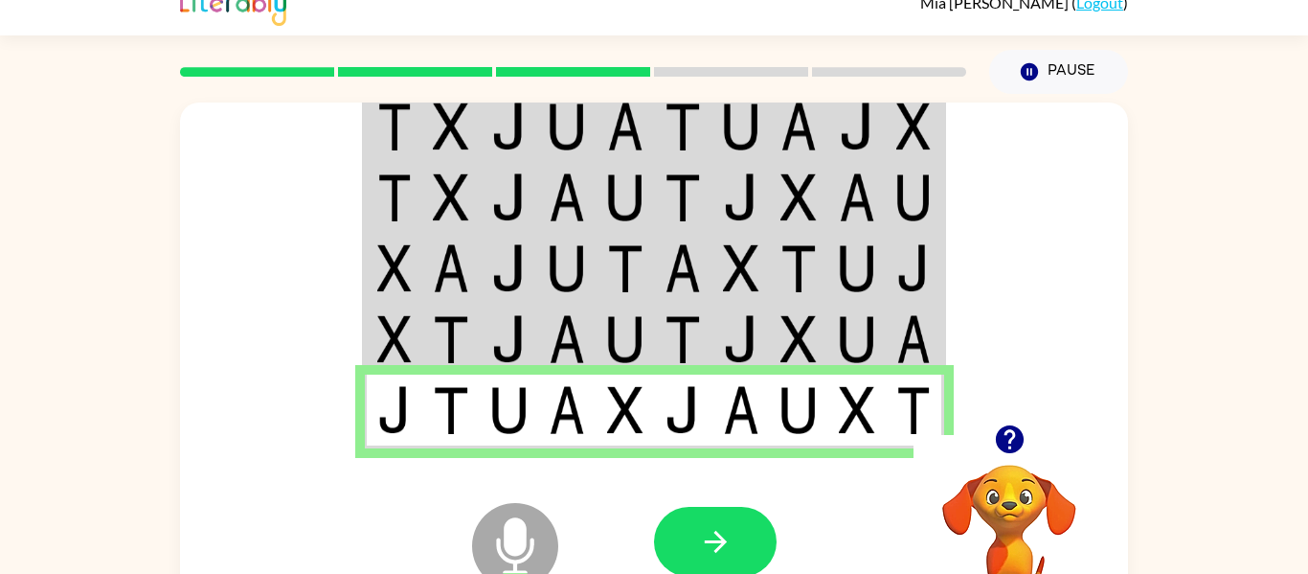
click at [796, 523] on div at bounding box center [795, 541] width 283 height 215
click at [721, 538] on icon "button" at bounding box center [715, 542] width 22 height 22
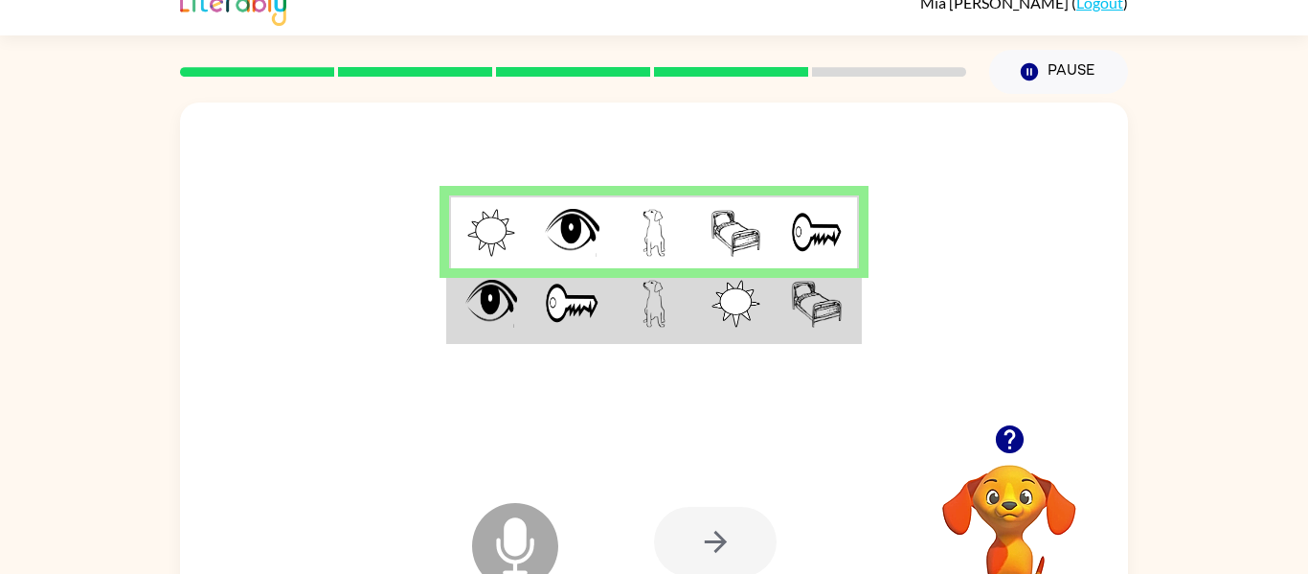
click at [725, 311] on img at bounding box center [736, 304] width 49 height 48
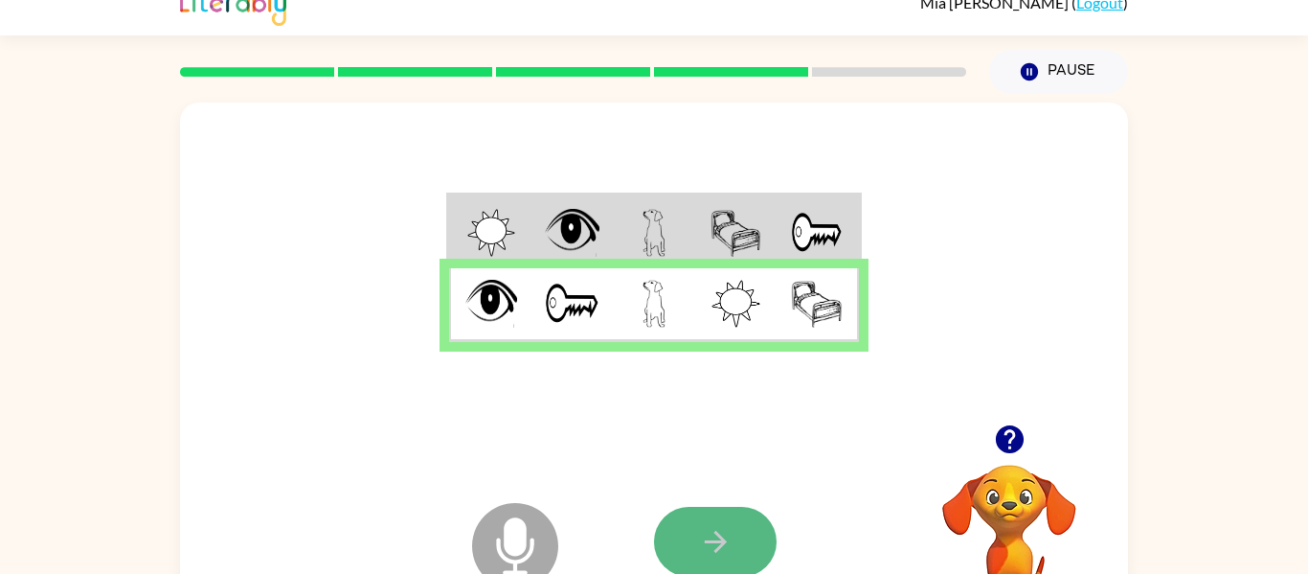
click at [715, 540] on icon "button" at bounding box center [715, 542] width 22 height 22
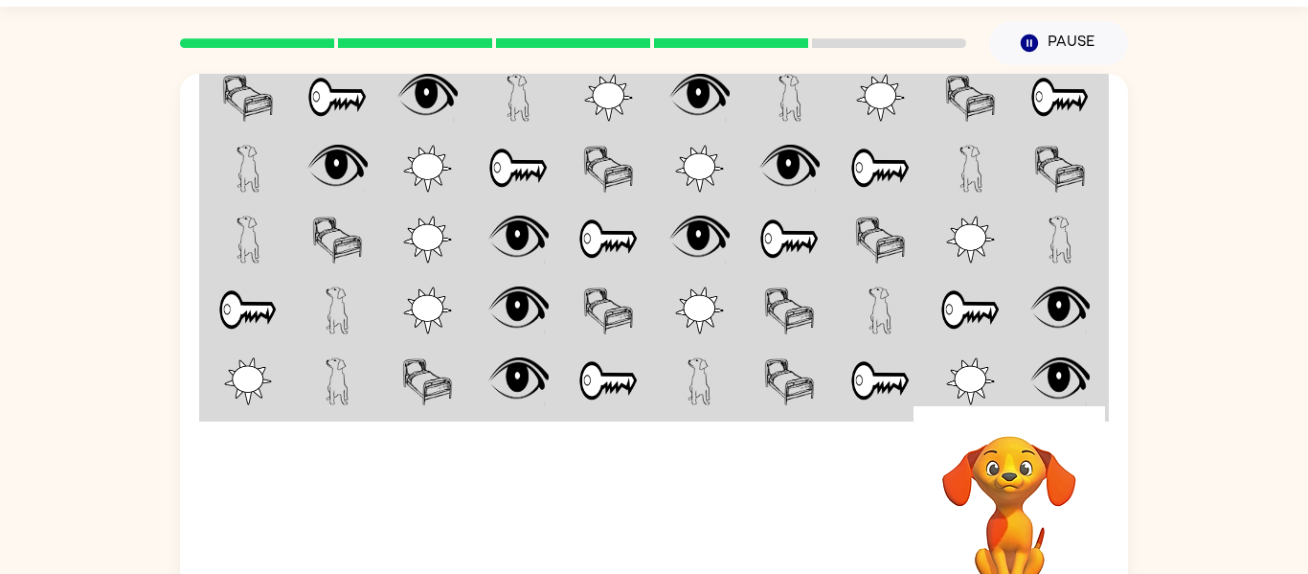
scroll to position [57, 0]
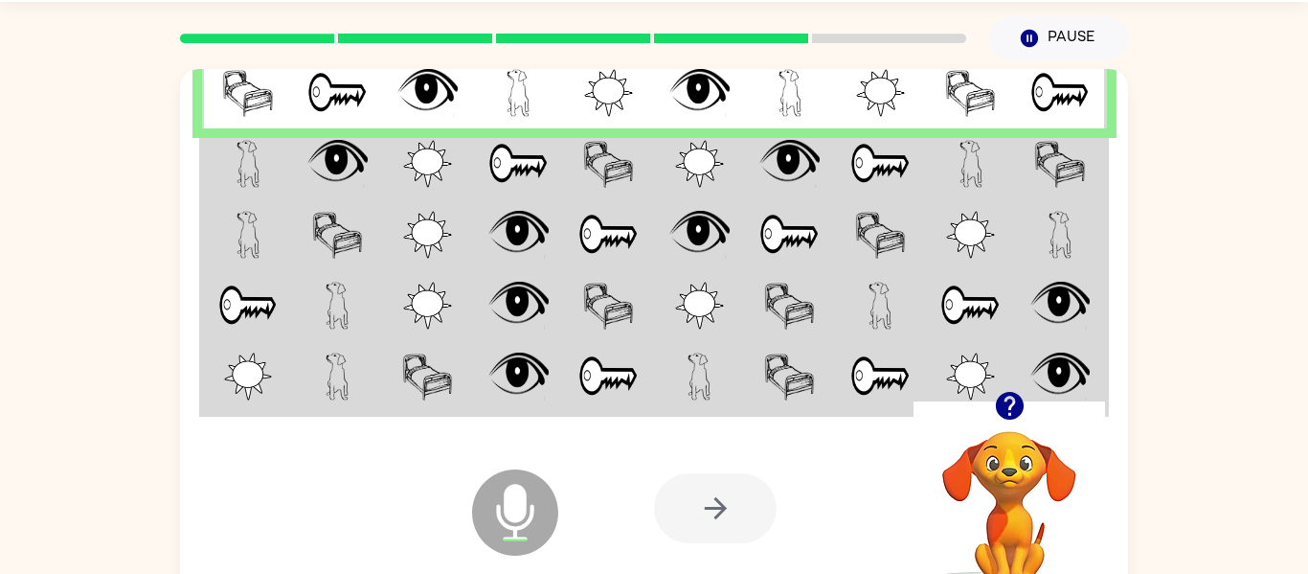
click at [624, 170] on img at bounding box center [608, 164] width 51 height 48
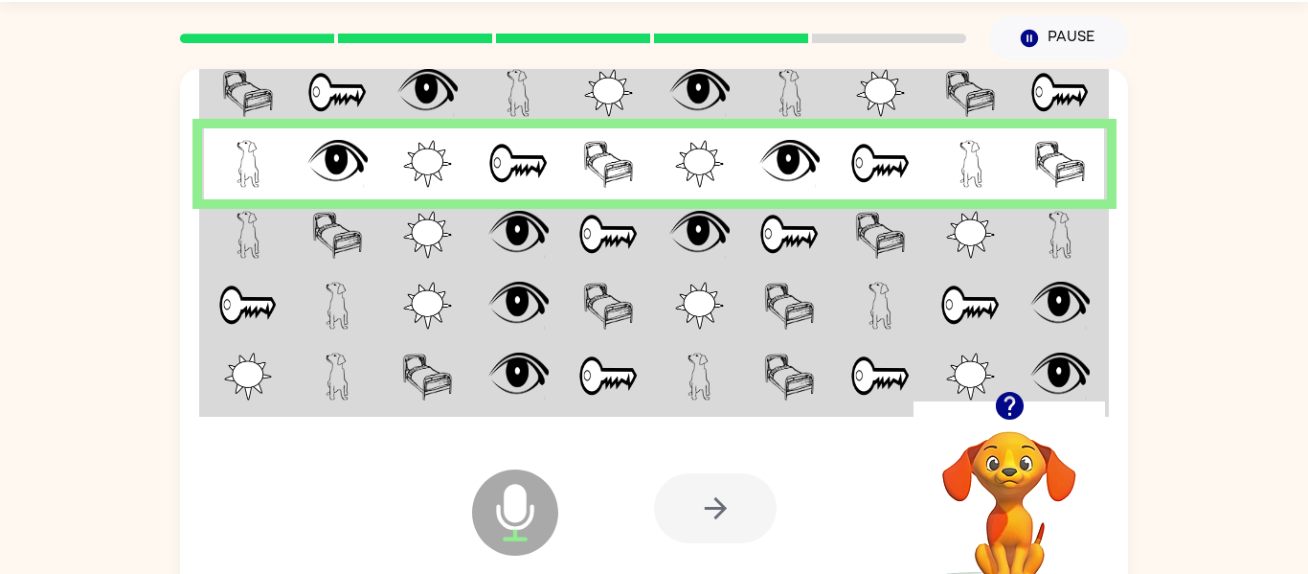
click at [638, 243] on img at bounding box center [608, 235] width 60 height 48
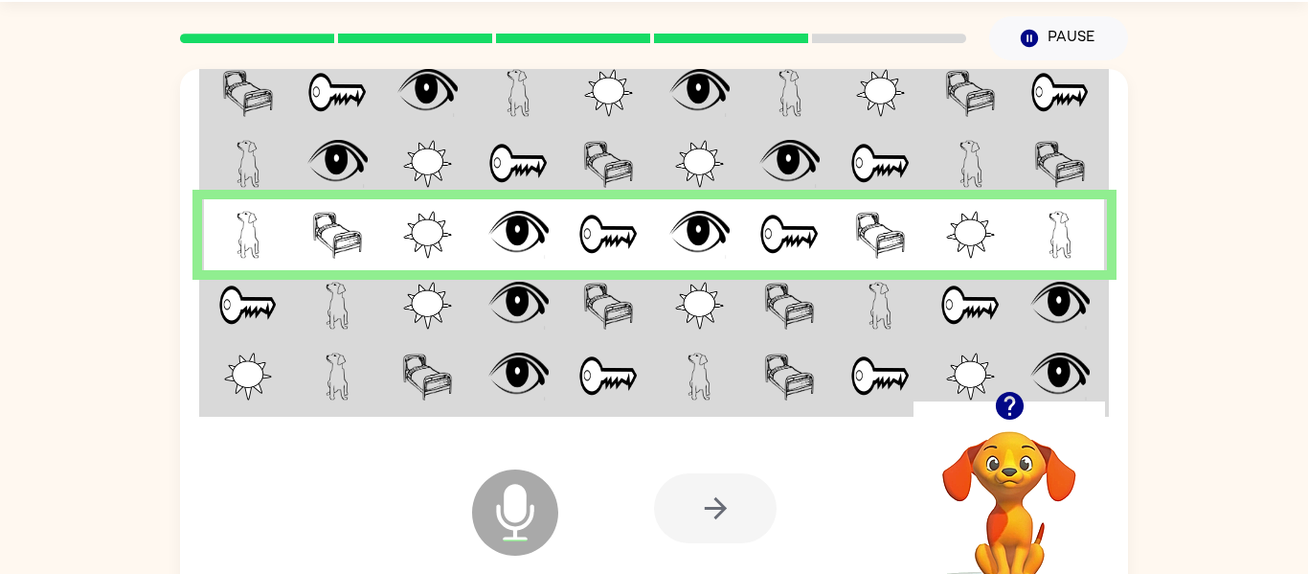
click at [647, 317] on td at bounding box center [609, 305] width 91 height 71
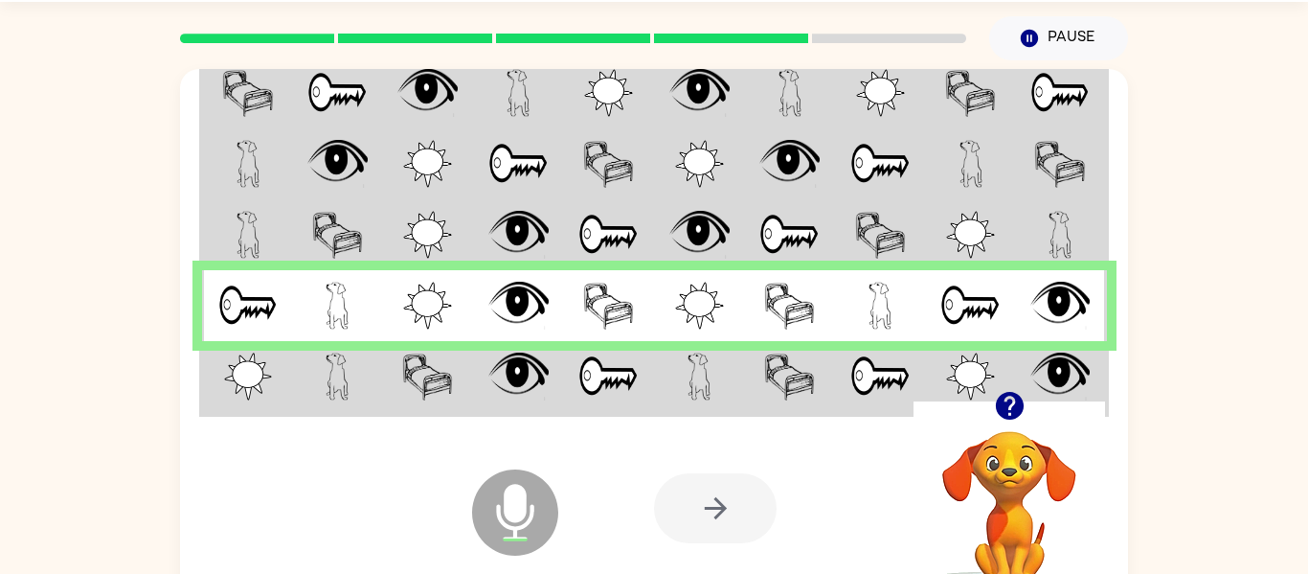
click at [648, 365] on td at bounding box center [609, 378] width 91 height 74
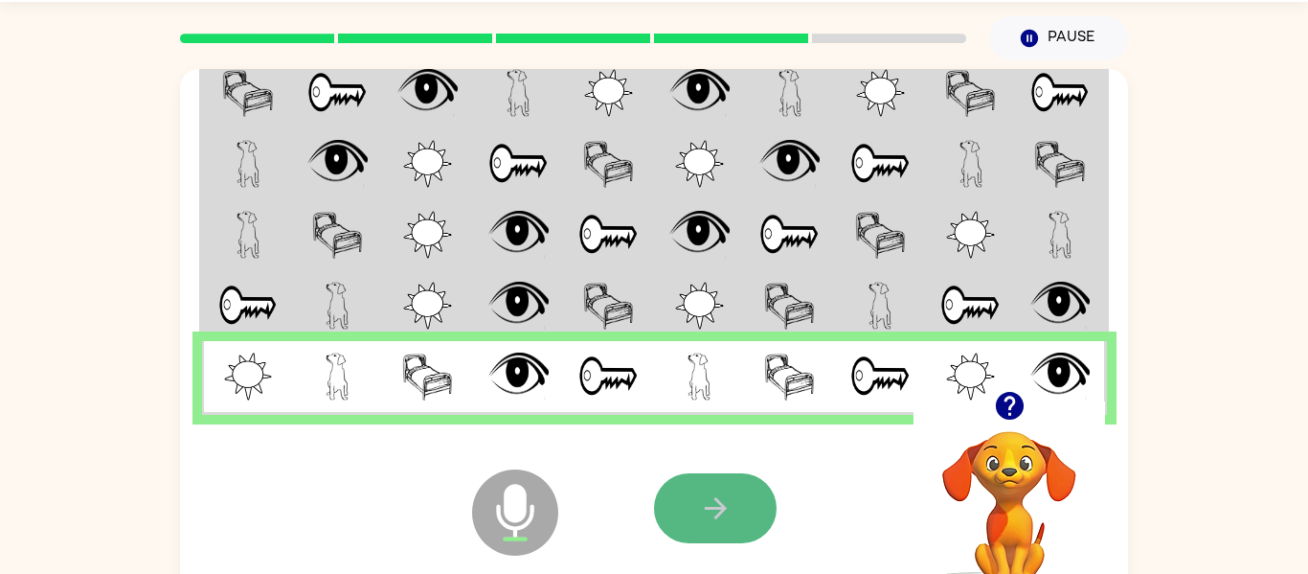
click at [697, 488] on button "button" at bounding box center [715, 508] width 123 height 70
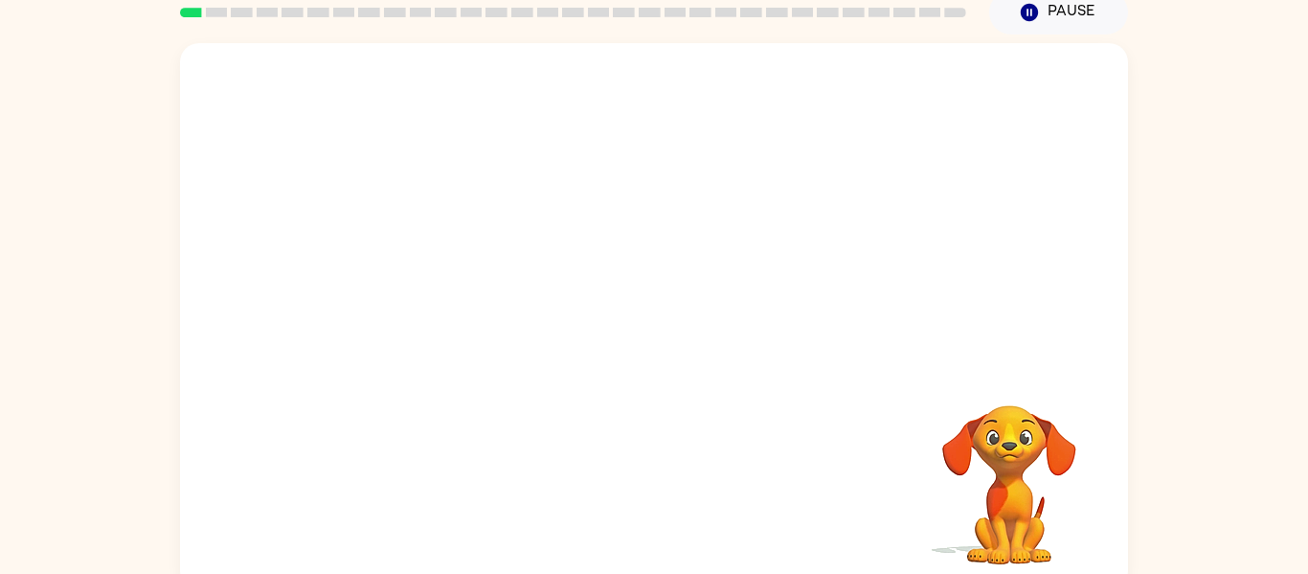
scroll to position [86, 0]
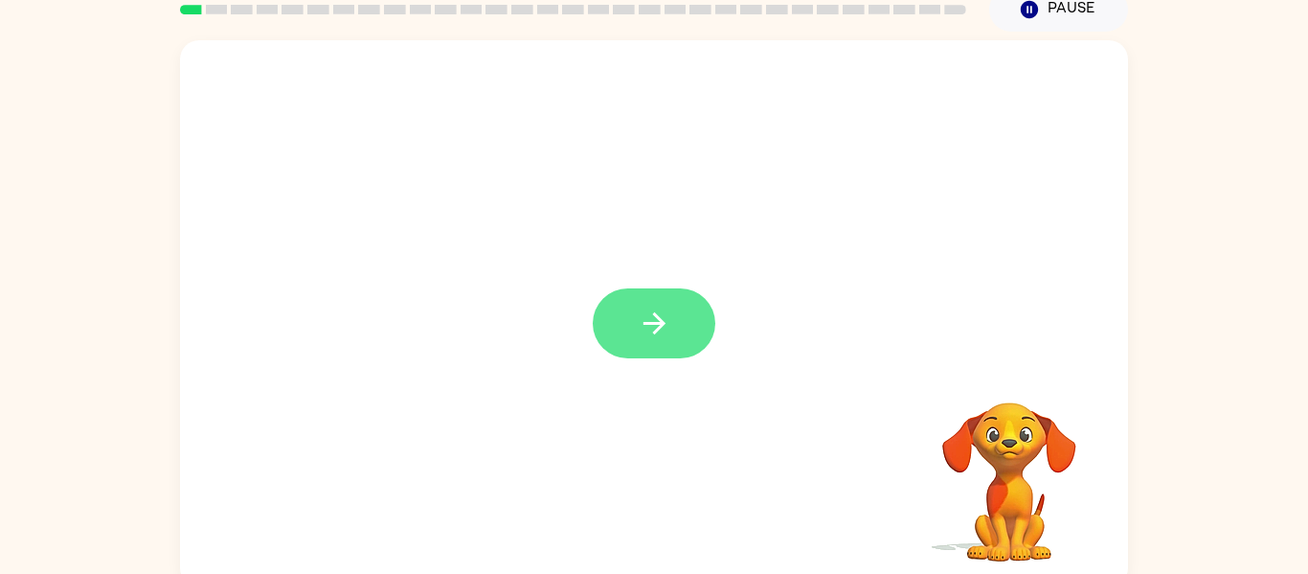
click at [669, 294] on button "button" at bounding box center [654, 323] width 123 height 70
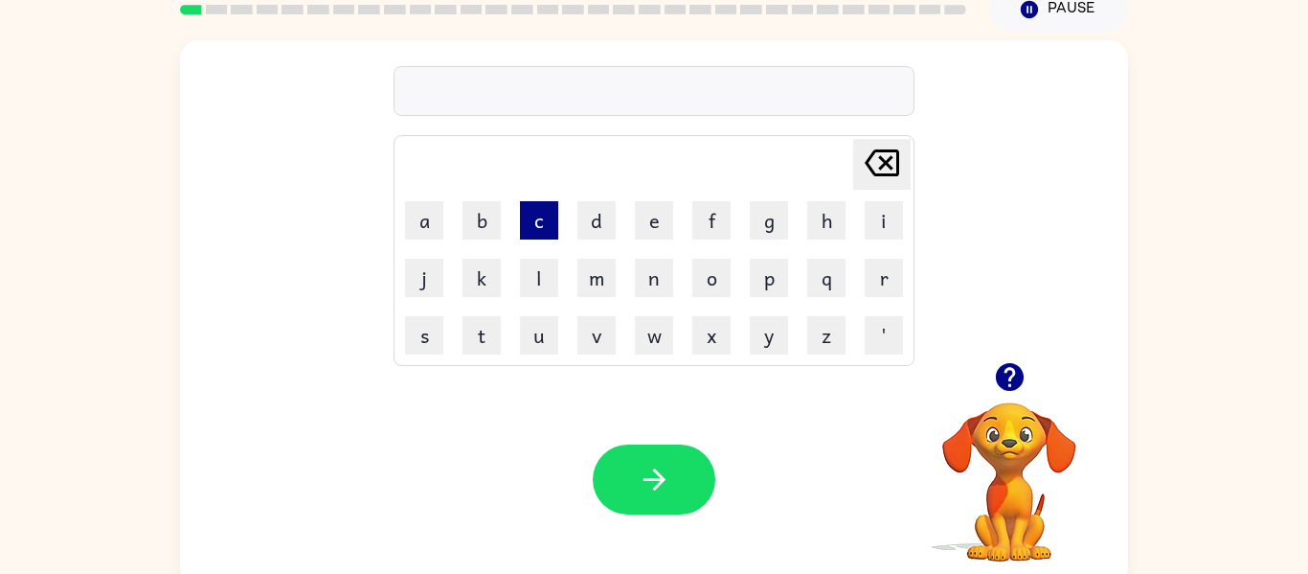
click at [540, 214] on button "c" at bounding box center [539, 220] width 38 height 38
click at [427, 226] on button "a" at bounding box center [424, 220] width 38 height 38
click at [656, 282] on button "n" at bounding box center [654, 278] width 38 height 38
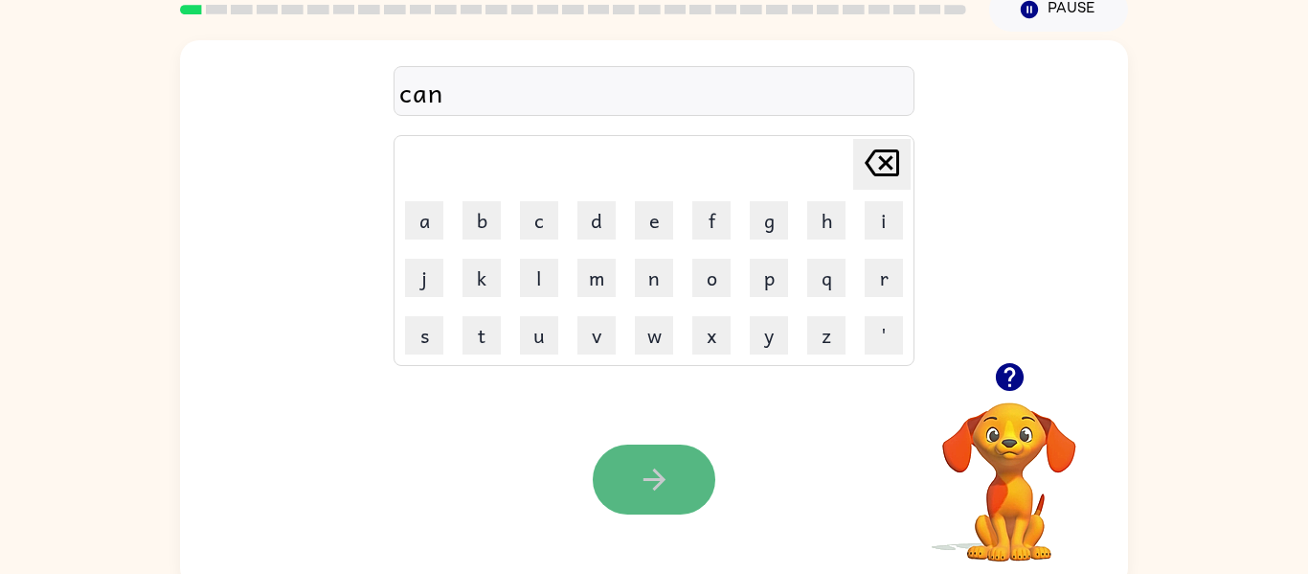
click at [674, 487] on button "button" at bounding box center [654, 479] width 123 height 70
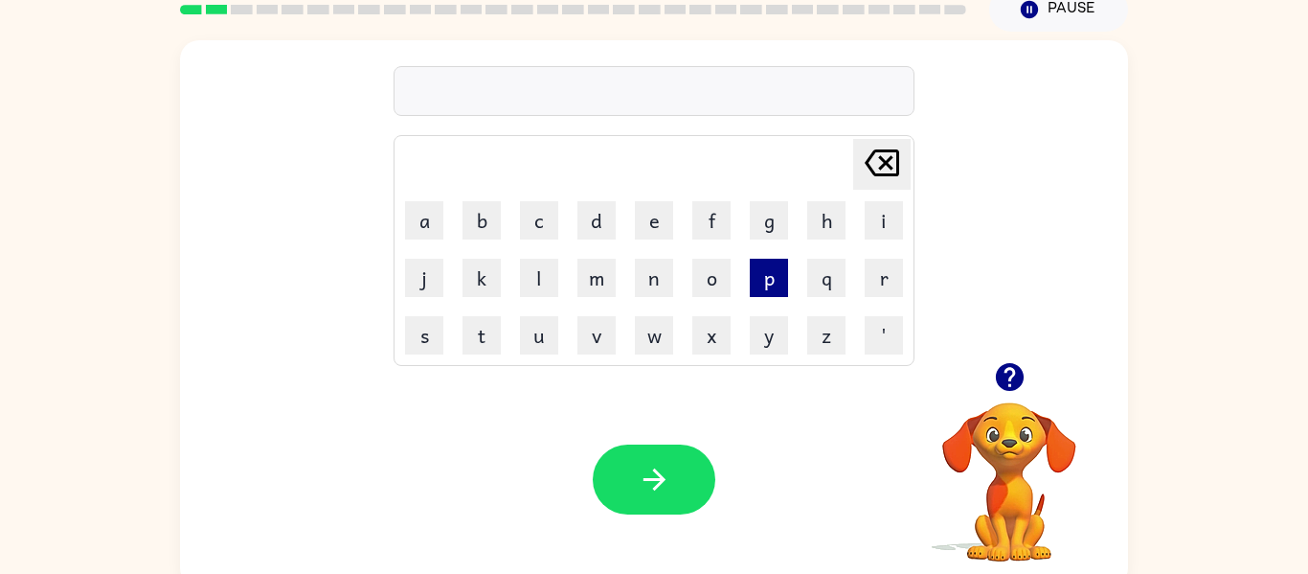
click at [767, 284] on button "p" at bounding box center [769, 278] width 38 height 38
click at [427, 239] on td "a" at bounding box center [425, 221] width 56 height 56
click at [425, 219] on button "a" at bounding box center [424, 220] width 38 height 38
click at [548, 274] on button "l" at bounding box center [539, 278] width 38 height 38
click at [549, 280] on button "l" at bounding box center [539, 278] width 38 height 38
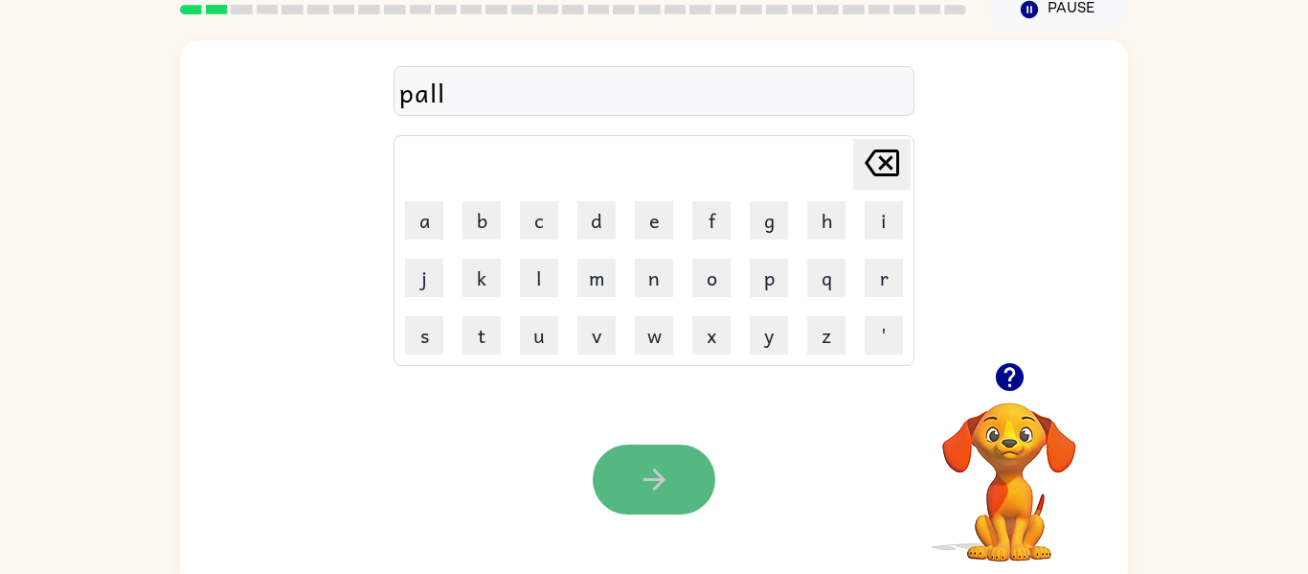
click at [648, 486] on icon "button" at bounding box center [655, 480] width 34 height 34
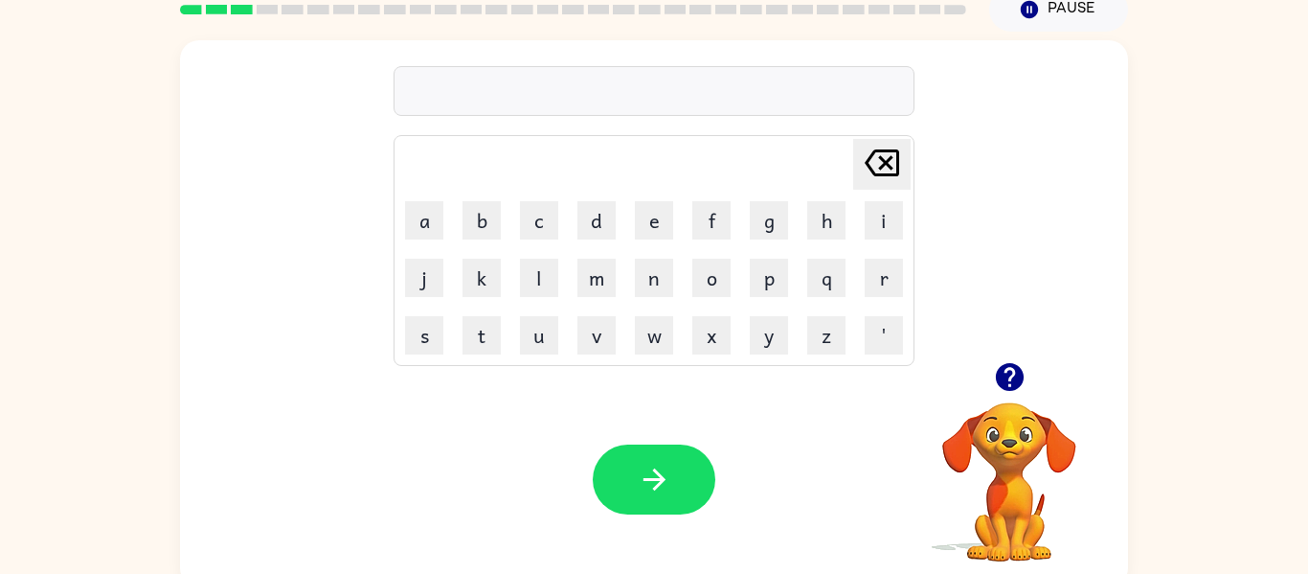
click at [537, 303] on td "l" at bounding box center [539, 278] width 56 height 56
click at [486, 331] on button "t" at bounding box center [482, 335] width 38 height 38
click at [810, 223] on button "h" at bounding box center [826, 220] width 38 height 38
click at [721, 286] on button "o" at bounding box center [711, 278] width 38 height 38
click at [876, 284] on button "r" at bounding box center [884, 278] width 38 height 38
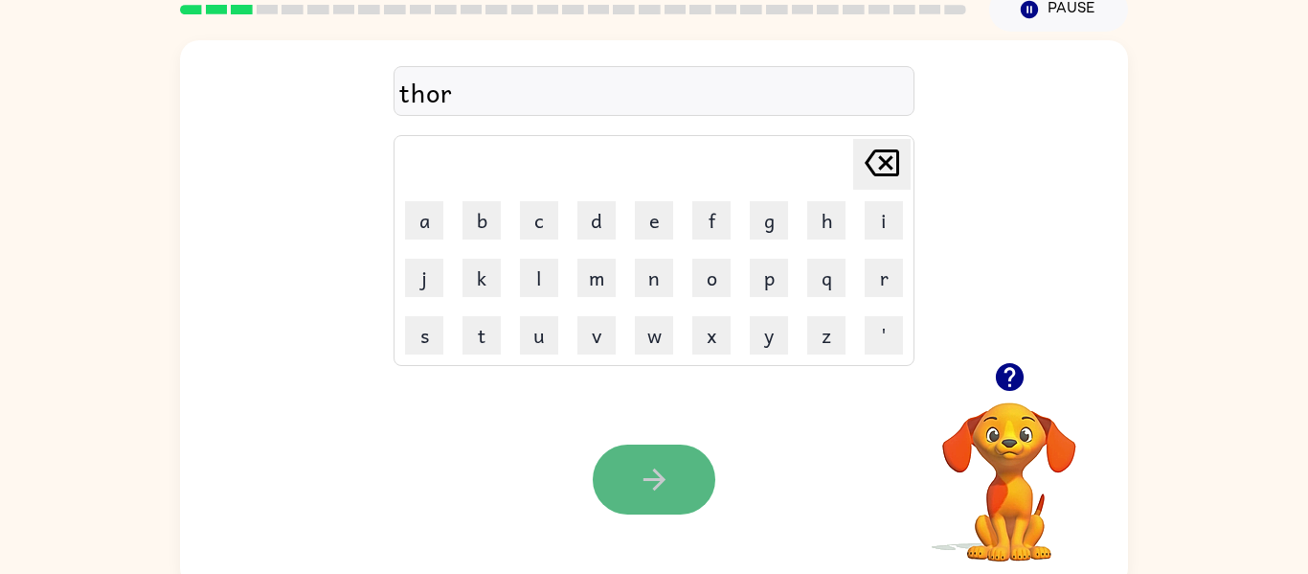
click at [622, 482] on button "button" at bounding box center [654, 479] width 123 height 70
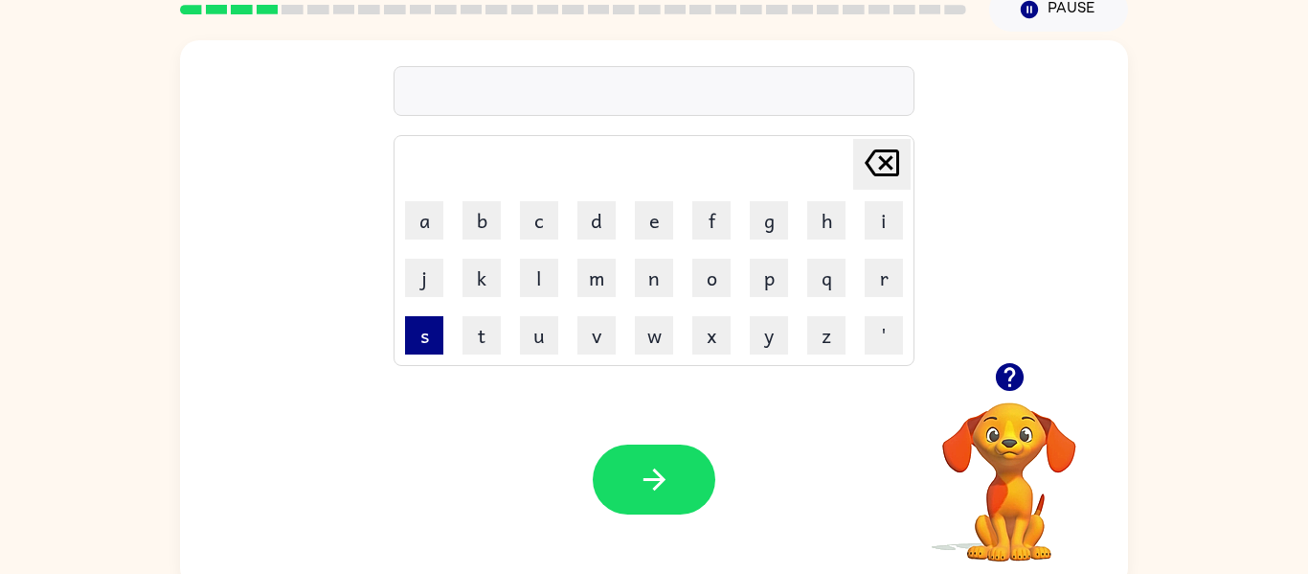
click at [420, 351] on button "s" at bounding box center [424, 335] width 38 height 38
click at [661, 335] on button "w" at bounding box center [654, 335] width 38 height 38
click at [873, 244] on td "i" at bounding box center [884, 221] width 56 height 56
click at [881, 233] on button "i" at bounding box center [884, 220] width 38 height 38
click at [593, 287] on button "m" at bounding box center [597, 278] width 38 height 38
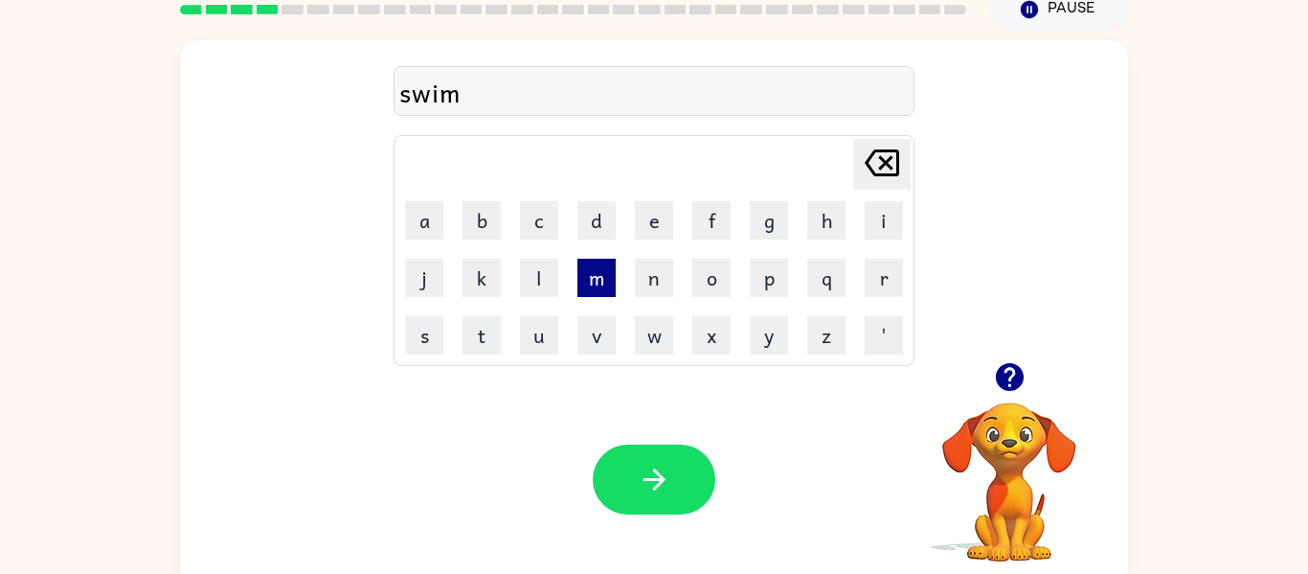
click at [594, 287] on button "m" at bounding box center [597, 278] width 38 height 38
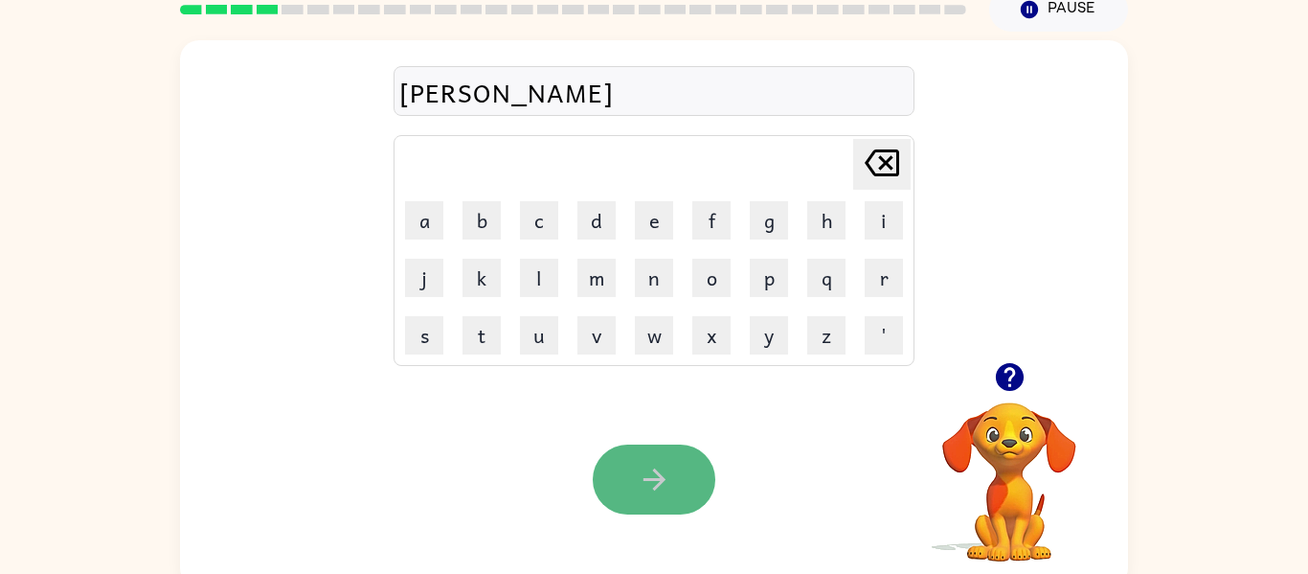
click at [661, 503] on button "button" at bounding box center [654, 479] width 123 height 70
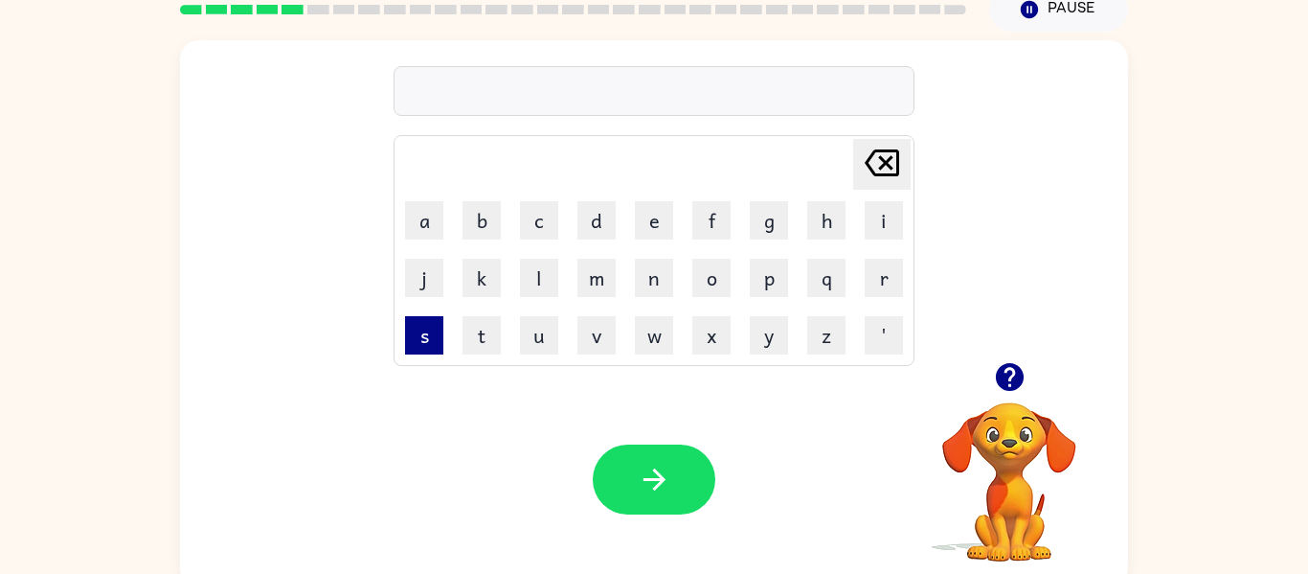
click at [423, 340] on button "s" at bounding box center [424, 335] width 38 height 38
click at [467, 290] on button "k" at bounding box center [482, 278] width 38 height 38
click at [639, 210] on button "e" at bounding box center [654, 220] width 38 height 38
click at [535, 269] on button "l" at bounding box center [539, 278] width 38 height 38
click at [482, 318] on button "t" at bounding box center [482, 335] width 38 height 38
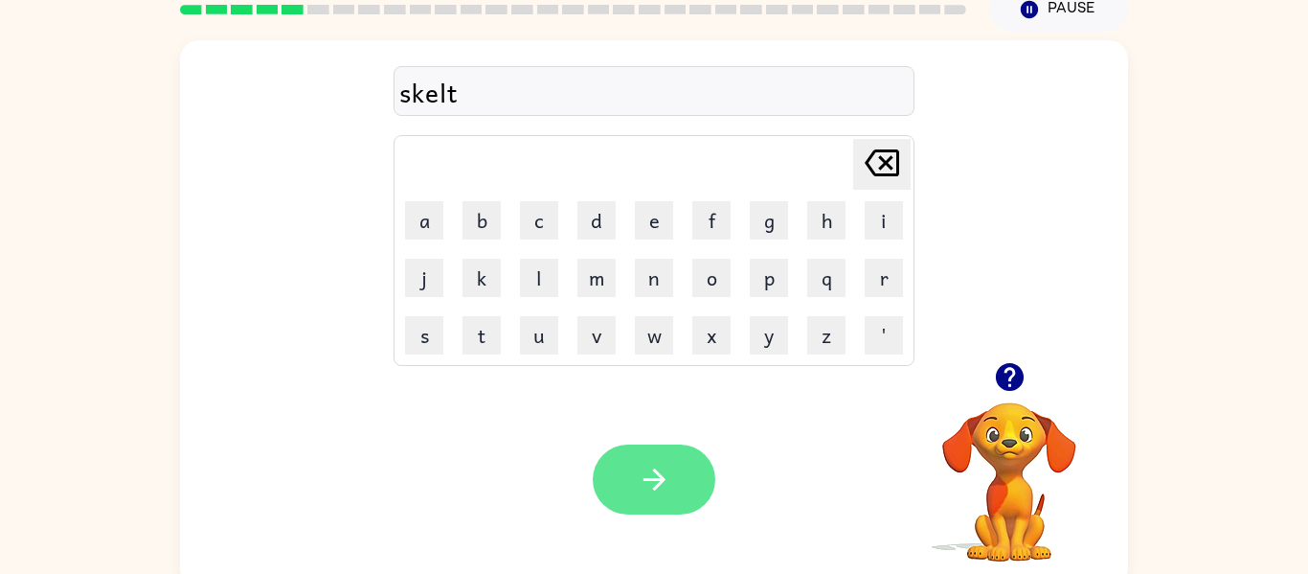
click at [674, 465] on button "button" at bounding box center [654, 479] width 123 height 70
click at [674, 465] on div at bounding box center [654, 479] width 123 height 70
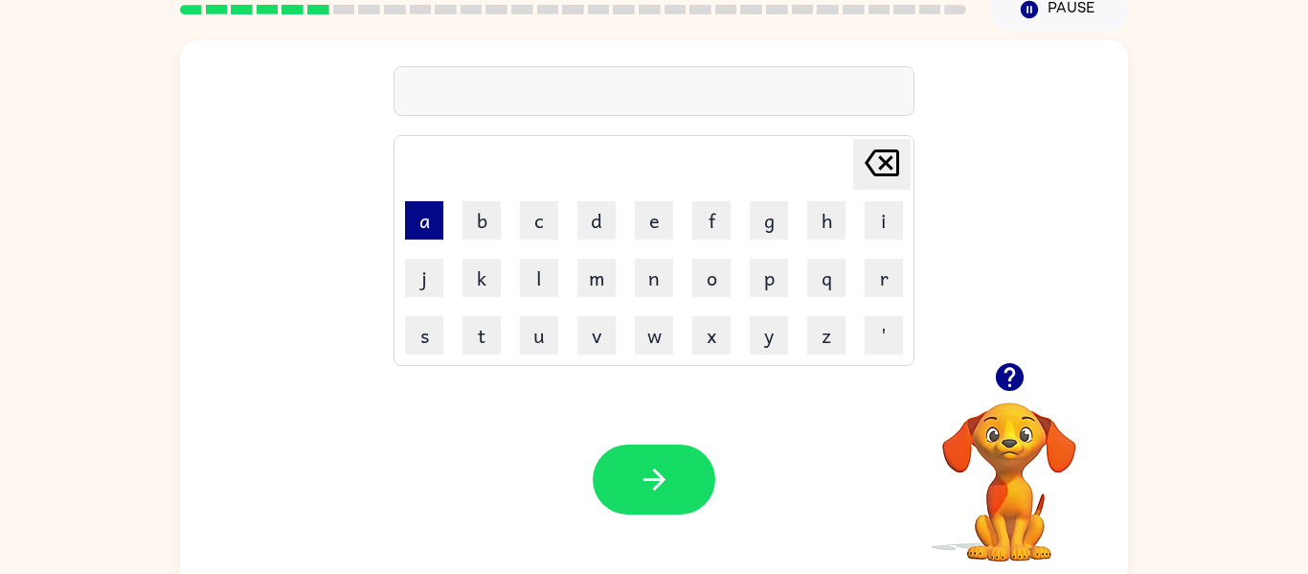
click at [421, 215] on button "a" at bounding box center [424, 220] width 38 height 38
click at [583, 267] on button "m" at bounding box center [597, 278] width 38 height 38
click at [656, 228] on button "e" at bounding box center [654, 220] width 38 height 38
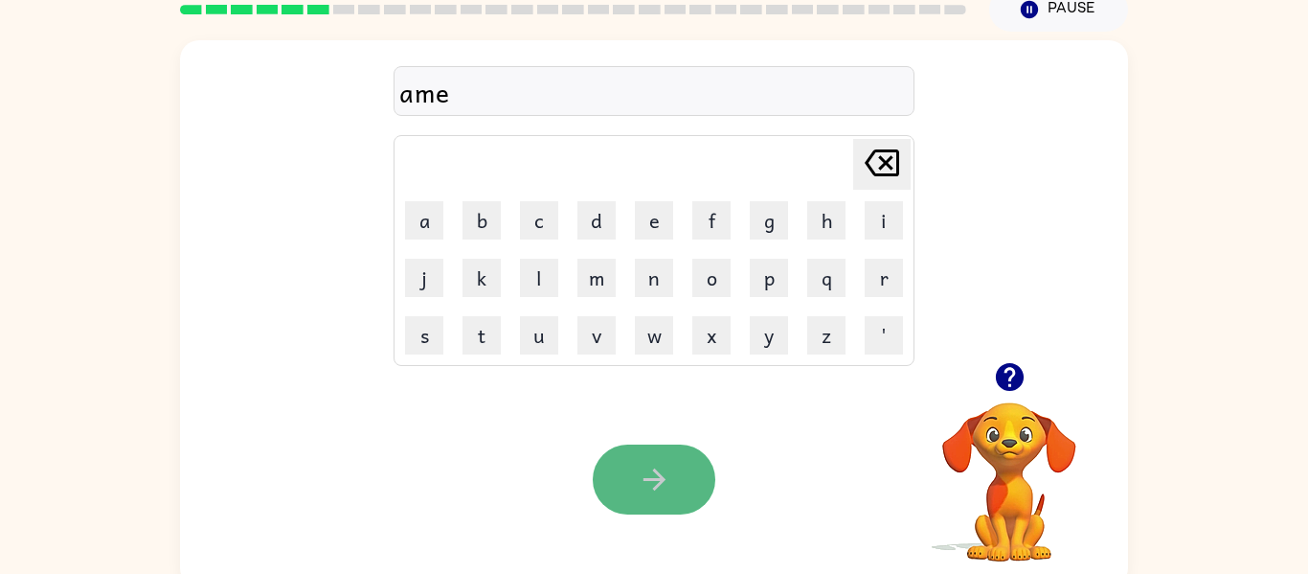
click at [675, 494] on button "button" at bounding box center [654, 479] width 123 height 70
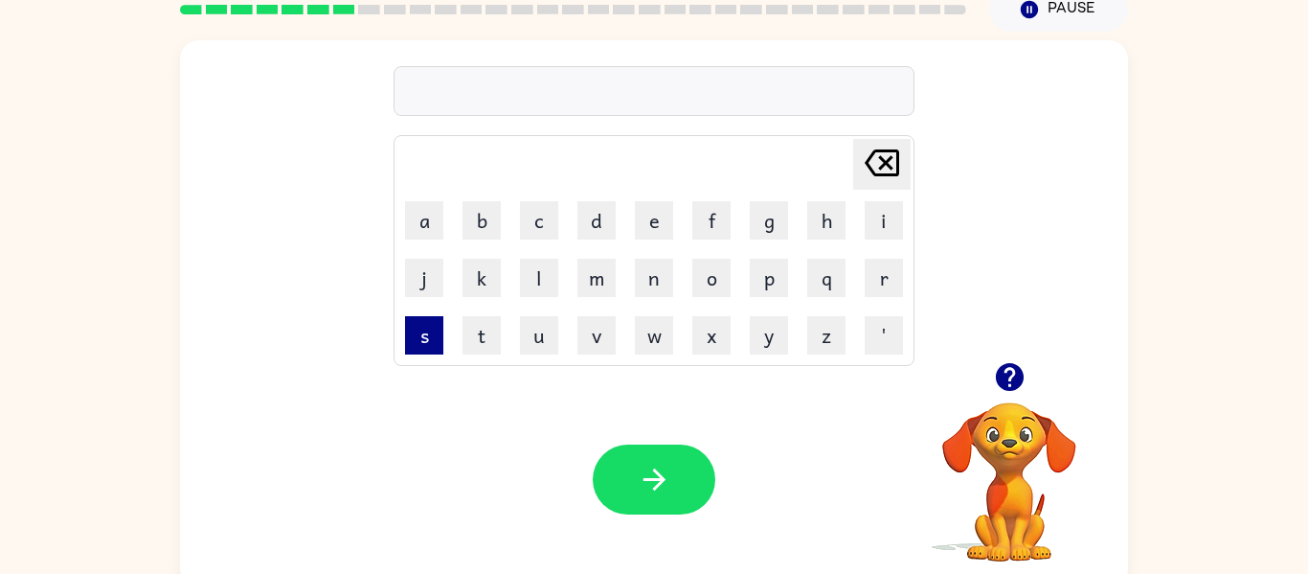
click at [429, 345] on button "s" at bounding box center [424, 335] width 38 height 38
click at [488, 263] on button "k" at bounding box center [482, 278] width 38 height 38
click at [884, 261] on button "r" at bounding box center [884, 278] width 38 height 38
click at [881, 216] on button "i" at bounding box center [884, 220] width 38 height 38
click at [481, 232] on button "b" at bounding box center [482, 220] width 38 height 38
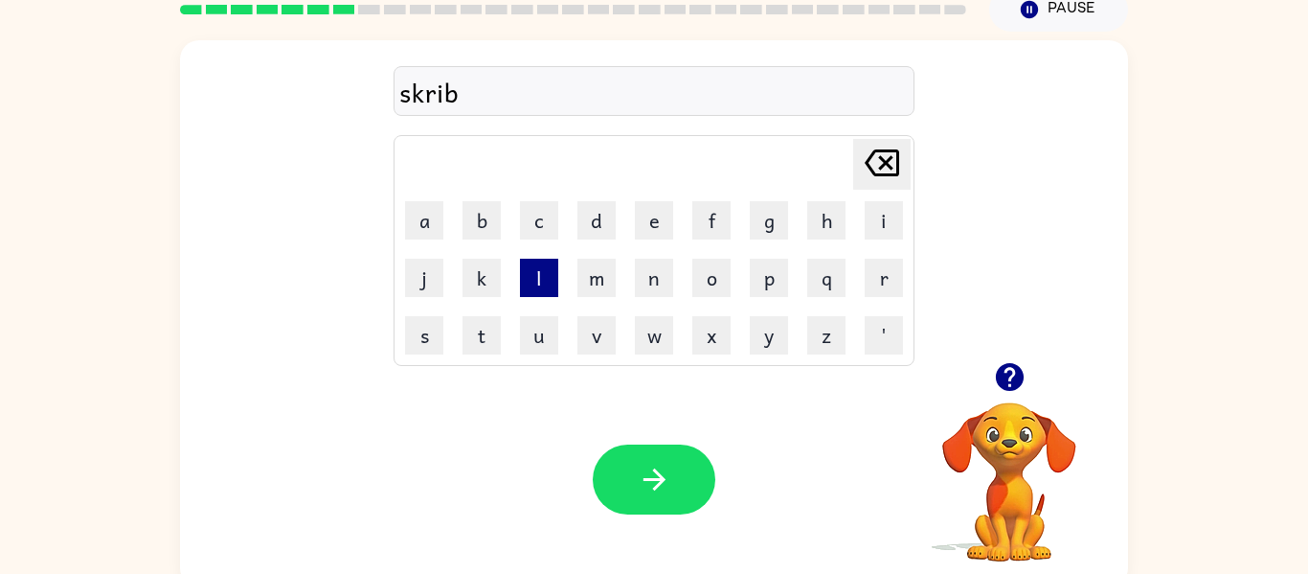
click at [542, 274] on button "l" at bounding box center [539, 278] width 38 height 38
click at [666, 209] on button "e" at bounding box center [654, 220] width 38 height 38
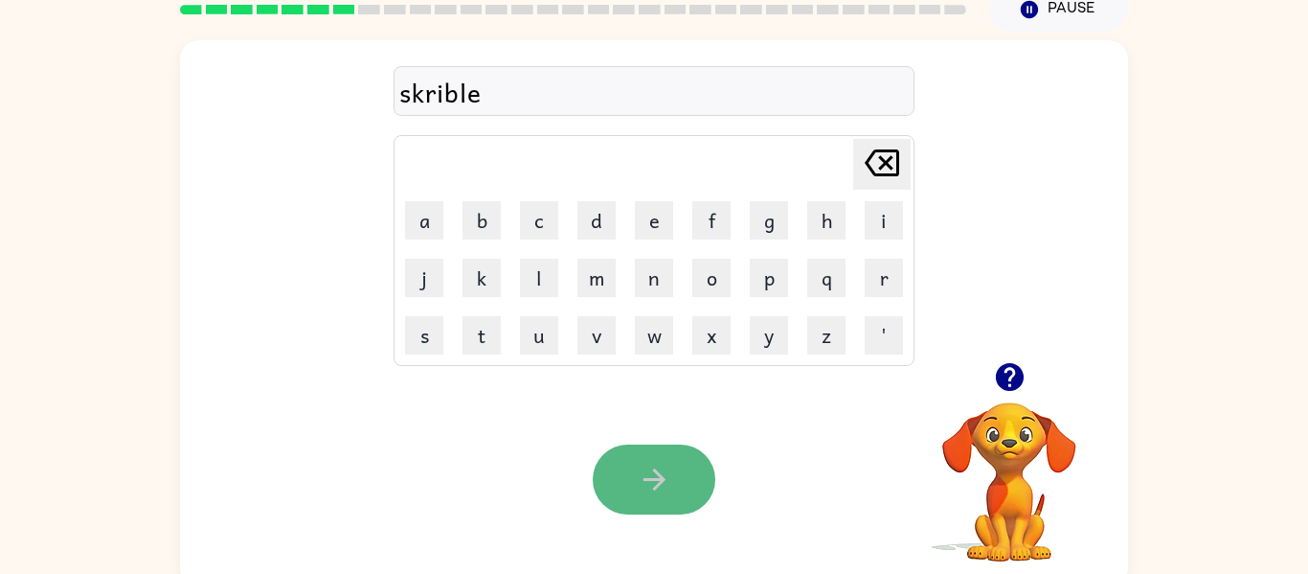
click at [671, 469] on button "button" at bounding box center [654, 479] width 123 height 70
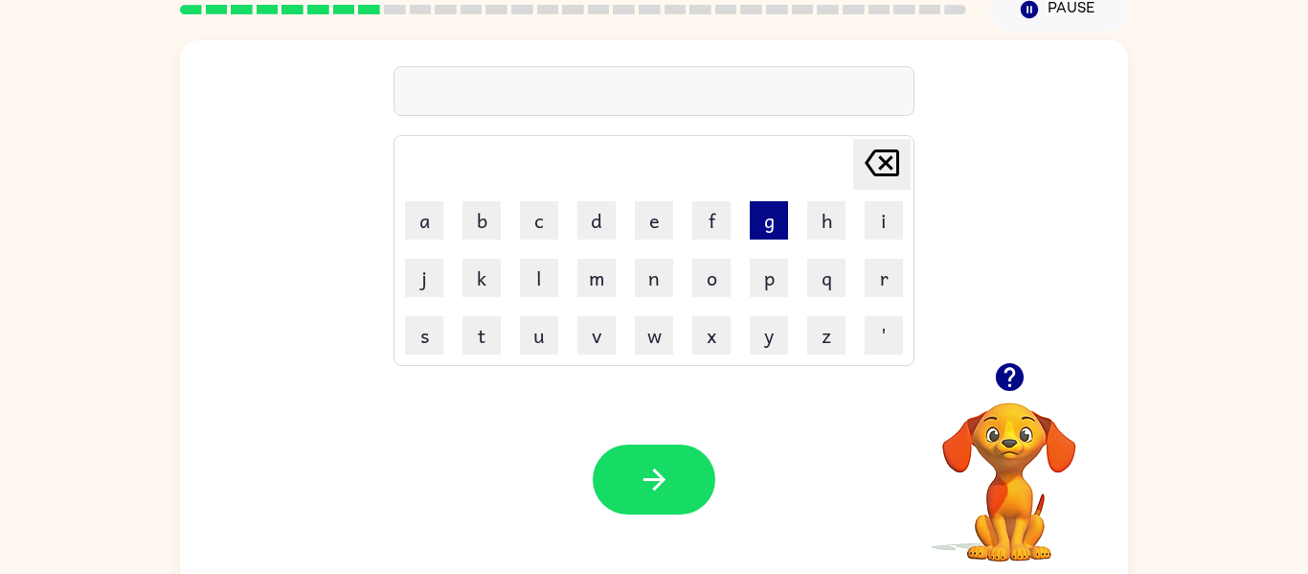
click at [764, 215] on button "g" at bounding box center [769, 220] width 38 height 38
click at [573, 278] on td "m" at bounding box center [597, 278] width 56 height 56
click at [879, 264] on button "r" at bounding box center [884, 278] width 38 height 38
click at [421, 215] on button "a" at bounding box center [424, 220] width 38 height 38
click at [697, 227] on button "f" at bounding box center [711, 220] width 38 height 38
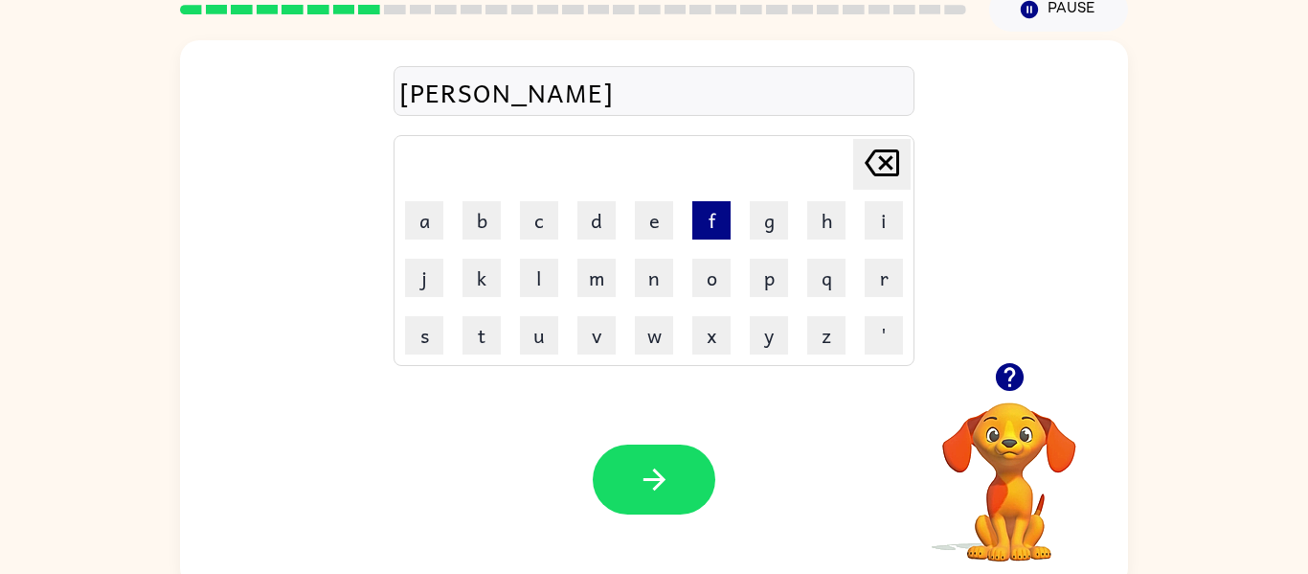
click at [697, 227] on button "f" at bounding box center [711, 220] width 38 height 38
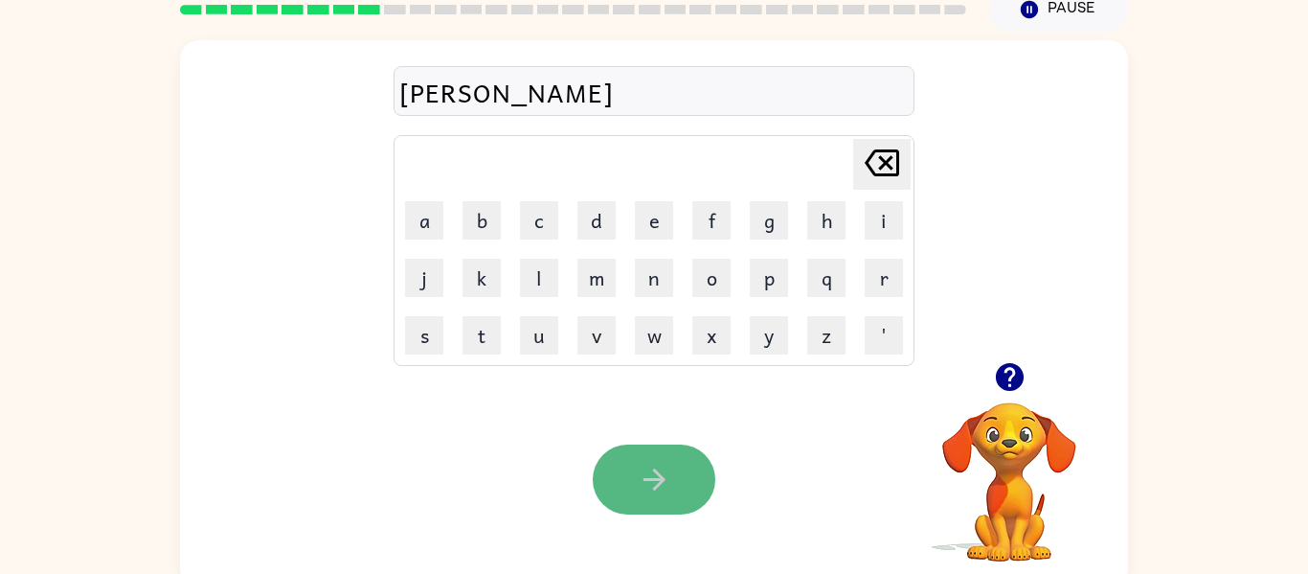
click at [625, 485] on button "button" at bounding box center [654, 479] width 123 height 70
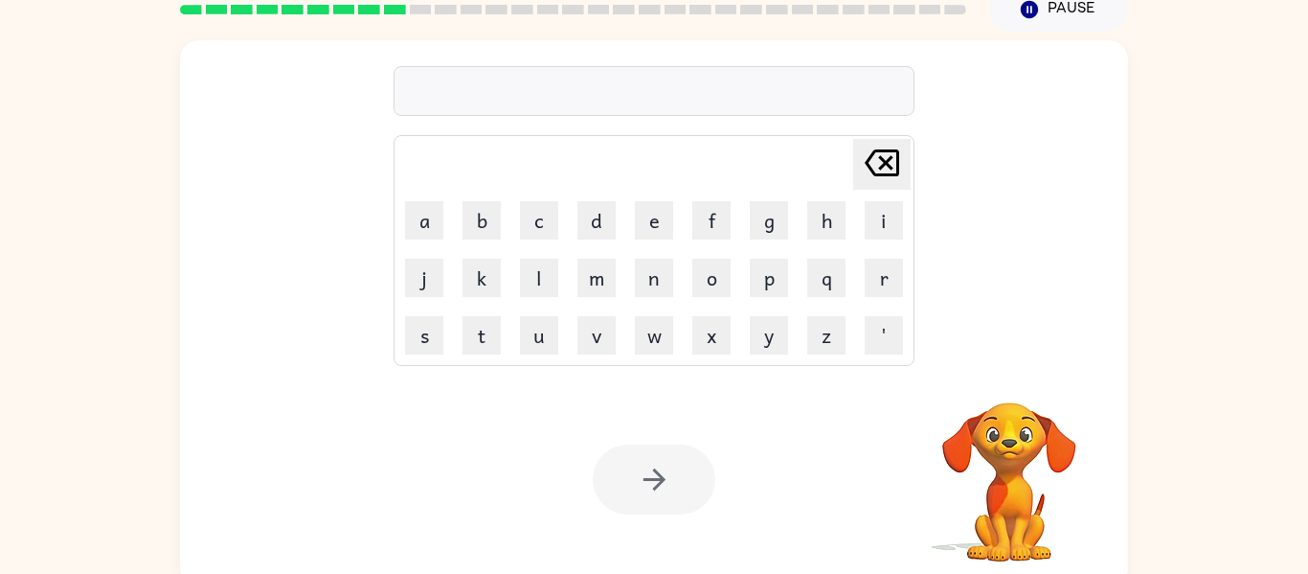
click at [593, 488] on div at bounding box center [654, 479] width 123 height 70
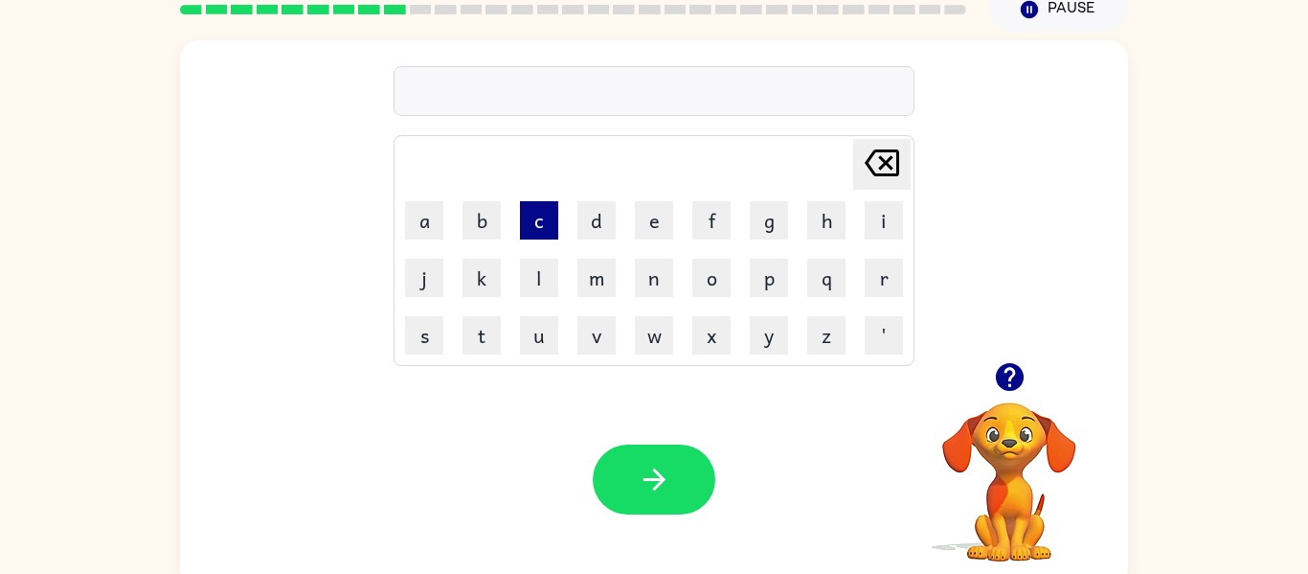
click at [542, 214] on button "c" at bounding box center [539, 220] width 38 height 38
click at [712, 274] on button "o" at bounding box center [711, 278] width 38 height 38
click at [888, 220] on button "i" at bounding box center [884, 220] width 38 height 38
click at [669, 283] on button "n" at bounding box center [654, 278] width 38 height 38
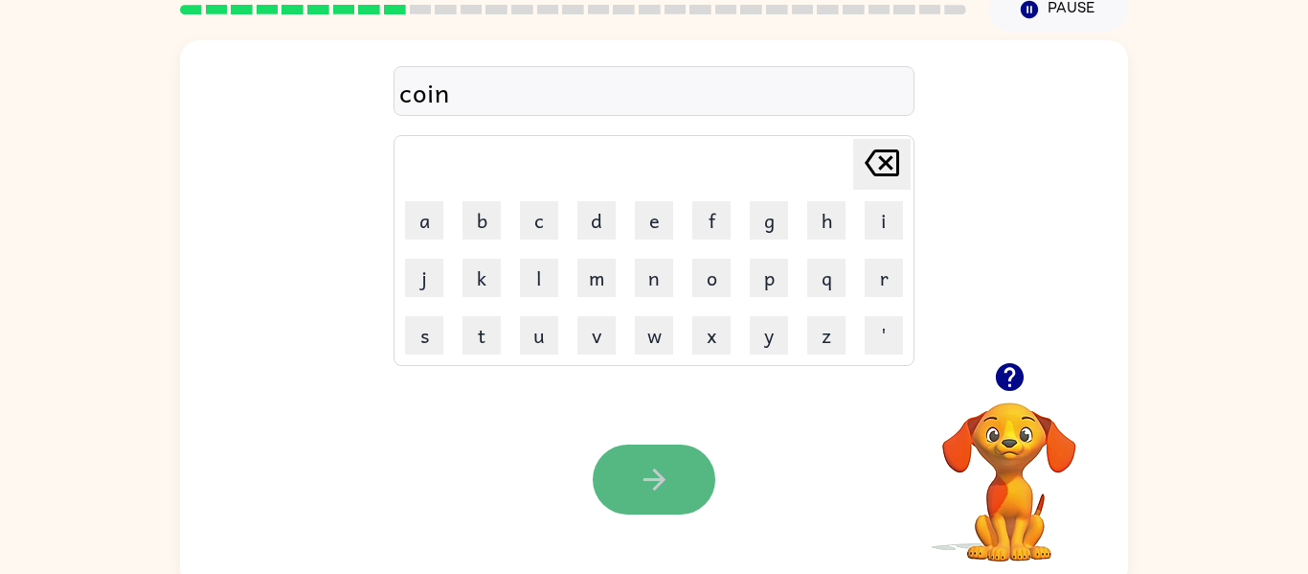
click at [669, 469] on icon "button" at bounding box center [655, 480] width 34 height 34
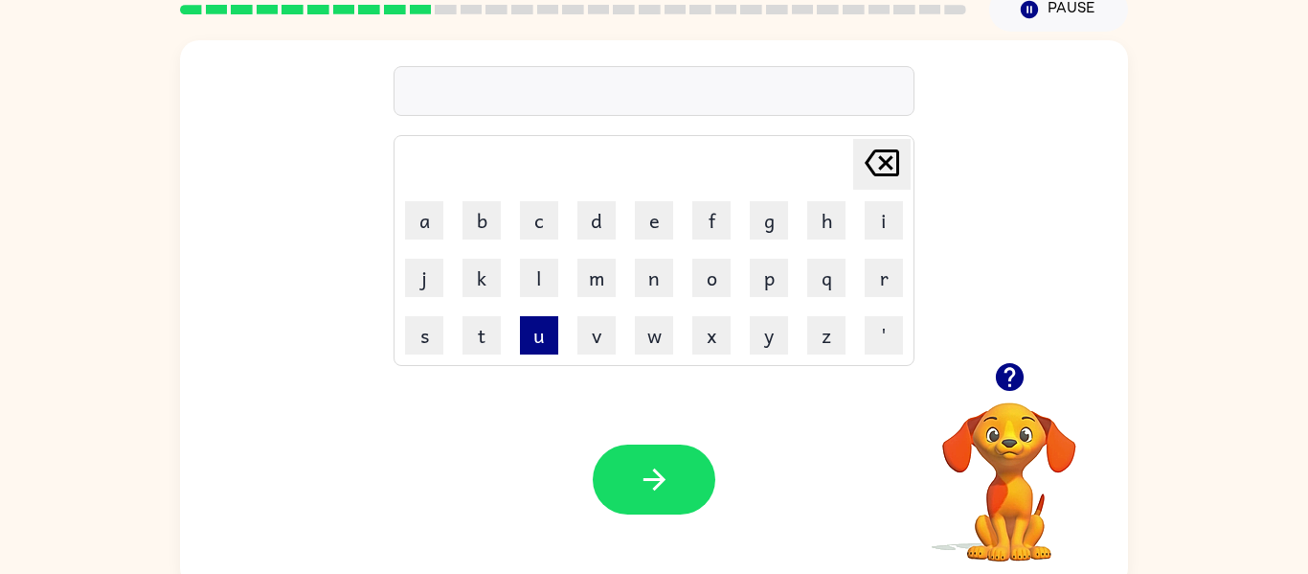
click at [548, 340] on button "u" at bounding box center [539, 335] width 38 height 38
click at [659, 282] on button "n" at bounding box center [654, 278] width 38 height 38
click at [709, 223] on button "f" at bounding box center [711, 220] width 38 height 38
click at [710, 262] on button "o" at bounding box center [711, 278] width 38 height 38
click at [533, 280] on button "l" at bounding box center [539, 278] width 38 height 38
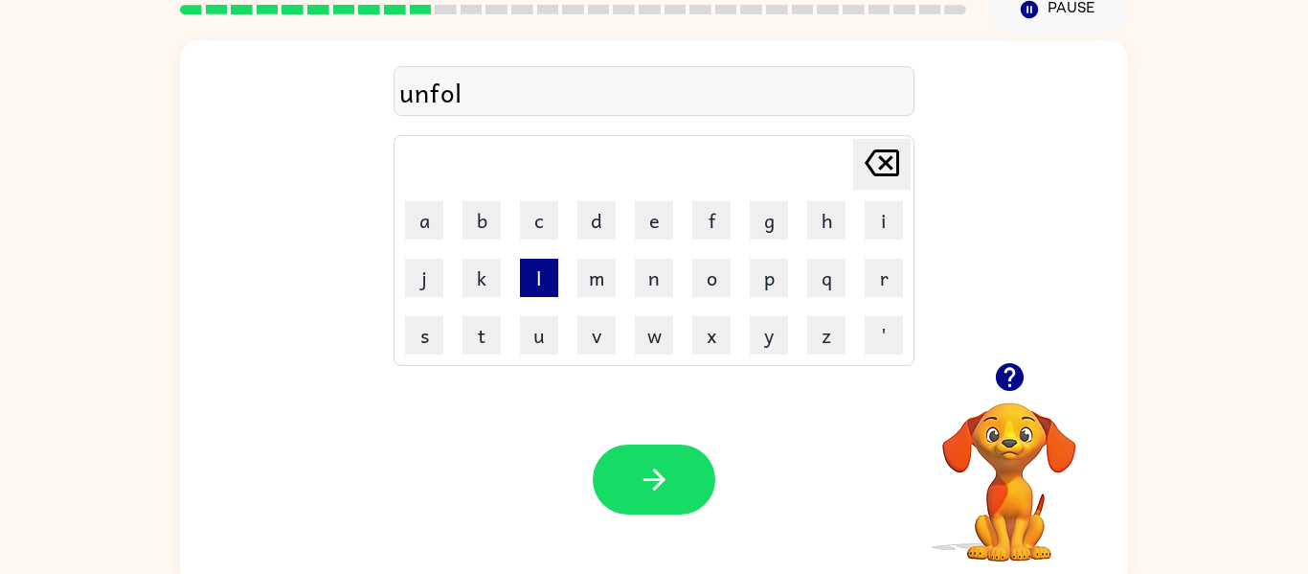
click at [533, 280] on button "l" at bounding box center [539, 278] width 38 height 38
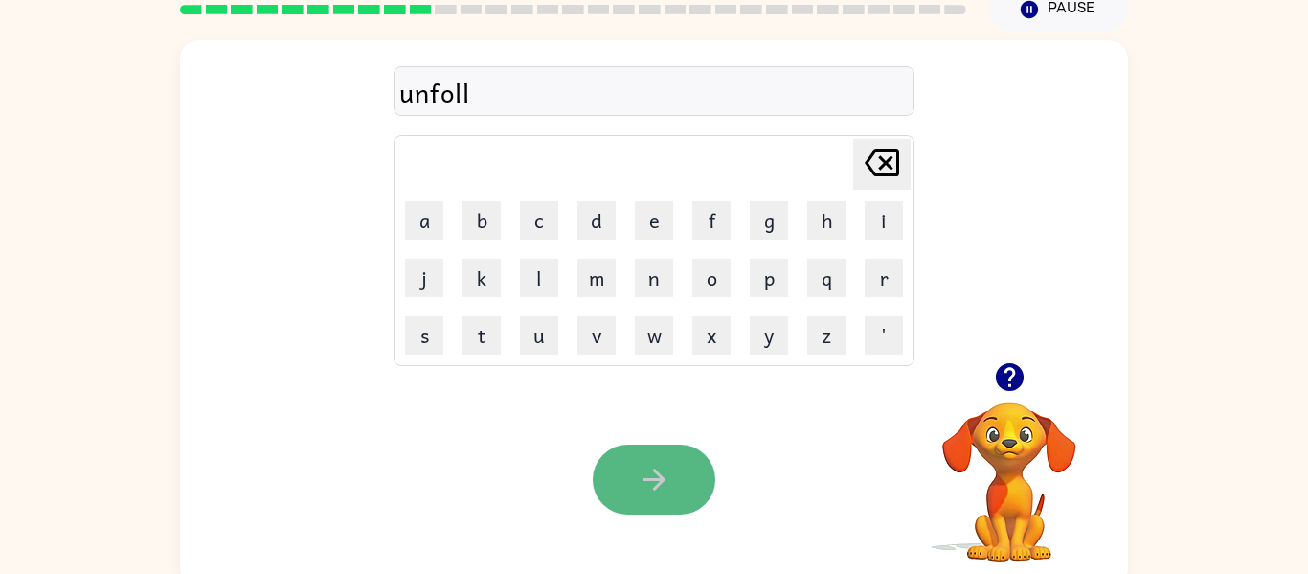
click at [662, 489] on icon "button" at bounding box center [655, 480] width 34 height 34
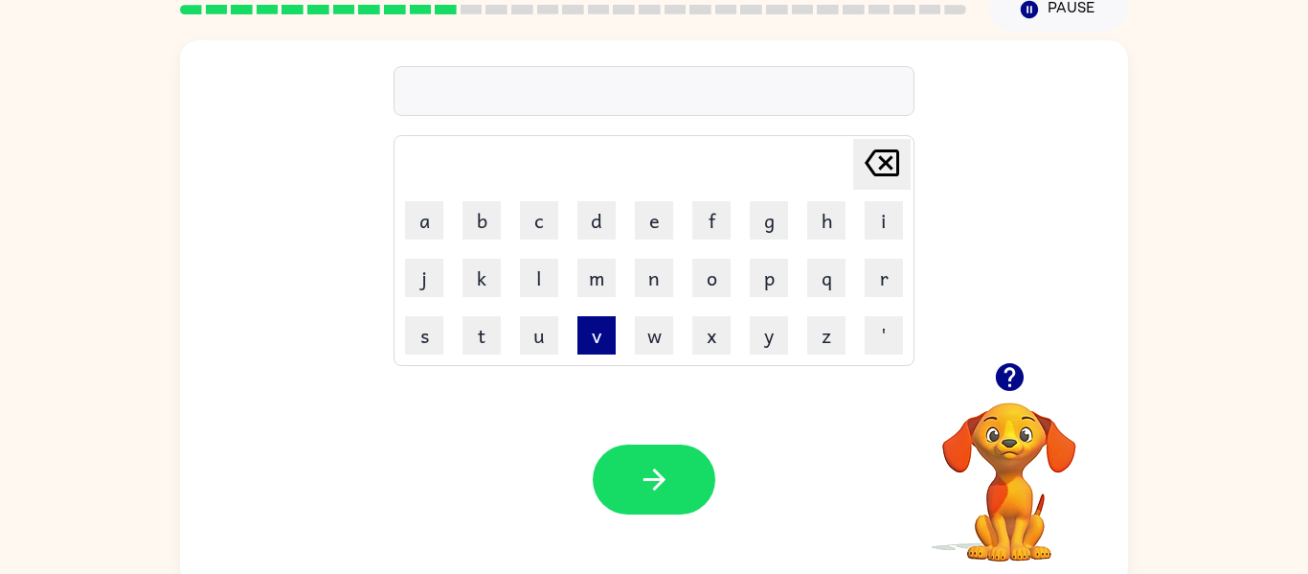
click at [603, 346] on button "v" at bounding box center [597, 335] width 38 height 38
click at [719, 268] on button "o" at bounding box center [711, 278] width 38 height 38
click at [468, 325] on button "t" at bounding box center [482, 335] width 38 height 38
click at [661, 223] on button "e" at bounding box center [654, 220] width 38 height 38
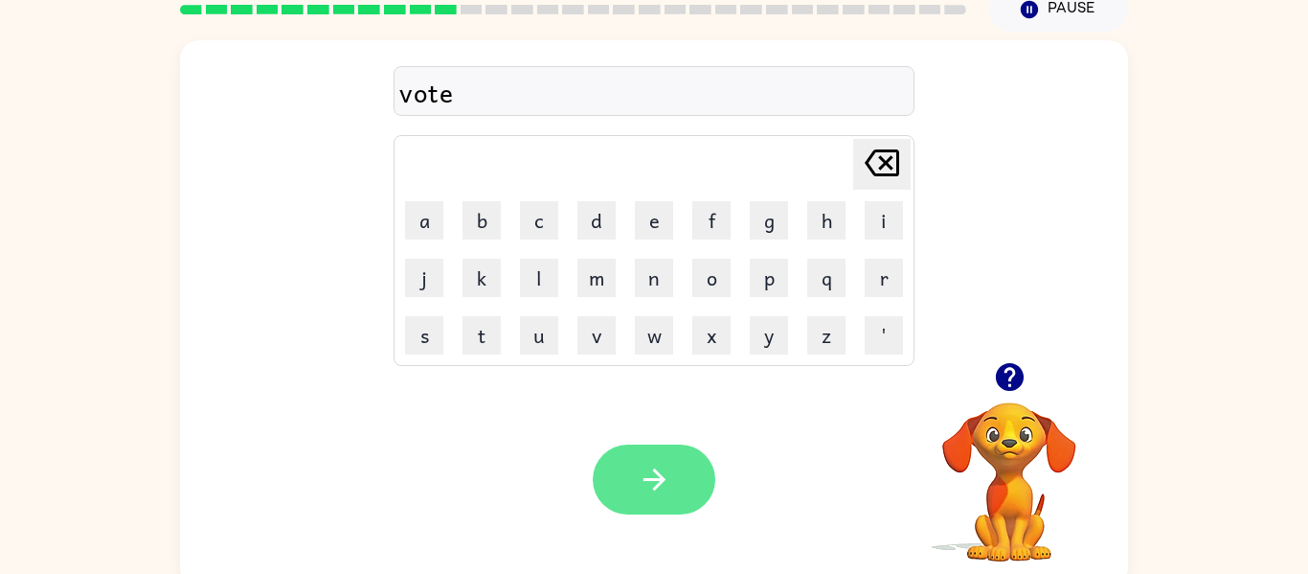
click at [700, 478] on button "button" at bounding box center [654, 479] width 123 height 70
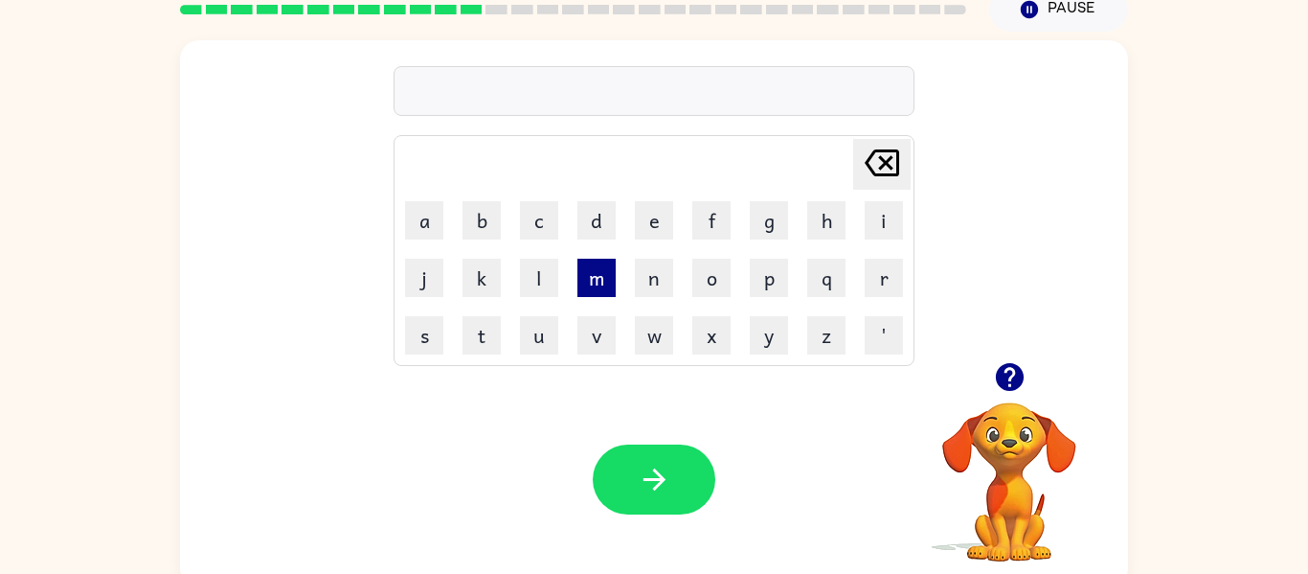
click at [583, 269] on button "m" at bounding box center [597, 278] width 38 height 38
click at [422, 342] on button "s" at bounding box center [424, 335] width 38 height 38
click at [483, 331] on button "t" at bounding box center [482, 335] width 38 height 38
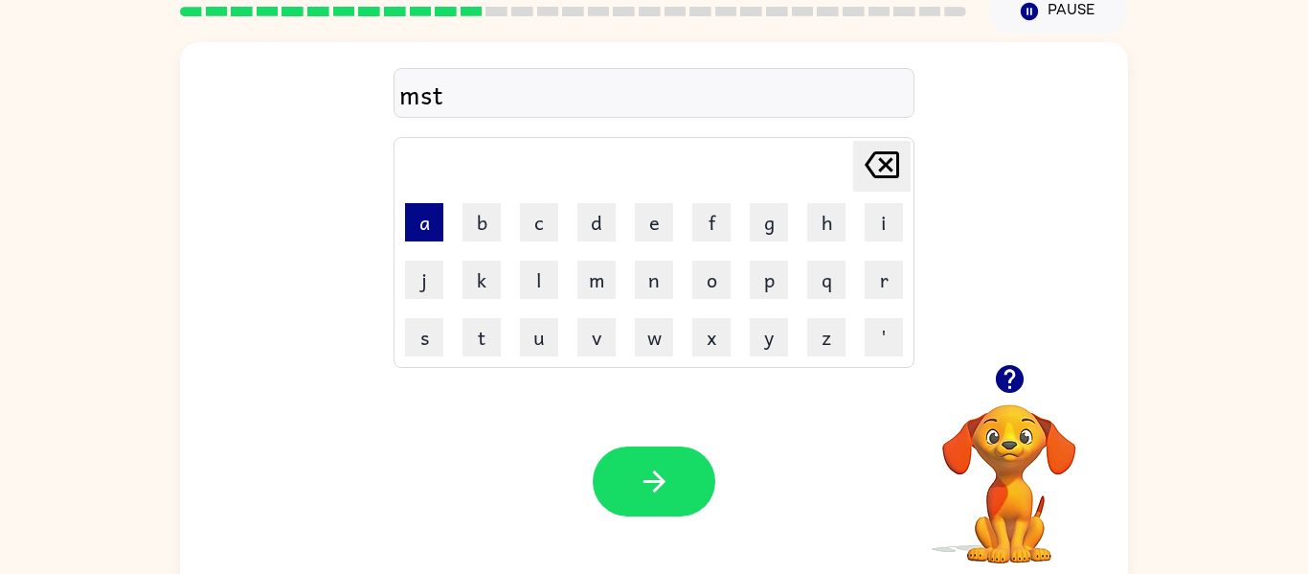
click at [440, 226] on button "a" at bounding box center [424, 222] width 38 height 38
click at [480, 269] on button "k" at bounding box center [482, 280] width 38 height 38
click at [655, 238] on button "e" at bounding box center [654, 222] width 38 height 38
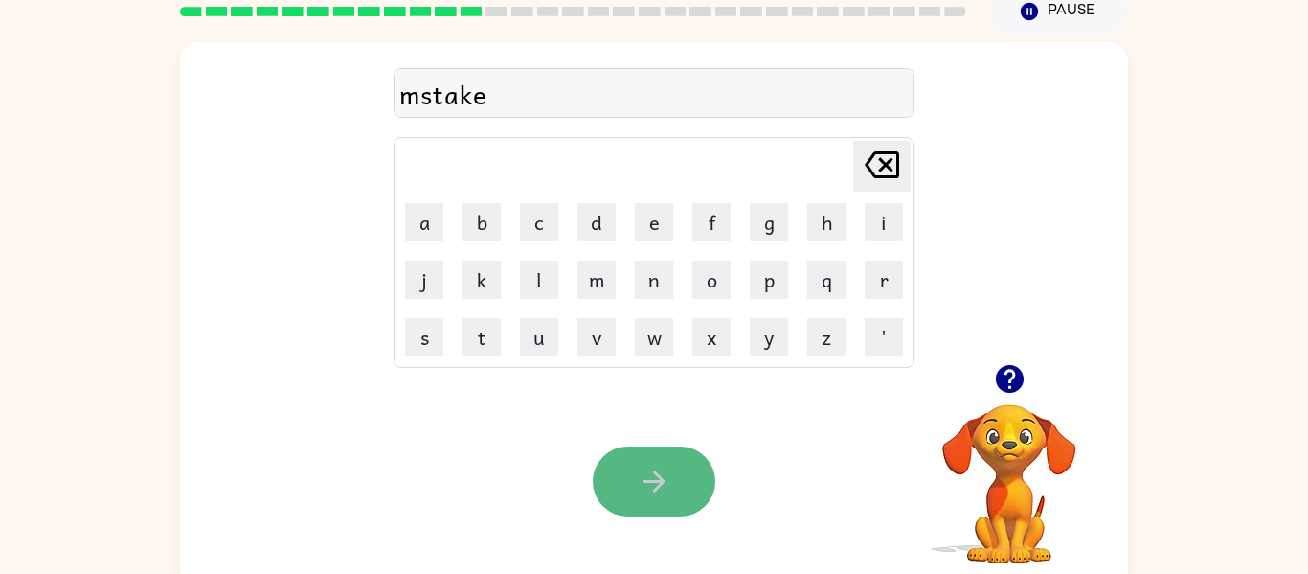
click at [608, 476] on button "button" at bounding box center [654, 481] width 123 height 70
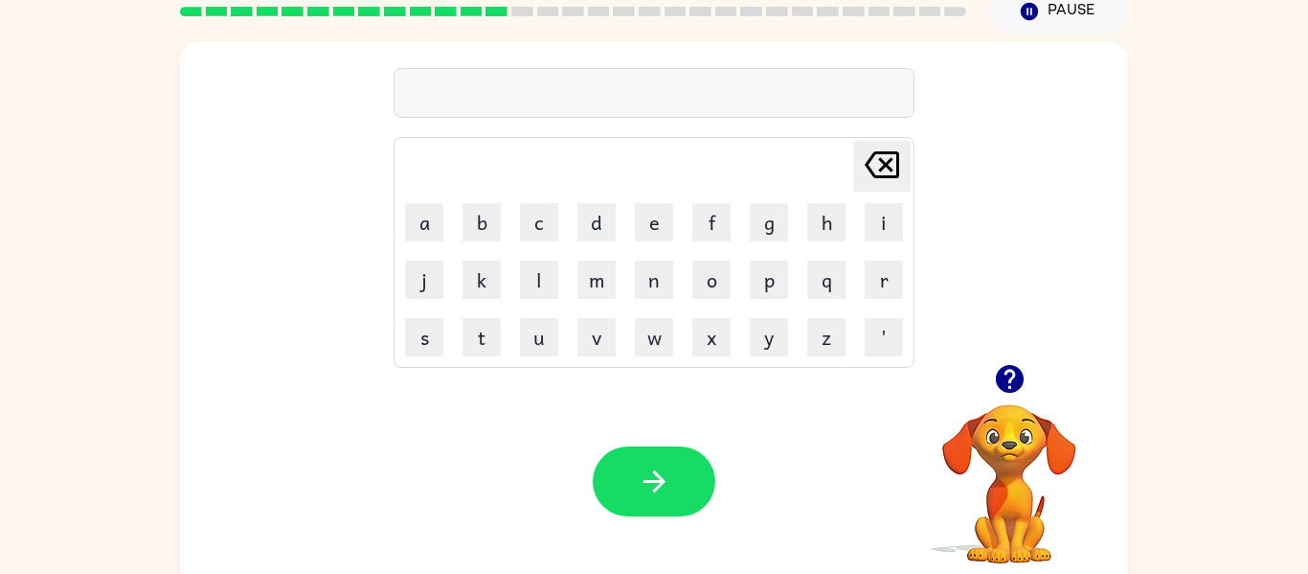
click at [503, 304] on td "k" at bounding box center [482, 280] width 56 height 56
click at [482, 278] on button "k" at bounding box center [482, 280] width 38 height 38
click at [884, 230] on button "i" at bounding box center [884, 222] width 38 height 38
click at [657, 281] on button "n" at bounding box center [654, 280] width 38 height 38
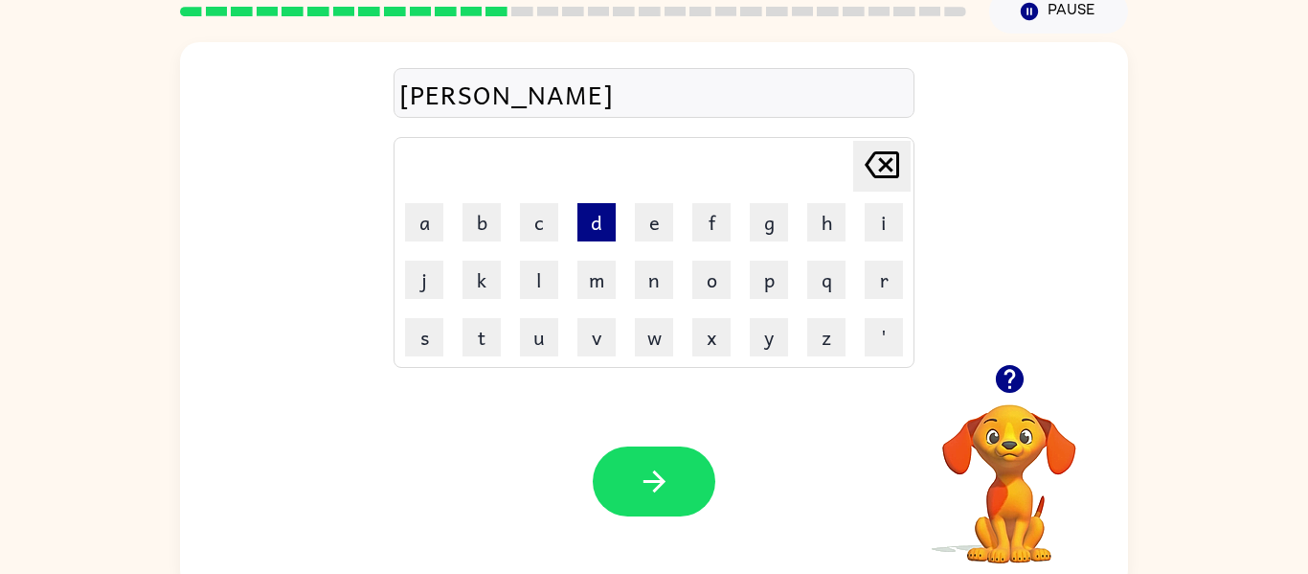
click at [611, 239] on button "d" at bounding box center [597, 222] width 38 height 38
click at [883, 170] on icon "Delete Delete last character input" at bounding box center [882, 165] width 46 height 46
click at [882, 176] on icon at bounding box center [882, 164] width 34 height 27
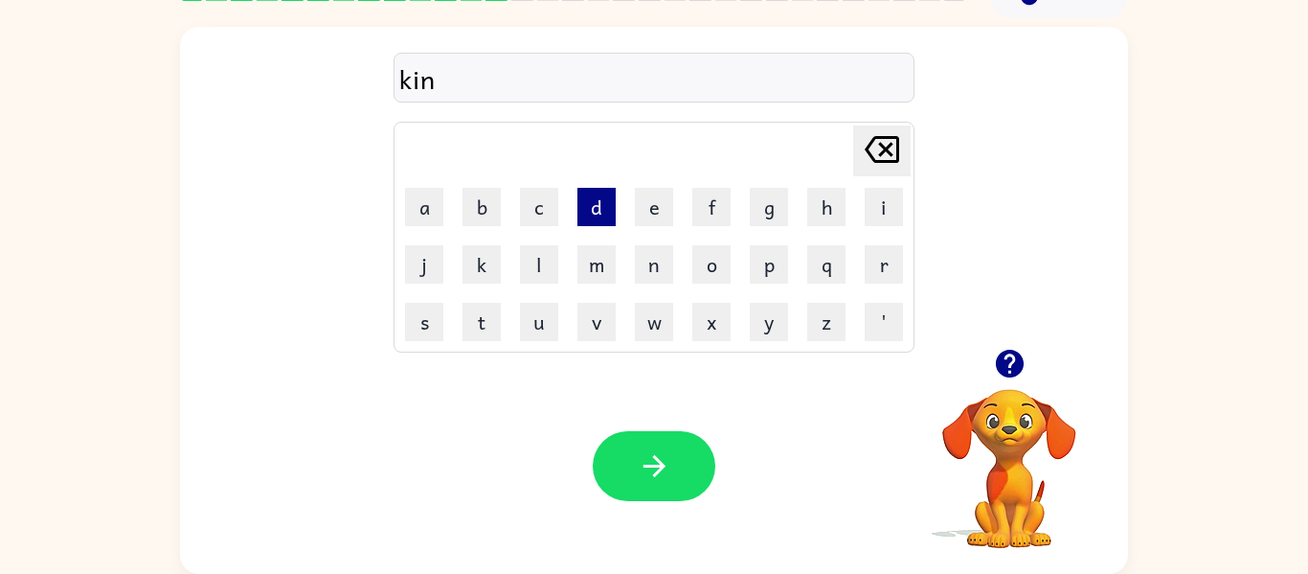
click at [589, 221] on button "d" at bounding box center [597, 207] width 38 height 38
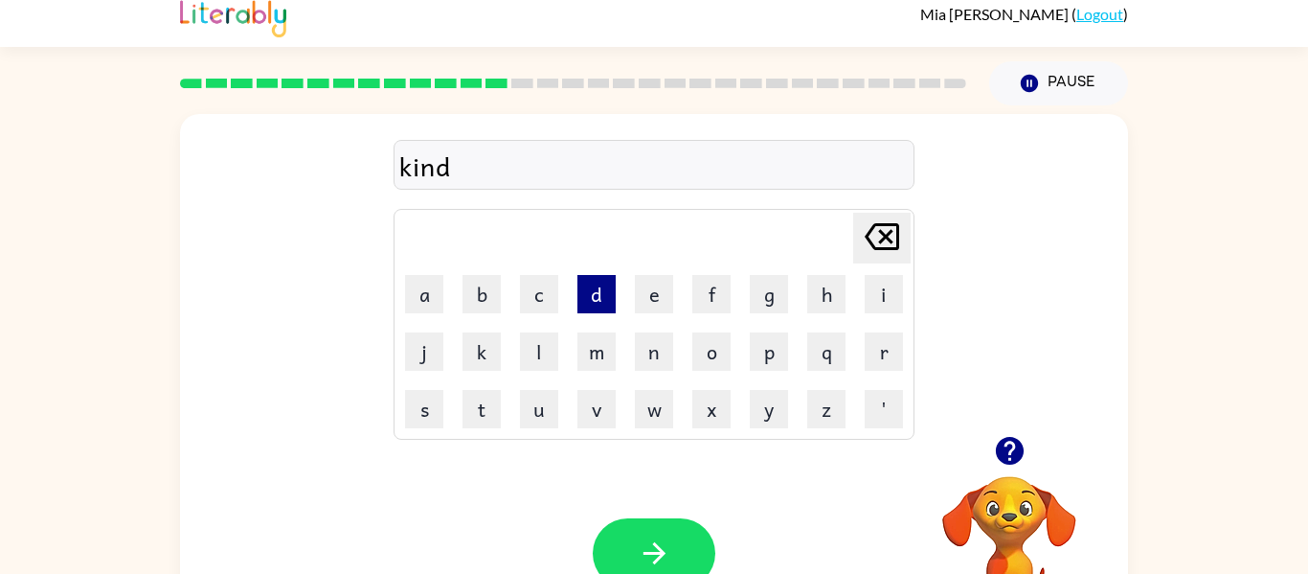
scroll to position [11, 0]
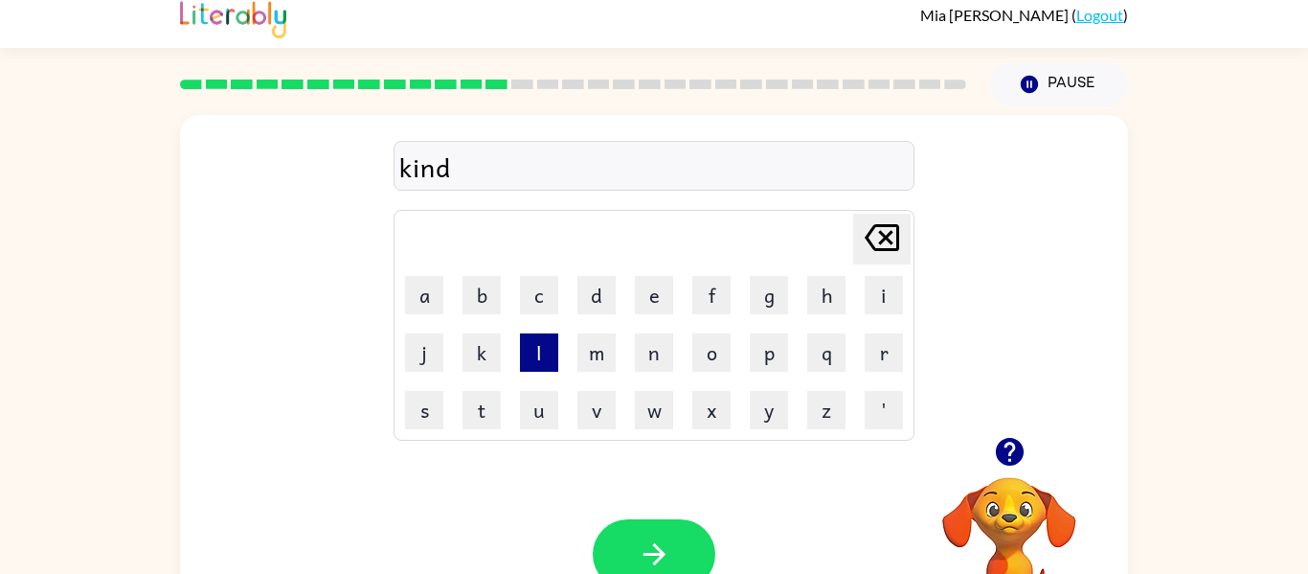
click at [544, 348] on button "l" at bounding box center [539, 352] width 38 height 38
click at [760, 409] on button "y" at bounding box center [769, 410] width 38 height 38
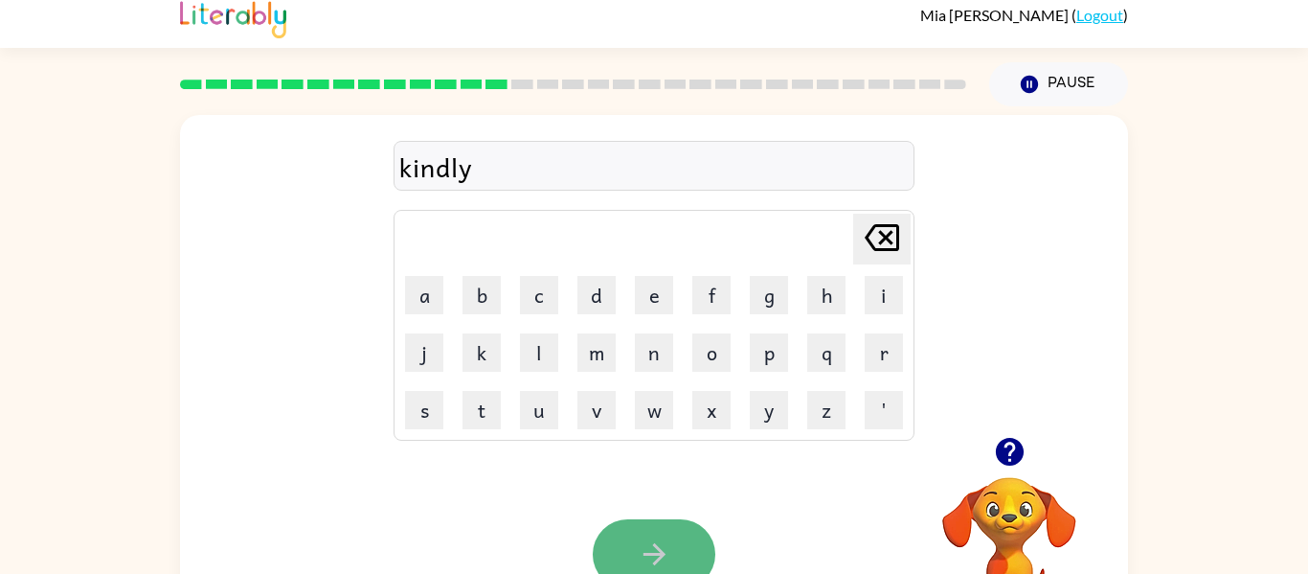
click at [684, 523] on button "button" at bounding box center [654, 554] width 123 height 70
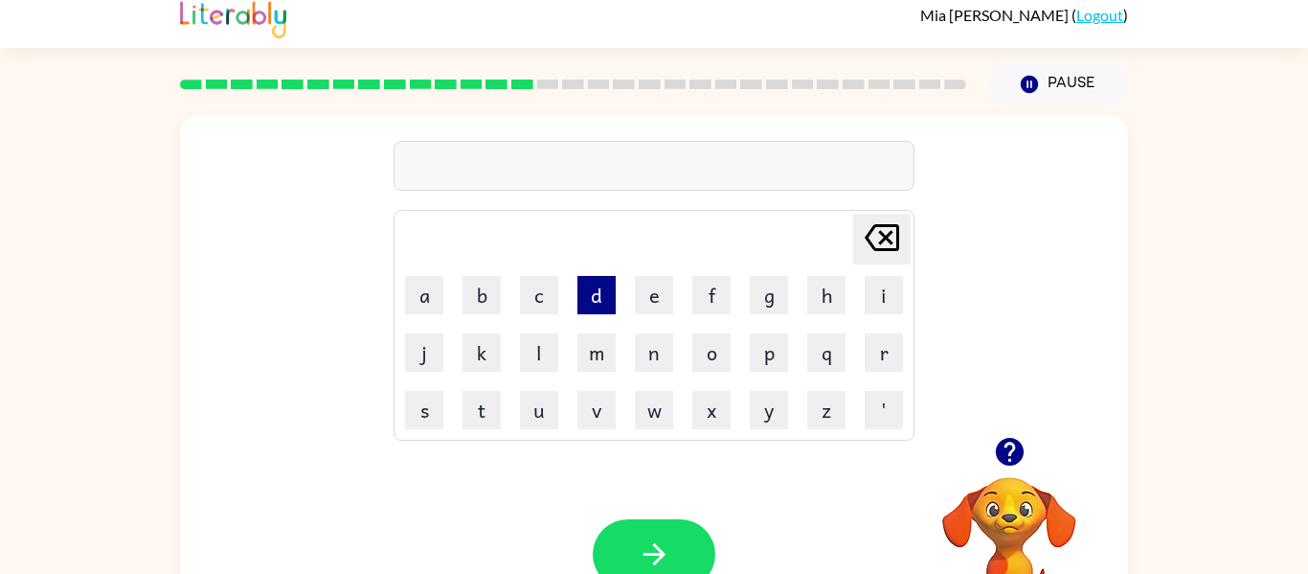
click at [587, 278] on button "d" at bounding box center [597, 295] width 38 height 38
click at [528, 360] on button "l" at bounding box center [539, 352] width 38 height 38
click at [420, 284] on button "a" at bounding box center [424, 295] width 38 height 38
click at [760, 419] on button "y" at bounding box center [769, 410] width 38 height 38
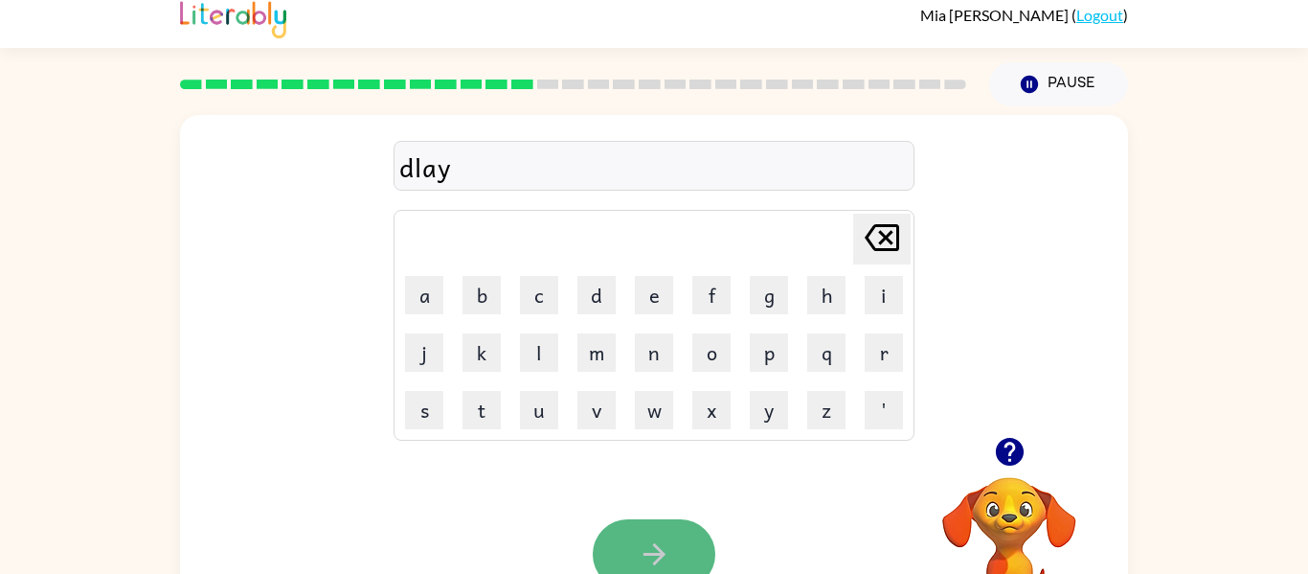
click at [688, 529] on button "button" at bounding box center [654, 554] width 123 height 70
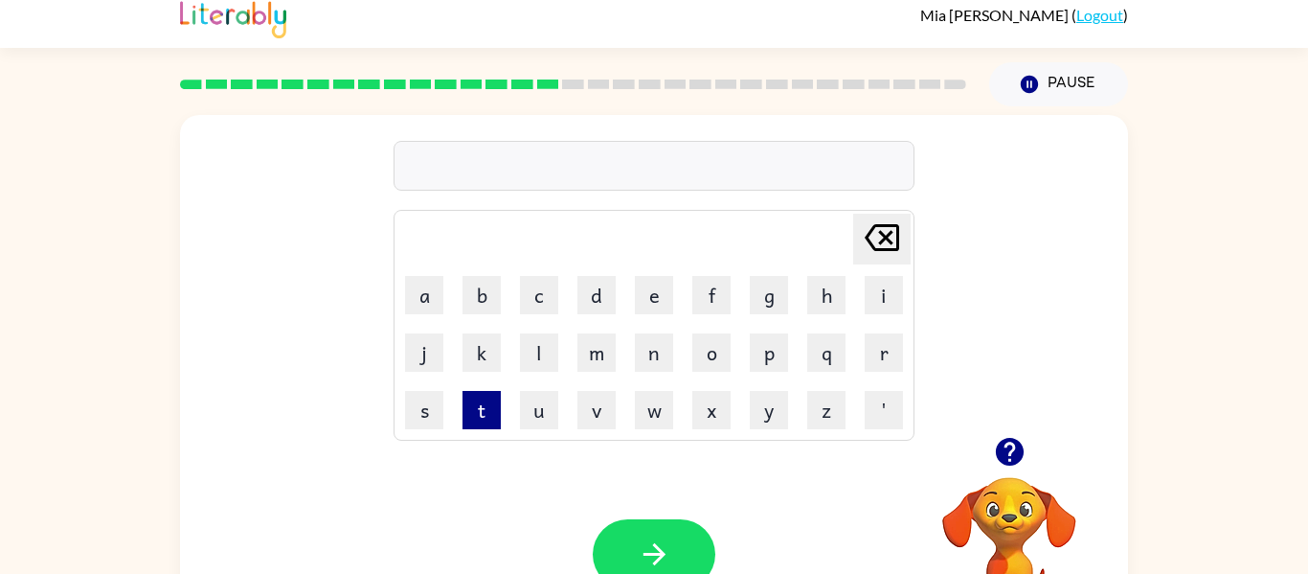
click at [477, 393] on button "t" at bounding box center [482, 410] width 38 height 38
click at [704, 353] on button "o" at bounding box center [711, 352] width 38 height 38
click at [865, 369] on button "r" at bounding box center [884, 352] width 38 height 38
click at [589, 319] on td "d" at bounding box center [597, 295] width 56 height 56
click at [596, 271] on td "d" at bounding box center [597, 295] width 56 height 56
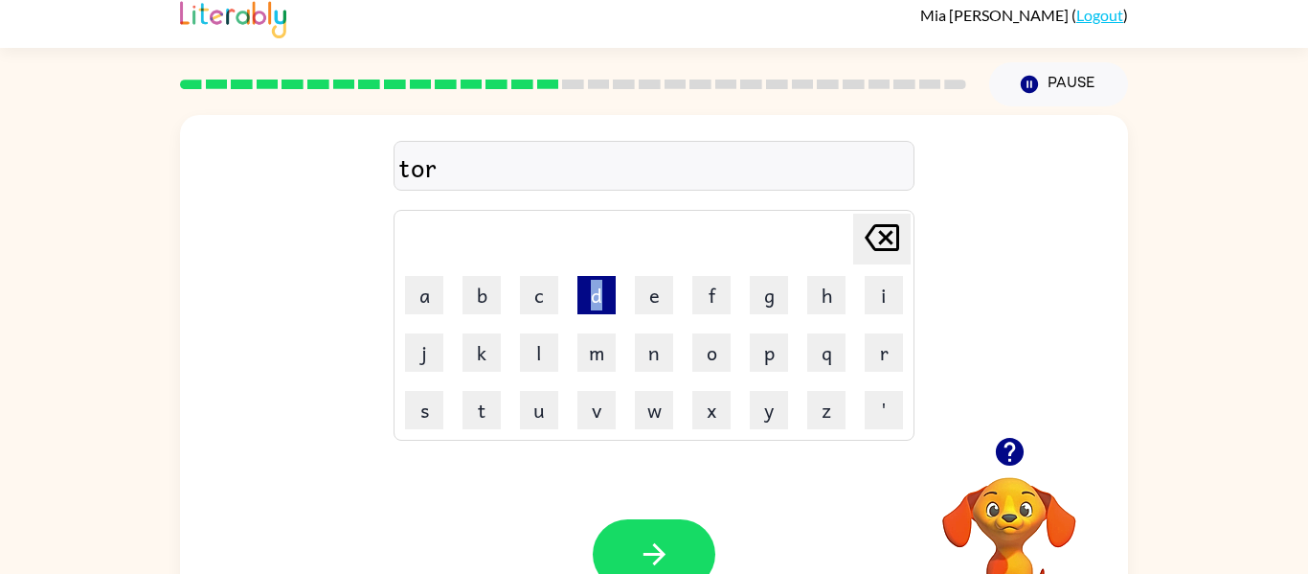
click at [600, 297] on button "d" at bounding box center [597, 295] width 38 height 38
click at [646, 542] on icon "button" at bounding box center [655, 554] width 34 height 34
click at [827, 421] on button "z" at bounding box center [826, 410] width 38 height 38
click at [875, 277] on button "i" at bounding box center [884, 295] width 38 height 38
click at [772, 335] on button "p" at bounding box center [769, 352] width 38 height 38
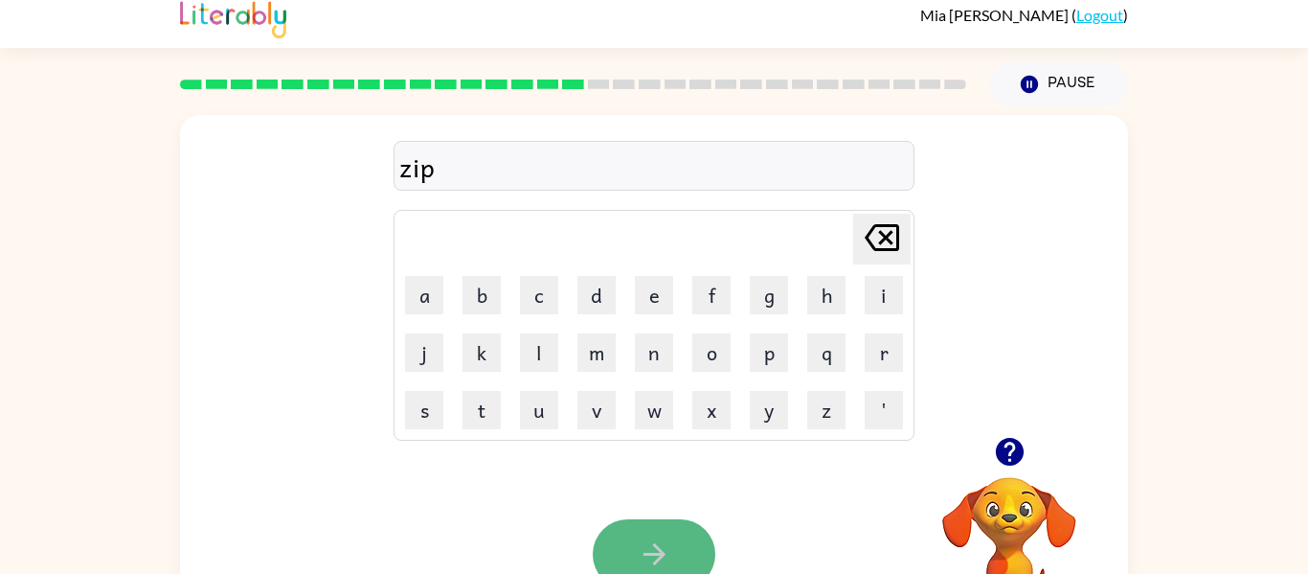
click at [682, 538] on button "button" at bounding box center [654, 554] width 123 height 70
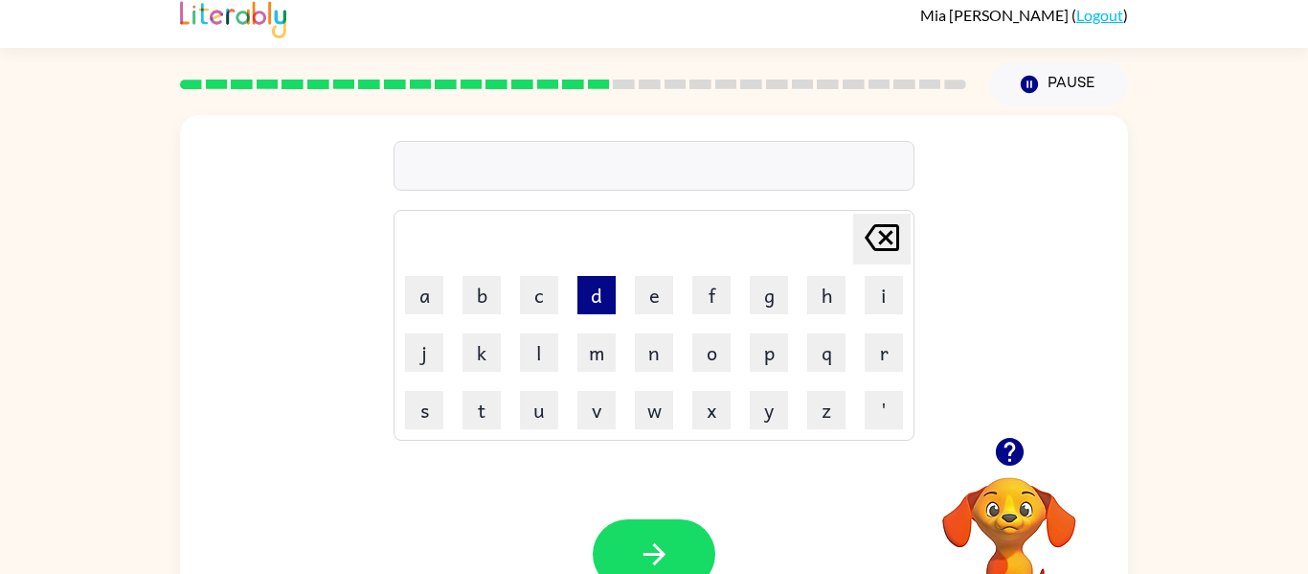
click at [595, 289] on button "d" at bounding box center [597, 295] width 38 height 38
click at [884, 359] on button "r" at bounding box center [884, 352] width 38 height 38
click at [711, 358] on button "o" at bounding box center [711, 352] width 38 height 38
click at [775, 353] on button "p" at bounding box center [769, 352] width 38 height 38
click at [879, 294] on button "i" at bounding box center [884, 295] width 38 height 38
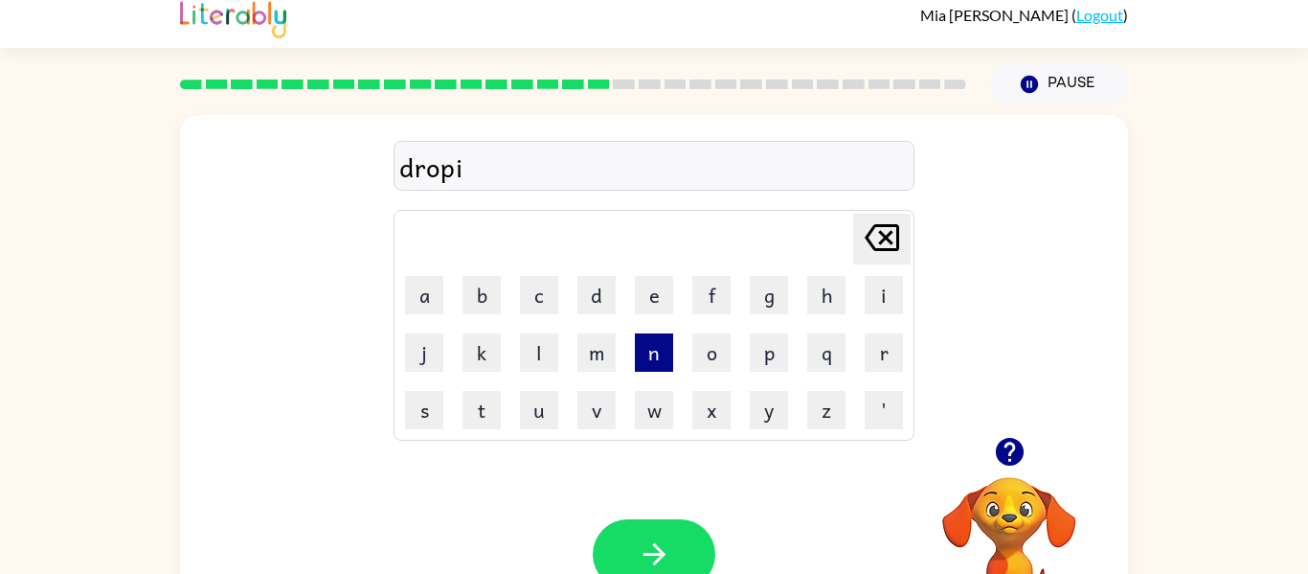
click at [648, 339] on button "n" at bounding box center [654, 352] width 38 height 38
click at [783, 288] on button "g" at bounding box center [769, 295] width 38 height 38
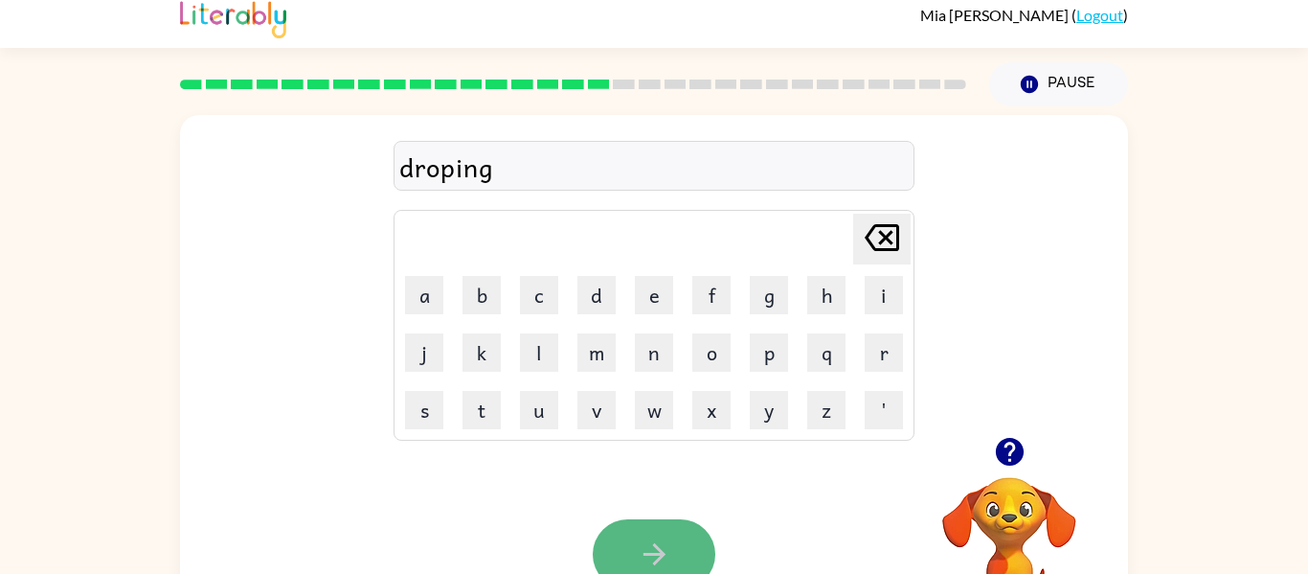
click at [658, 572] on button "button" at bounding box center [654, 554] width 123 height 70
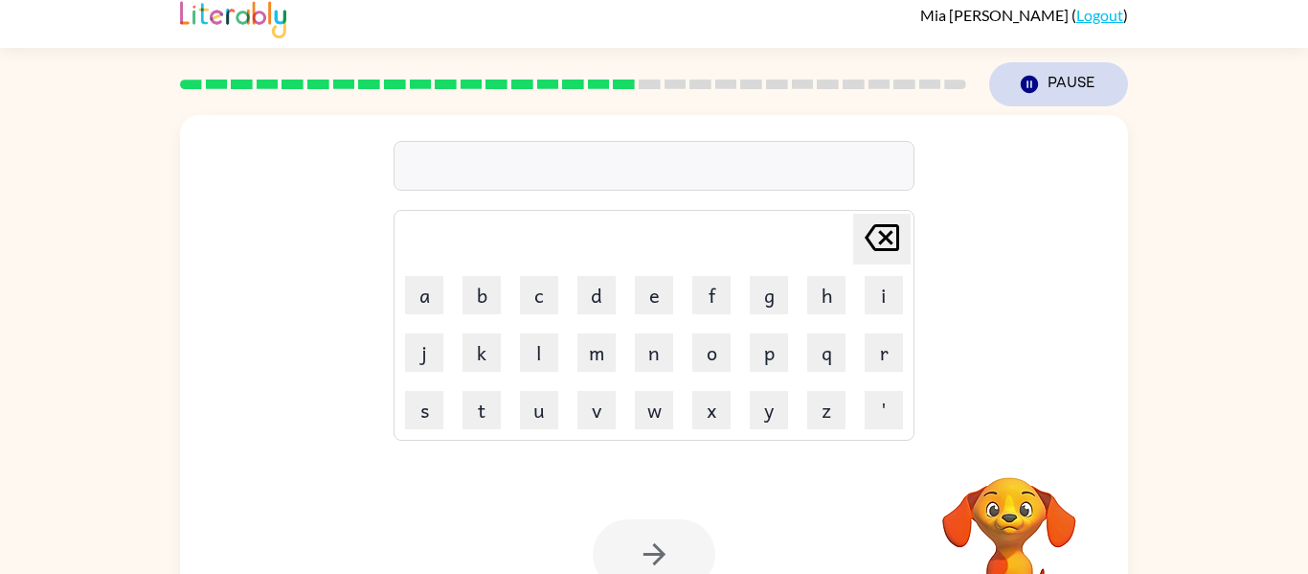
click at [1078, 87] on button "Pause Pause" at bounding box center [1058, 84] width 139 height 44
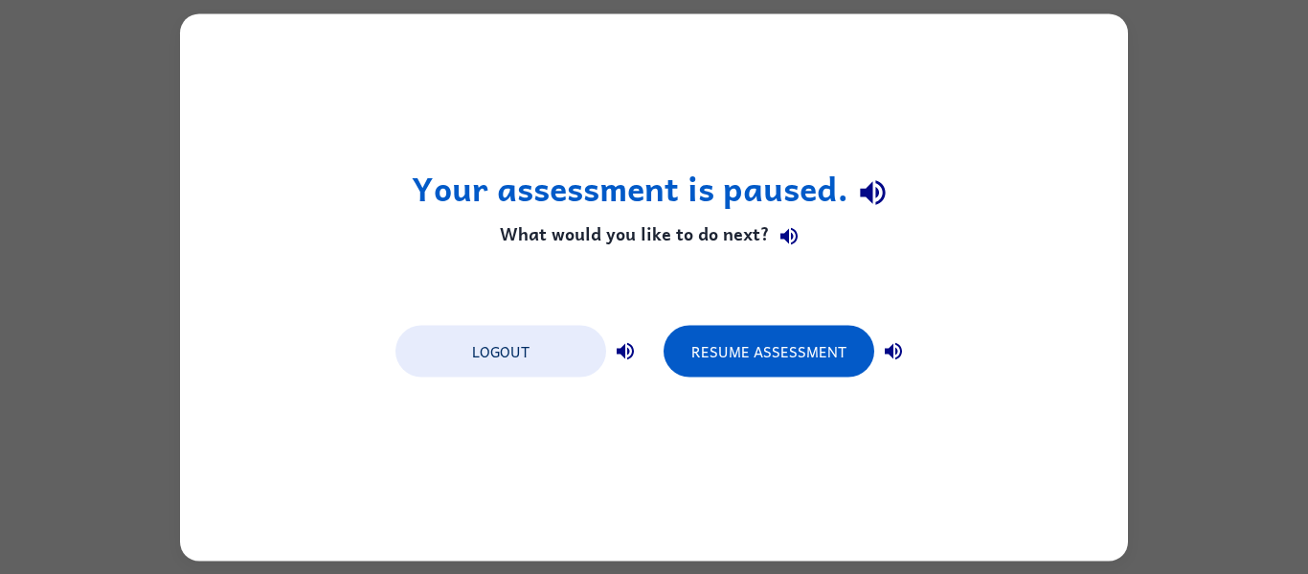
scroll to position [0, 0]
